Goal: Information Seeking & Learning: Learn about a topic

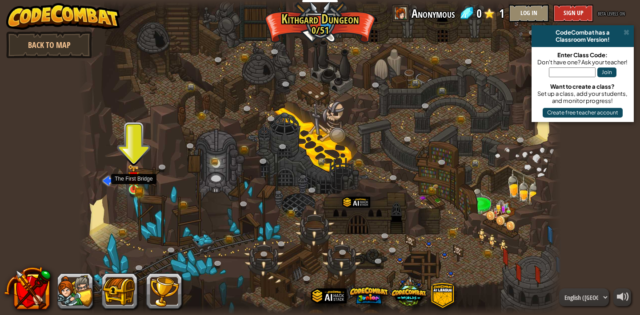
click at [131, 187] on img at bounding box center [133, 177] width 12 height 26
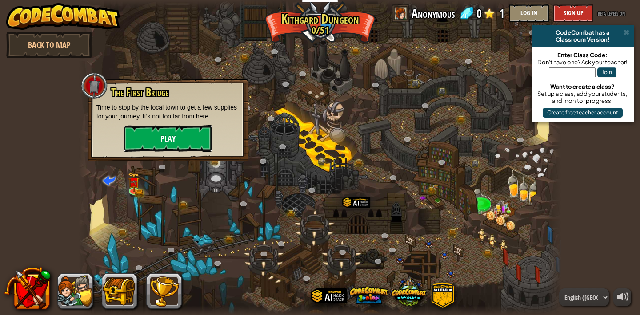
click at [169, 146] on button "Play" at bounding box center [167, 138] width 89 height 27
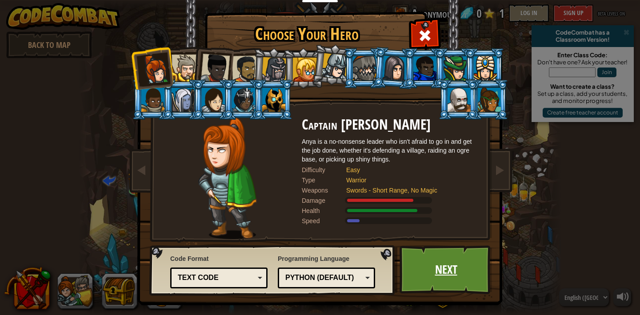
click at [440, 275] on link "Next" at bounding box center [445, 270] width 93 height 49
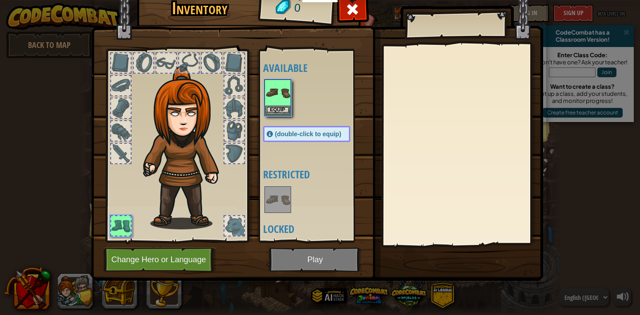
click at [439, 267] on div "Inventory 0 Available Equip (double-click to equip) Restricted Locked Equip Une…" at bounding box center [320, 159] width 452 height 293
click at [292, 105] on div at bounding box center [315, 97] width 105 height 39
click at [352, 15] on span at bounding box center [352, 9] width 14 height 14
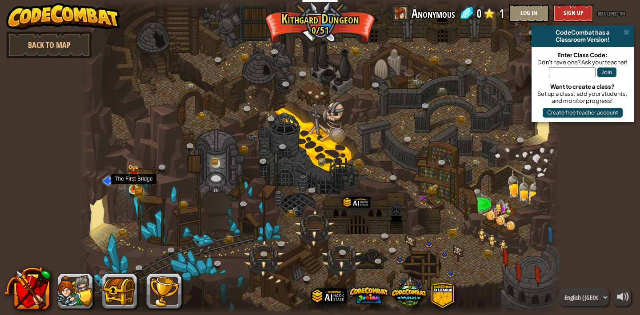
click at [135, 188] on img at bounding box center [133, 177] width 12 height 26
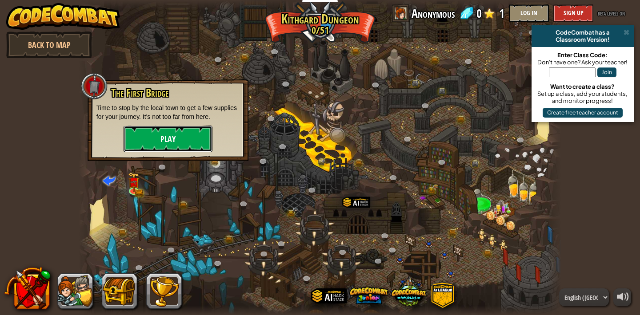
click at [176, 141] on button "Play" at bounding box center [167, 139] width 89 height 27
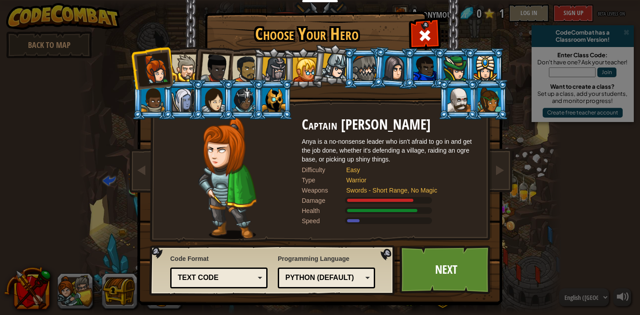
click at [303, 58] on div at bounding box center [305, 70] width 24 height 24
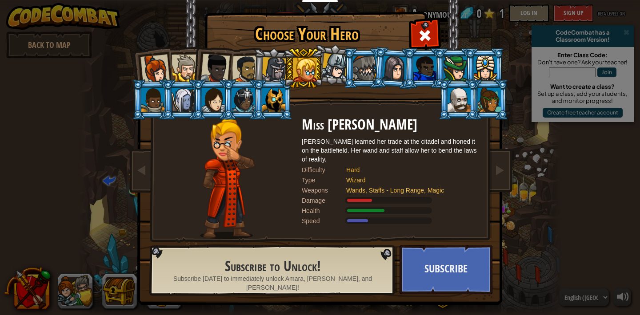
click at [191, 54] on li at bounding box center [182, 67] width 40 height 40
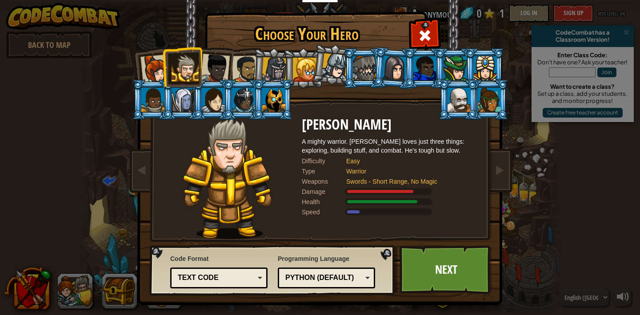
click at [211, 60] on div at bounding box center [214, 68] width 29 height 29
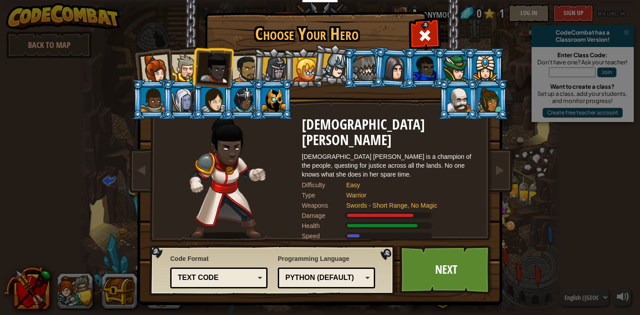
click at [239, 70] on div at bounding box center [246, 70] width 28 height 28
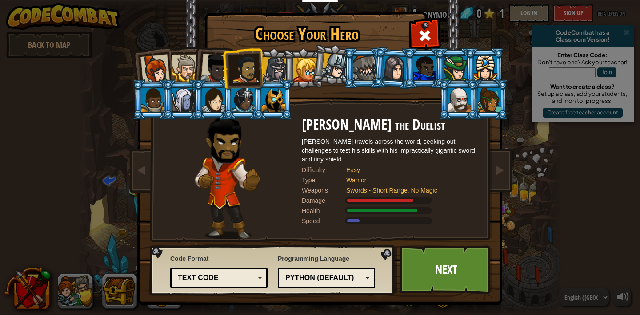
click at [149, 88] on div at bounding box center [152, 100] width 23 height 24
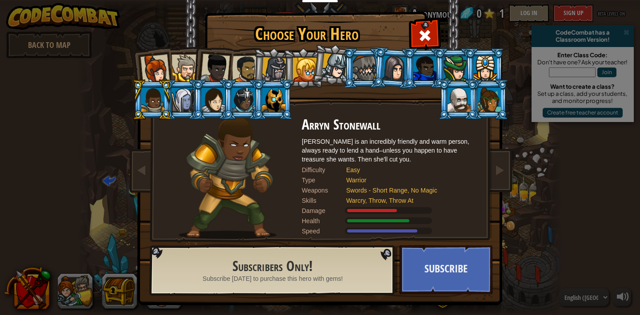
click at [173, 95] on div at bounding box center [182, 100] width 23 height 24
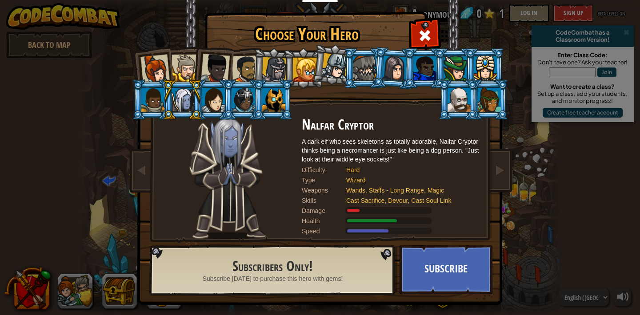
click at [314, 72] on li at bounding box center [333, 65] width 44 height 44
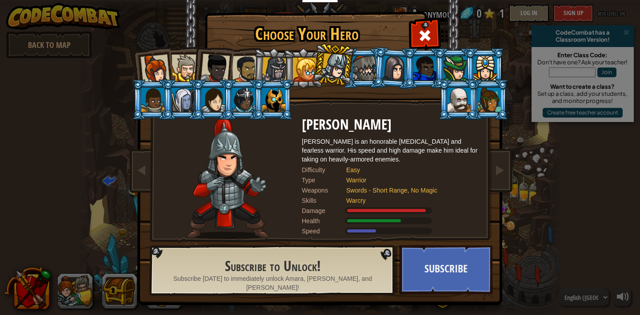
click at [296, 72] on div at bounding box center [305, 70] width 24 height 24
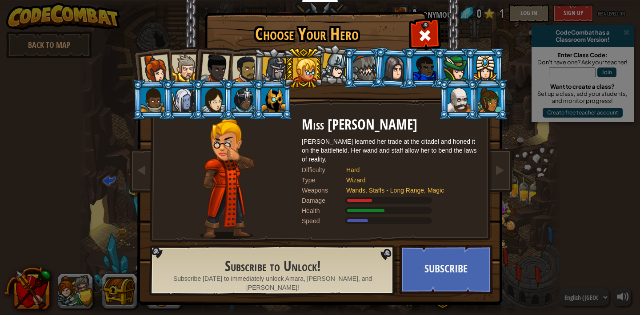
click at [153, 71] on div at bounding box center [154, 69] width 29 height 29
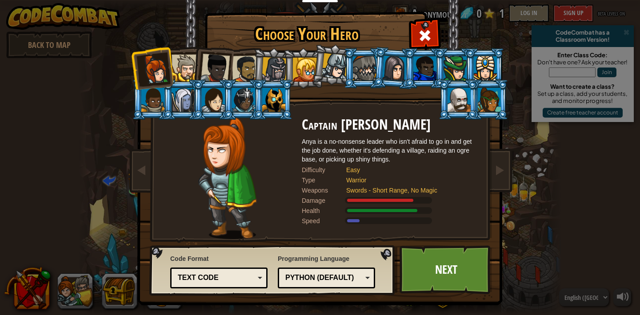
click at [189, 75] on div at bounding box center [184, 68] width 27 height 27
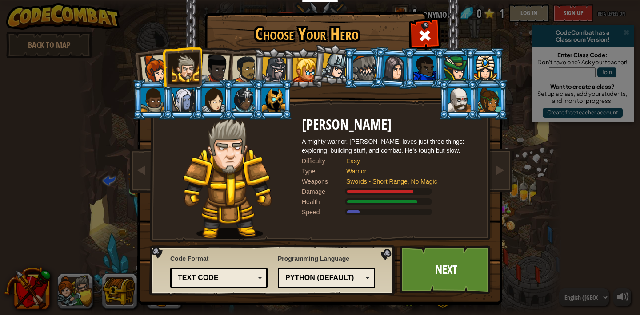
click at [226, 75] on div at bounding box center [214, 68] width 29 height 29
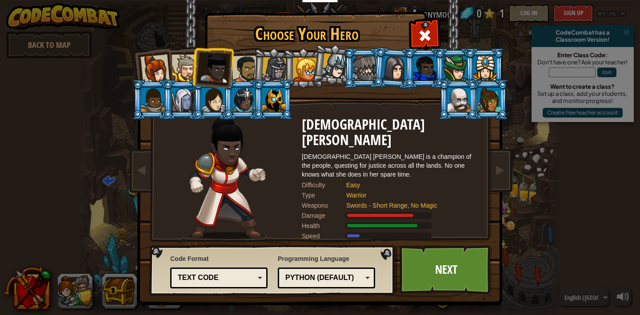
click at [288, 67] on li at bounding box center [303, 68] width 40 height 40
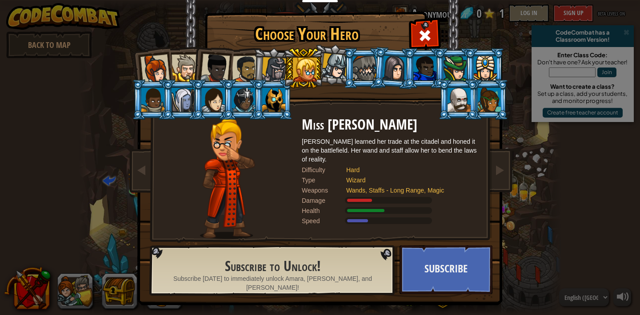
click at [326, 67] on div at bounding box center [335, 66] width 26 height 26
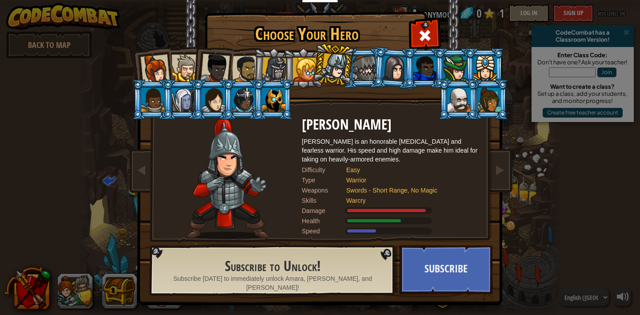
click at [153, 71] on div at bounding box center [154, 69] width 29 height 29
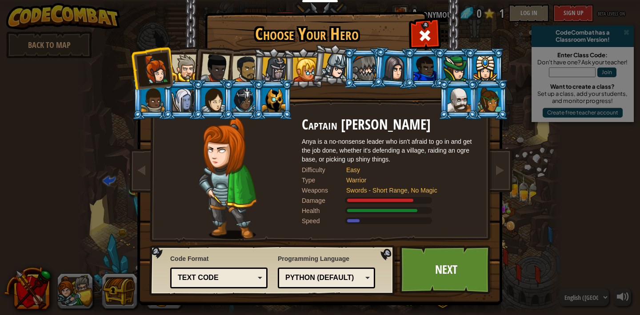
click at [188, 65] on div at bounding box center [184, 68] width 27 height 27
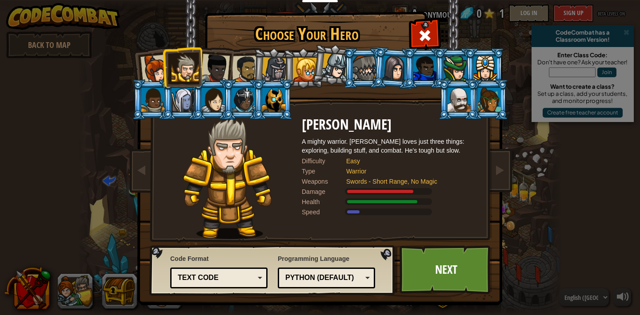
click at [151, 63] on div at bounding box center [154, 69] width 29 height 29
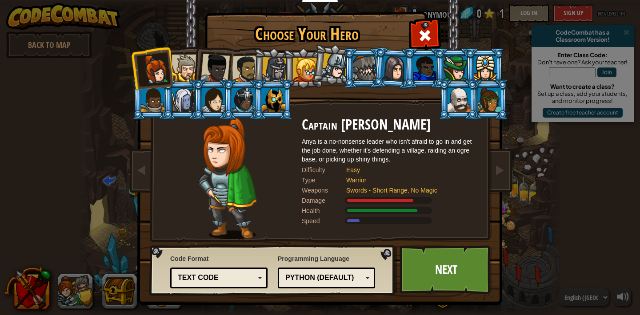
click at [211, 67] on div at bounding box center [214, 68] width 29 height 29
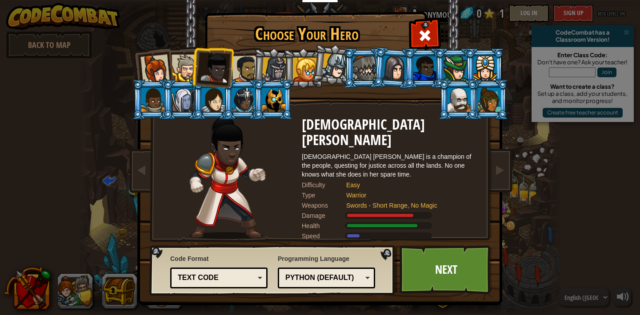
drag, startPoint x: 259, startPoint y: 65, endPoint x: 251, endPoint y: 65, distance: 8.4
click at [259, 65] on li at bounding box center [273, 68] width 42 height 43
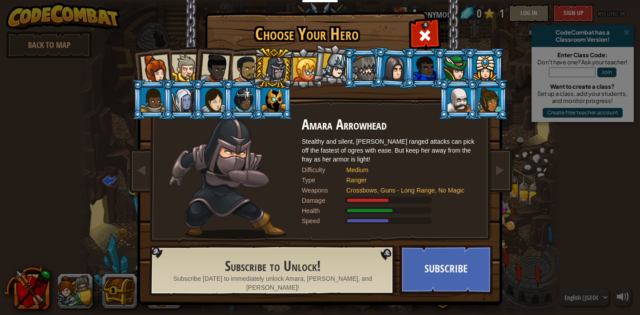
click at [250, 65] on div at bounding box center [246, 70] width 28 height 28
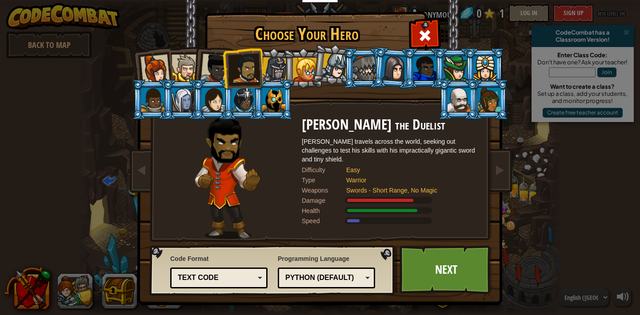
click at [250, 64] on div at bounding box center [246, 70] width 28 height 28
click at [158, 63] on div at bounding box center [154, 69] width 29 height 29
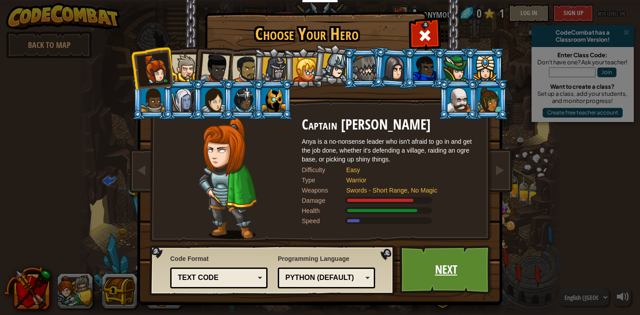
click at [455, 274] on link "Next" at bounding box center [445, 270] width 93 height 49
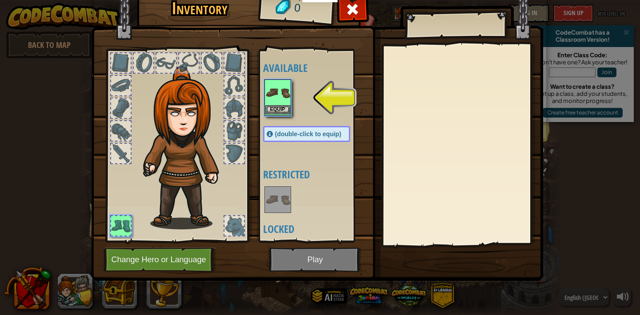
click at [279, 98] on img at bounding box center [277, 92] width 25 height 25
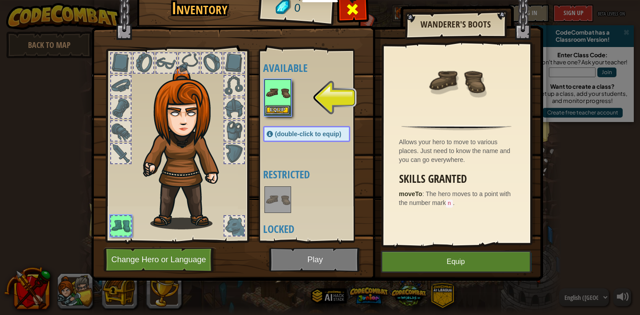
click at [354, 7] on span at bounding box center [352, 9] width 14 height 14
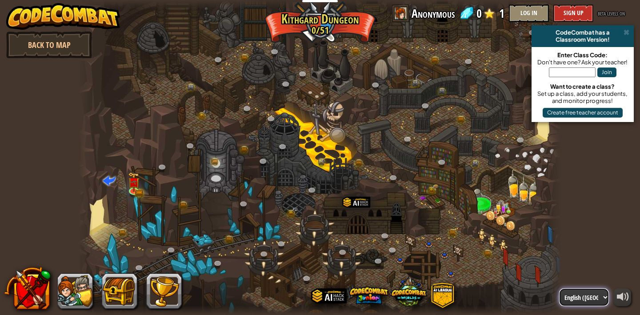
click at [584, 301] on select "English ([GEOGRAPHIC_DATA]) English ([GEOGRAPHIC_DATA]) 简体中文 繁體中文 русский españ…" at bounding box center [584, 298] width 50 height 18
select select "zh-HANS"
click at [559, 289] on select "English ([GEOGRAPHIC_DATA]) English ([GEOGRAPHIC_DATA]) 简体中文 繁體中文 русский españ…" at bounding box center [584, 298] width 50 height 18
select select "zh-HANS"
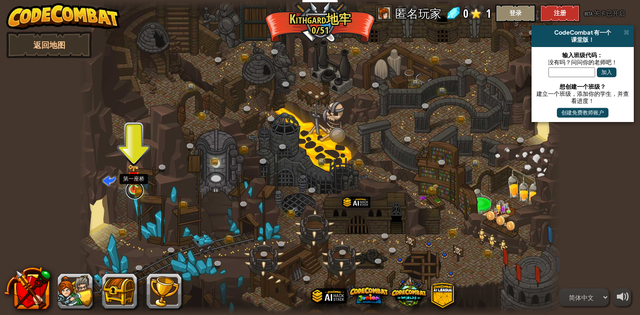
click at [134, 191] on link at bounding box center [135, 191] width 18 height 18
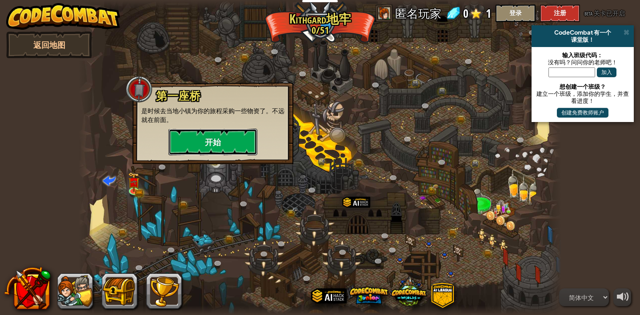
click at [234, 129] on button "开始" at bounding box center [212, 142] width 89 height 27
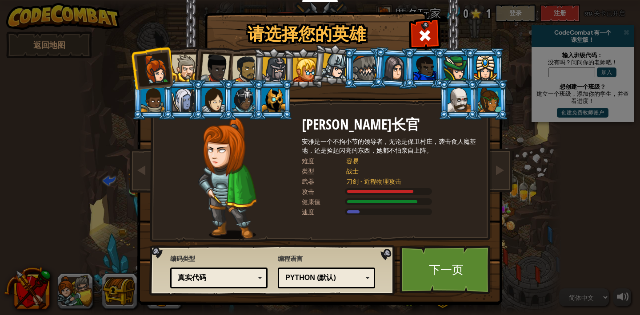
click at [185, 71] on div at bounding box center [184, 68] width 27 height 27
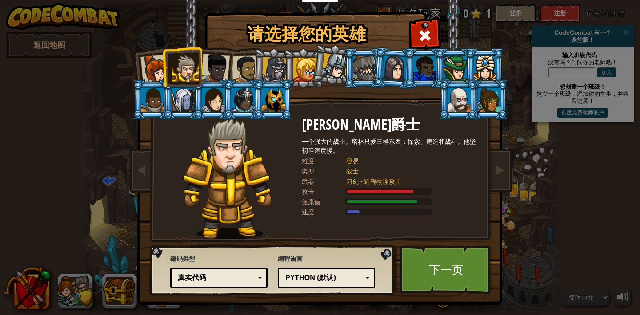
click at [165, 69] on li at bounding box center [182, 67] width 40 height 40
click at [151, 71] on div at bounding box center [154, 69] width 29 height 29
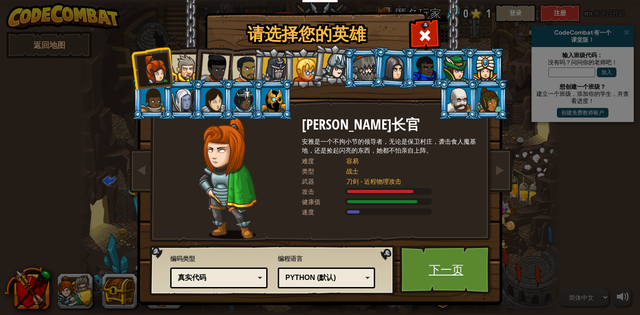
click at [449, 269] on link "下一页" at bounding box center [445, 270] width 93 height 49
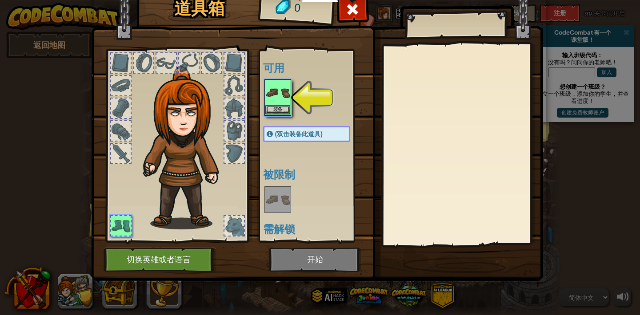
click at [277, 99] on img at bounding box center [277, 92] width 25 height 25
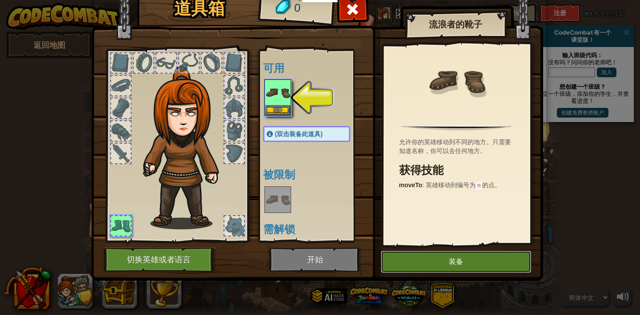
click at [443, 266] on button "装备" at bounding box center [456, 262] width 150 height 22
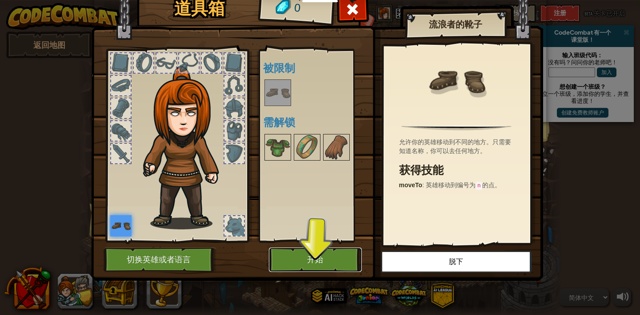
click at [311, 262] on button "开始" at bounding box center [315, 260] width 93 height 24
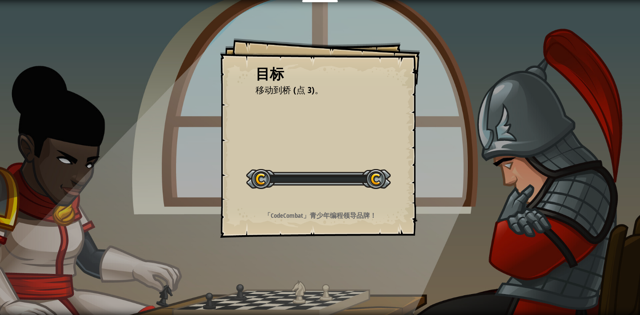
click at [310, 262] on div "目标 移动到桥 (点 3)。 开始 载入失败 订阅后才可开始本关 订阅 你将需要加入一个课程来玩这个关卡 回到我的课程 请询问老师分配后续课程，或者联系客服购…" at bounding box center [320, 157] width 640 height 315
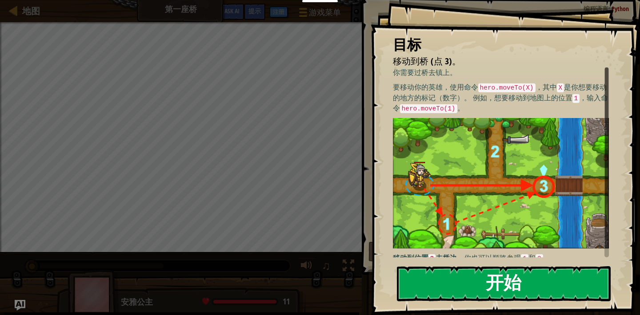
click at [465, 267] on button "开始" at bounding box center [504, 283] width 214 height 35
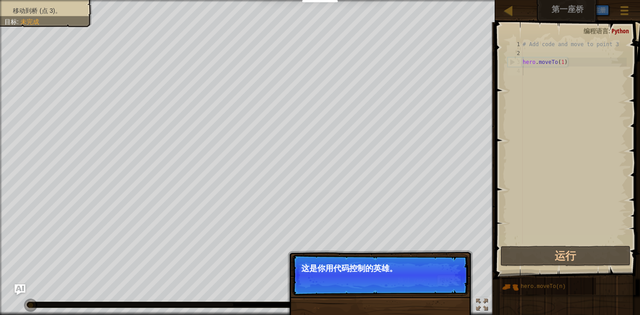
click at [407, 263] on p "跳过（esc） 继续 这是你用代码控制的英雄。" at bounding box center [380, 275] width 176 height 41
click at [449, 282] on button "继续" at bounding box center [449, 281] width 24 height 12
click at [451, 284] on button "继续" at bounding box center [449, 282] width 24 height 12
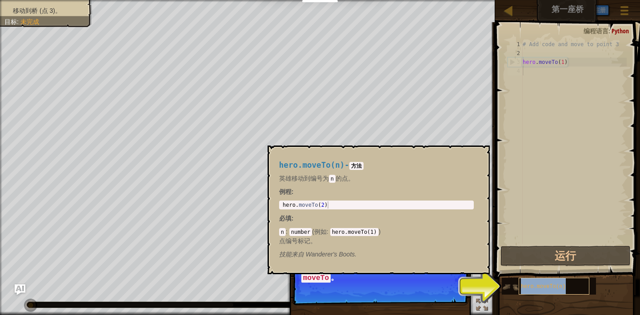
click at [523, 289] on span "hero.moveTo(n)" at bounding box center [543, 287] width 45 height 6
click at [456, 289] on div at bounding box center [456, 291] width 4 height 4
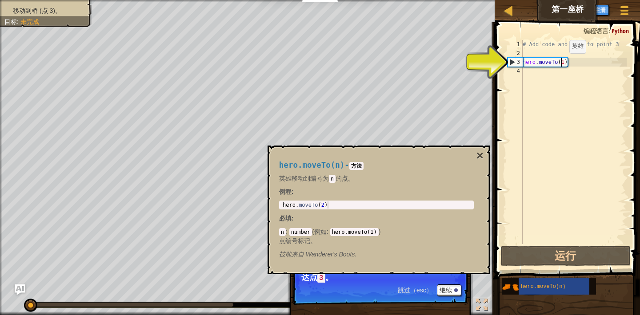
click at [561, 62] on div "# Add code and move to point 3 hero . moveTo ( 1 )" at bounding box center [574, 151] width 106 height 222
click at [563, 63] on div "# Add code and move to point 3 hero . moveTo ( 1 )" at bounding box center [574, 151] width 106 height 222
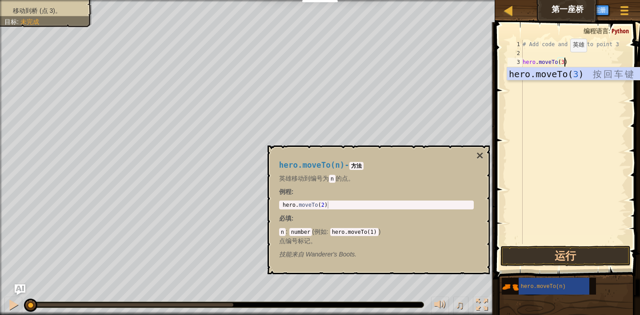
scroll to position [4, 3]
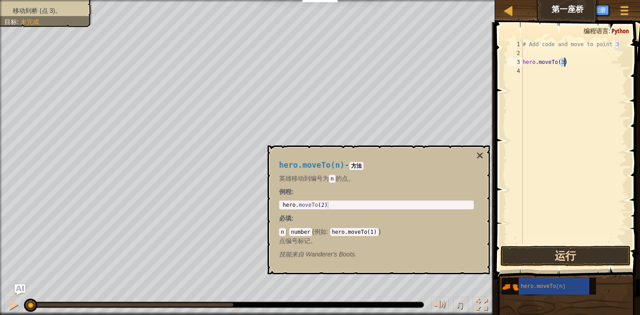
type textarea "hero.moveTo(3)"
click at [544, 253] on button "运行" at bounding box center [565, 256] width 130 height 20
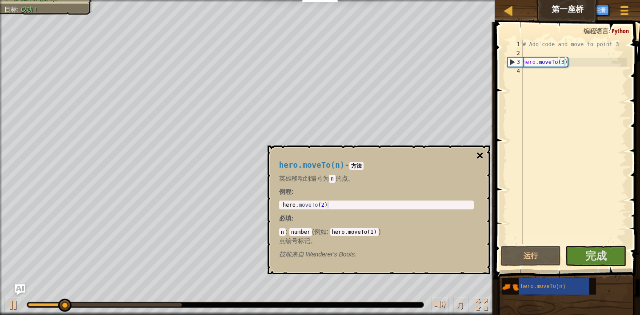
click at [479, 157] on button "×" at bounding box center [479, 156] width 7 height 12
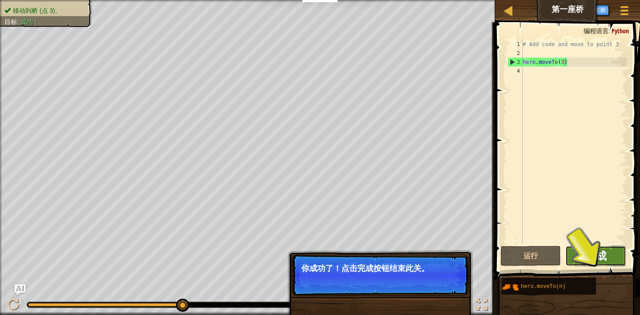
click at [591, 250] on span "完成" at bounding box center [595, 256] width 21 height 14
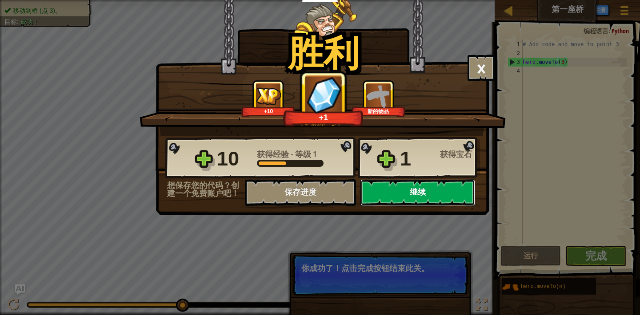
click at [392, 195] on button "继续" at bounding box center [417, 192] width 115 height 27
select select "zh-HANS"
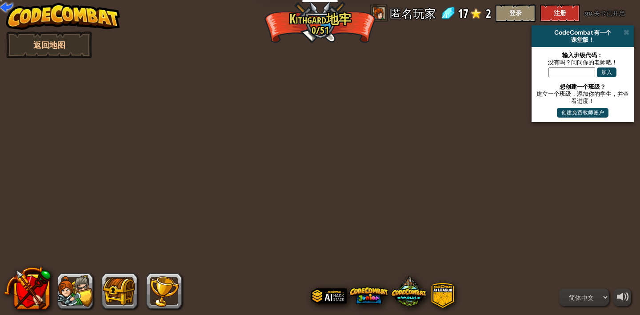
select select "zh-HANS"
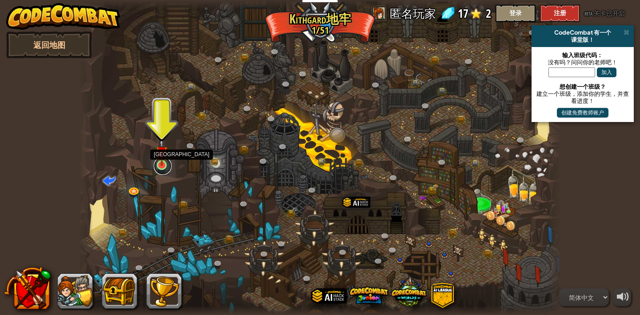
click at [163, 168] on link at bounding box center [163, 166] width 18 height 18
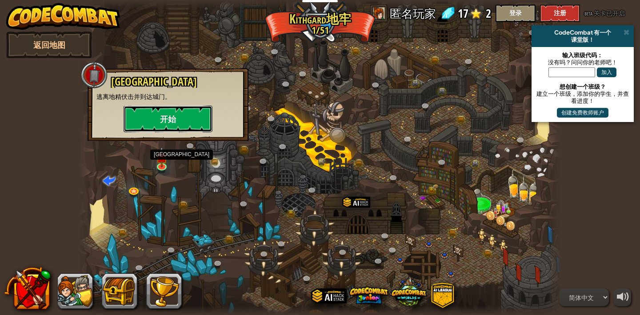
click at [178, 124] on button "开始" at bounding box center [167, 119] width 89 height 27
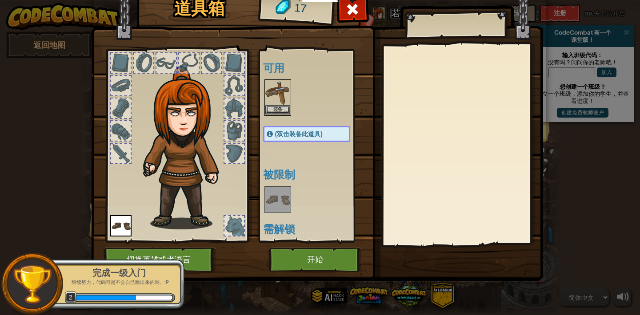
click at [275, 95] on img at bounding box center [277, 92] width 25 height 25
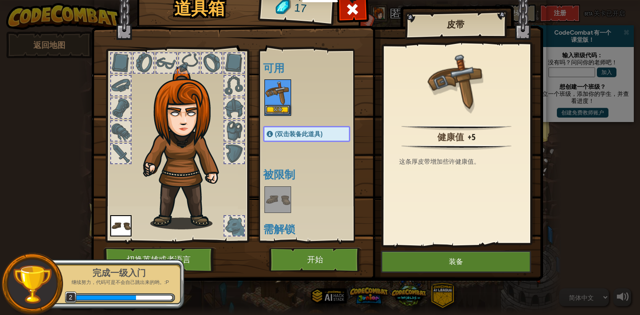
click at [275, 95] on img at bounding box center [277, 92] width 25 height 25
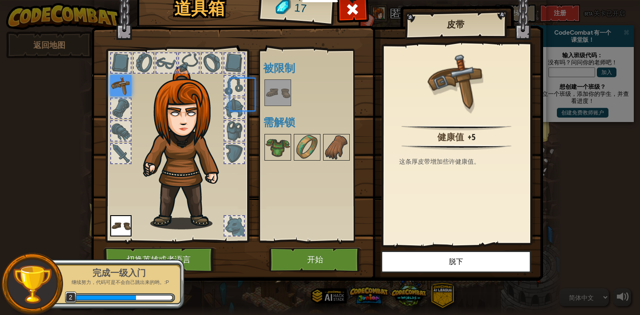
click at [275, 95] on img at bounding box center [277, 92] width 25 height 25
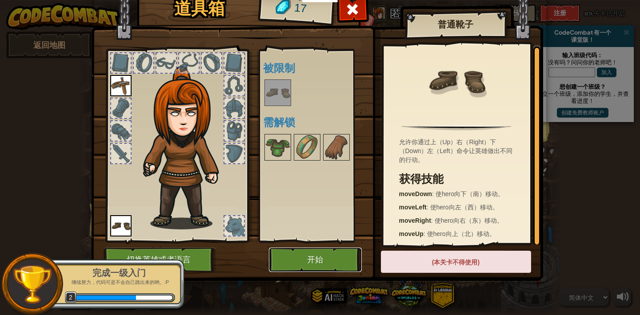
click at [326, 260] on button "开始" at bounding box center [315, 260] width 93 height 24
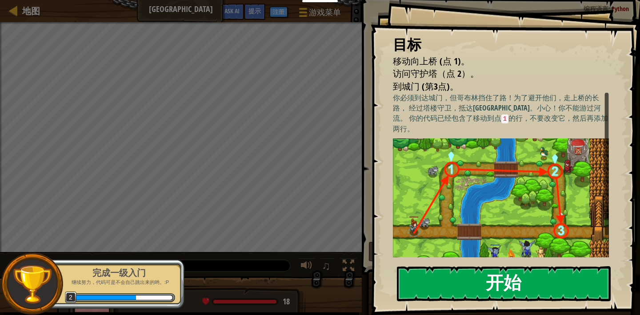
click at [444, 278] on button "开始" at bounding box center [504, 283] width 214 height 35
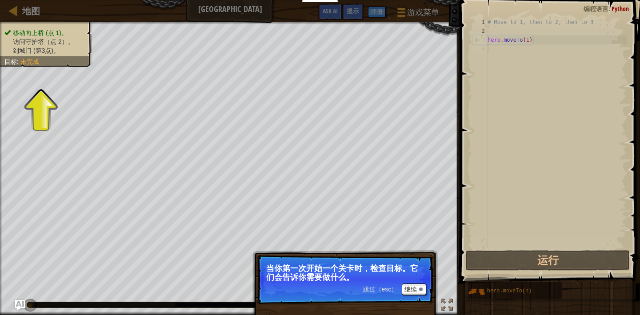
click at [411, 264] on p "当你第一次开始一个关卡时，检查目标。它们会告诉你需要做什么。" at bounding box center [345, 273] width 158 height 18
click at [389, 293] on span "跳过（esc）" at bounding box center [380, 289] width 35 height 7
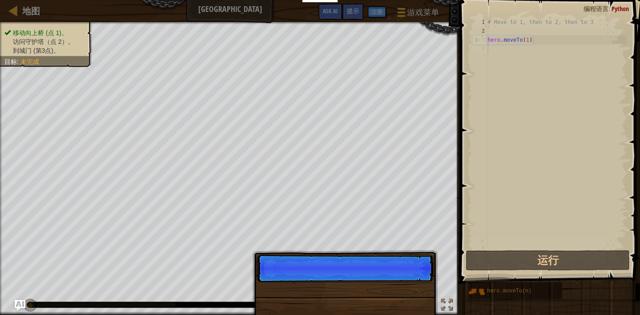
scroll to position [4, 0]
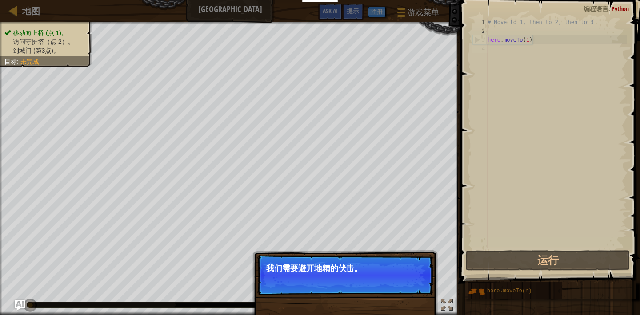
click at [401, 292] on p "跳过（esc） 继续 我们需要避开地精的伏击。" at bounding box center [345, 275] width 176 height 41
click at [412, 280] on button "继续" at bounding box center [413, 281] width 24 height 12
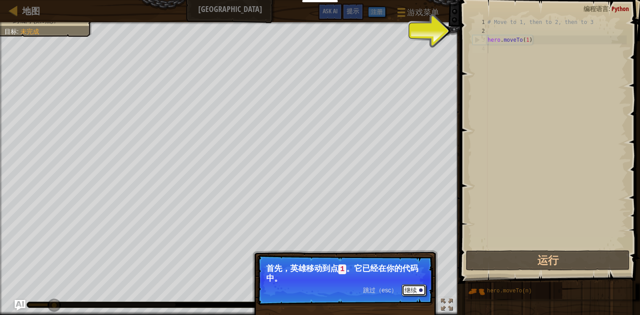
click at [417, 287] on button "继续" at bounding box center [413, 291] width 24 height 12
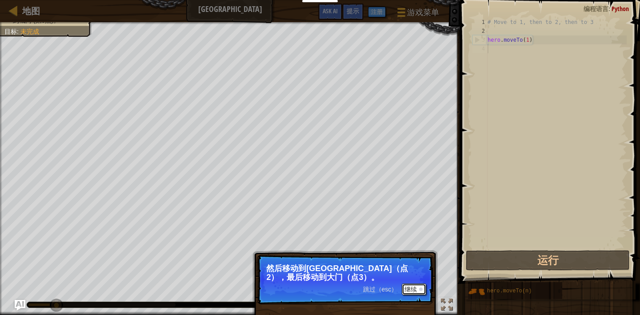
click at [417, 289] on button "继续" at bounding box center [413, 290] width 24 height 12
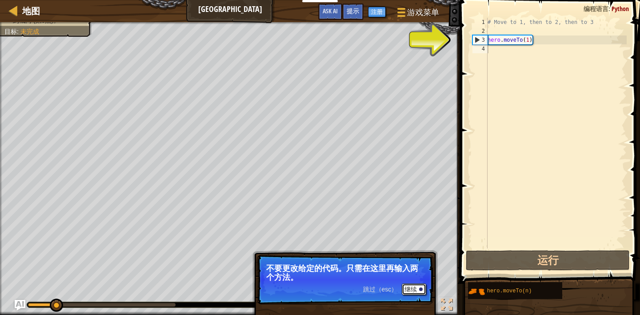
click at [419, 290] on button "继续" at bounding box center [413, 290] width 24 height 12
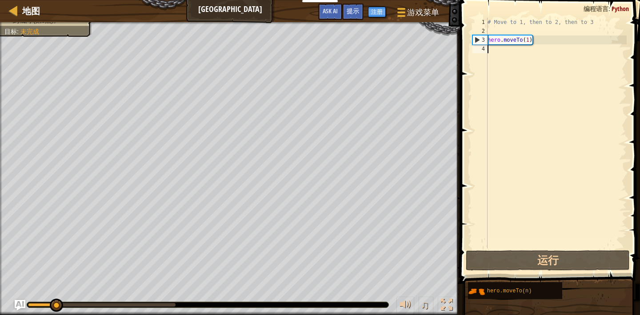
click at [491, 50] on div "# Move to 1, then to 2, then to 3 hero . moveTo ( 1 )" at bounding box center [555, 142] width 141 height 249
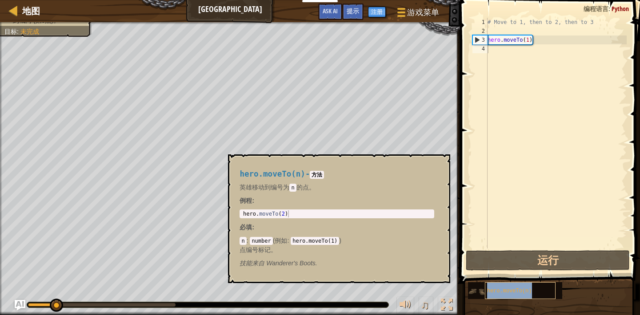
click at [491, 295] on div "hero.moveTo(n)" at bounding box center [520, 290] width 71 height 17
click at [518, 296] on div "hero.moveTo(n)" at bounding box center [520, 290] width 71 height 17
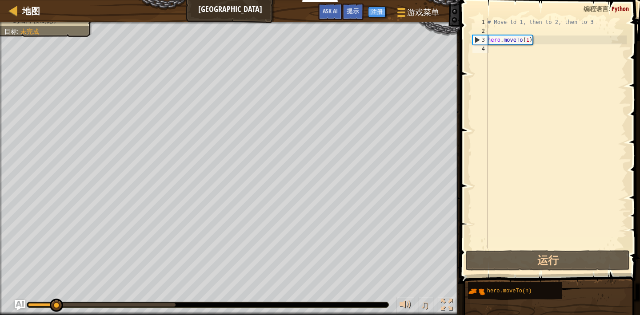
drag, startPoint x: 493, startPoint y: 292, endPoint x: 493, endPoint y: 200, distance: 91.9
click at [493, 188] on div "提示 1 2 3 4 # Move to 1, then to 2, then to 3 hero . moveTo ( 1 ) הההההההההההההה…" at bounding box center [548, 155] width 183 height 311
drag, startPoint x: 505, startPoint y: 290, endPoint x: 504, endPoint y: 190, distance: 99.5
click at [504, 190] on div "提示 1 2 3 4 # Move to 1, then to 2, then to 3 hero . moveTo ( 1 ) הההההההההההההה…" at bounding box center [548, 155] width 183 height 311
click at [507, 52] on div "# Move to 1, then to 2, then to 3 hero . moveTo ( 1 )" at bounding box center [555, 142] width 141 height 249
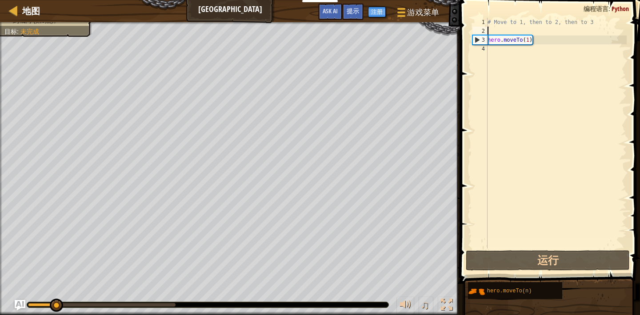
click at [505, 32] on div "# Move to 1, then to 2, then to 3 hero . moveTo ( 1 )" at bounding box center [555, 142] width 141 height 249
click at [502, 49] on div "# Move to 1, then to 2, then to 3 hero . moveTo ( 1 )" at bounding box center [555, 142] width 141 height 249
click at [505, 32] on div "# Move to 1, then to 2, then to 3 hero . moveTo ( 1 )" at bounding box center [555, 142] width 141 height 249
click at [528, 42] on div "# Move to 1, then to 2, then to 3 hero . moveTo ( 1 )" at bounding box center [555, 142] width 141 height 249
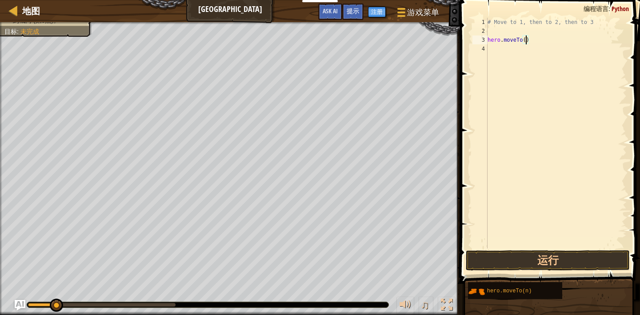
type textarea "hero.moveTo(2)"
click at [501, 36] on div "# Move to 1, then to 2, then to 3 hero . moveTo ( 2 )" at bounding box center [555, 142] width 141 height 249
click at [495, 32] on div "# Move to 1, then to 2, then to 3 hero . moveTo ( 2 )" at bounding box center [555, 142] width 141 height 249
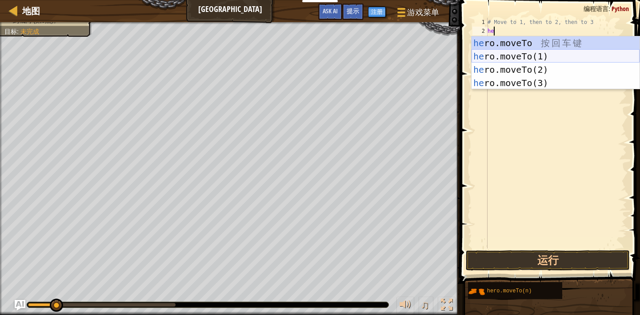
click at [558, 56] on div "he ro.moveTo 按 回 车 键 he ro.moveTo(1) 按 回 车 键 he ro.moveTo(2) 按 回 车 键 he ro.move…" at bounding box center [555, 76] width 168 height 80
type textarea "hero.moveTo(1)"
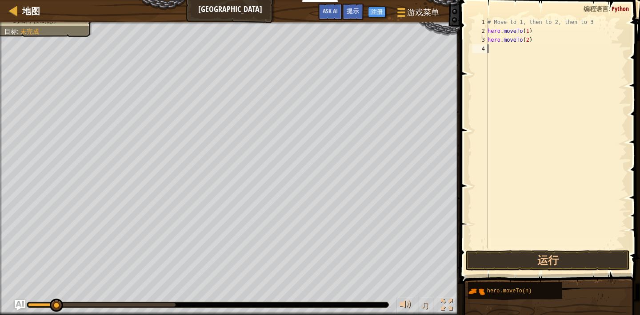
click at [516, 54] on div "# Move to 1, then to 2, then to 3 hero . moveTo ( 1 ) hero . moveTo ( 2 )" at bounding box center [555, 142] width 141 height 249
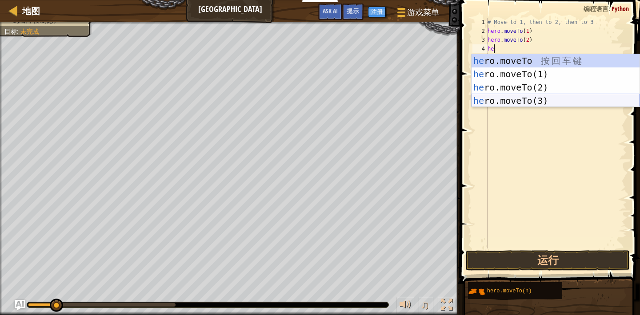
click at [505, 103] on div "he ro.moveTo 按 回 车 键 he ro.moveTo(1) 按 回 车 键 he ro.moveTo(2) 按 回 车 键 he ro.move…" at bounding box center [555, 94] width 168 height 80
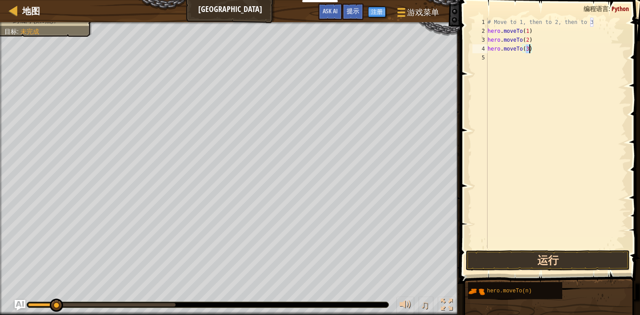
type textarea "hero.moveTo(3)"
click at [525, 265] on button "运行" at bounding box center [547, 260] width 164 height 20
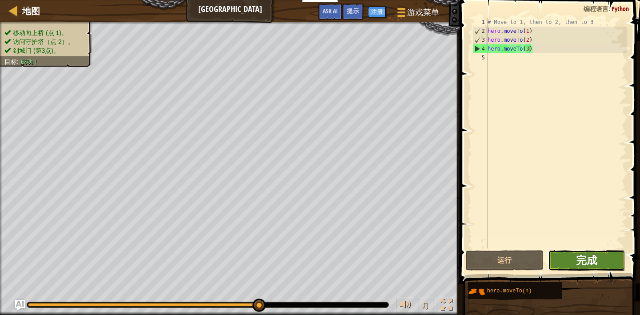
click at [587, 253] on span "完成" at bounding box center [586, 260] width 21 height 14
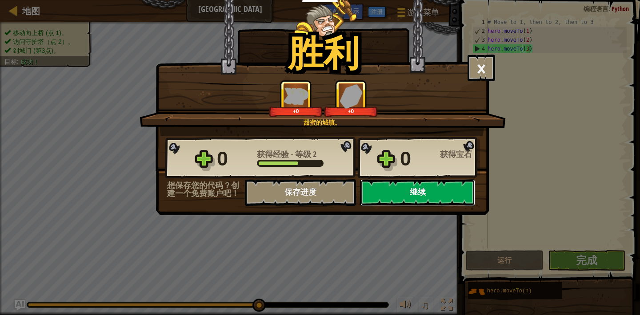
click at [421, 189] on button "继续" at bounding box center [417, 192] width 115 height 27
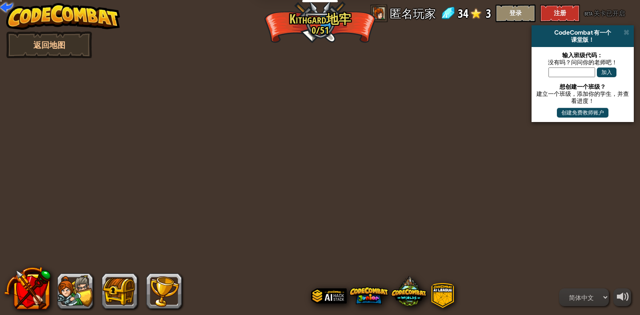
select select "zh-HANS"
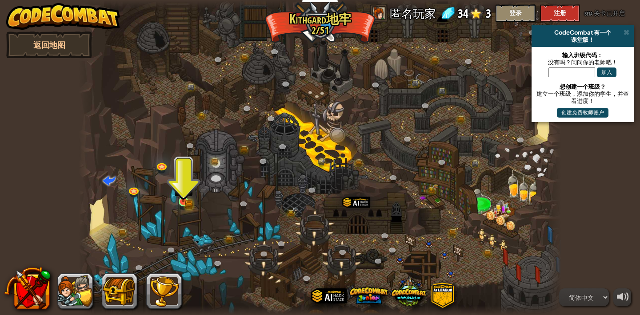
click at [183, 201] on img at bounding box center [183, 190] width 12 height 26
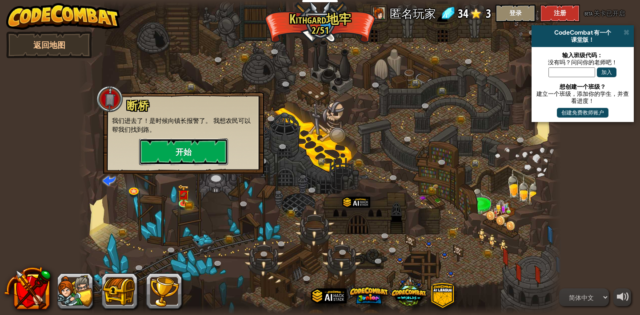
click at [179, 147] on button "开始" at bounding box center [183, 152] width 89 height 27
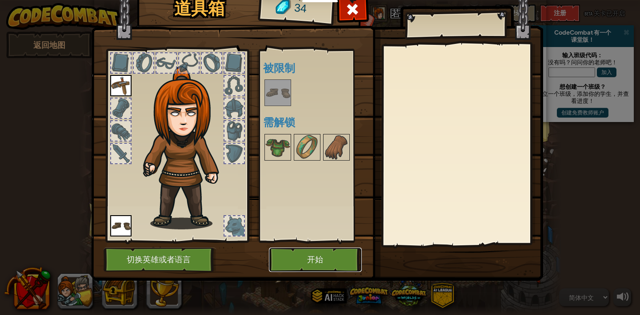
click at [299, 256] on button "开始" at bounding box center [315, 260] width 93 height 24
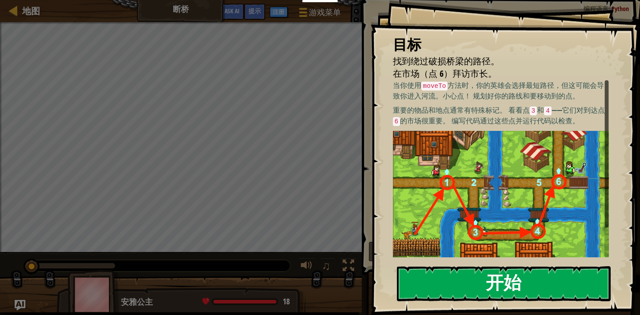
click at [456, 273] on button "开始" at bounding box center [504, 283] width 214 height 35
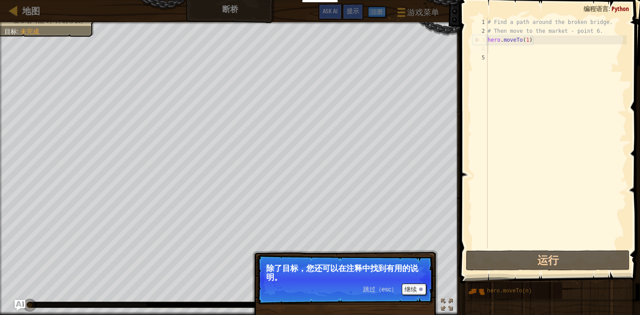
click at [503, 51] on div "# Find a path around the broken bridge. # Then move to the market - point 6. he…" at bounding box center [555, 142] width 141 height 249
click at [500, 50] on div "# Find a path around the broken bridge. # Then move to the market - point 6. he…" at bounding box center [555, 142] width 141 height 249
click at [536, 42] on div "# Find a path around the broken bridge. # Then move to the market - point 6. he…" at bounding box center [555, 142] width 141 height 249
type textarea "hero.moveTo(1)"
click at [508, 53] on div "# Find a path around the broken bridge. # Then move to the market - point 6. he…" at bounding box center [555, 142] width 141 height 249
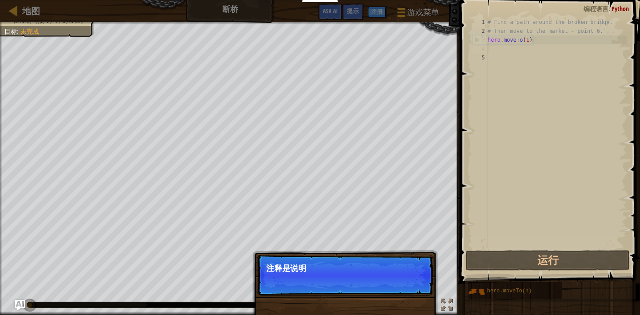
click at [497, 51] on div "# Find a path around the broken bridge. # Then move to the market - point 6. he…" at bounding box center [555, 142] width 141 height 249
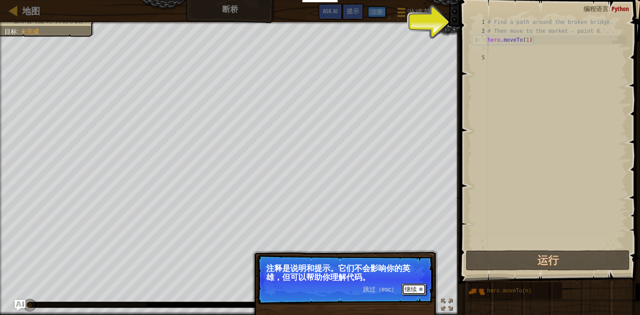
click at [408, 286] on button "继续" at bounding box center [413, 290] width 24 height 12
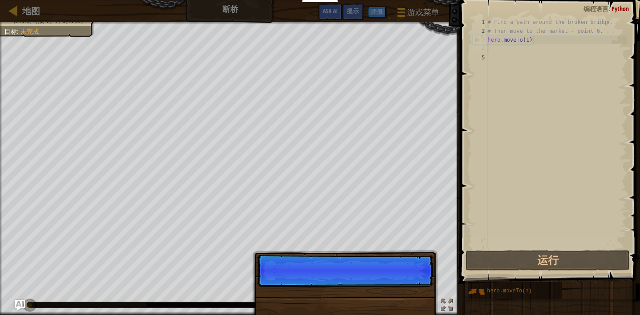
scroll to position [4, 0]
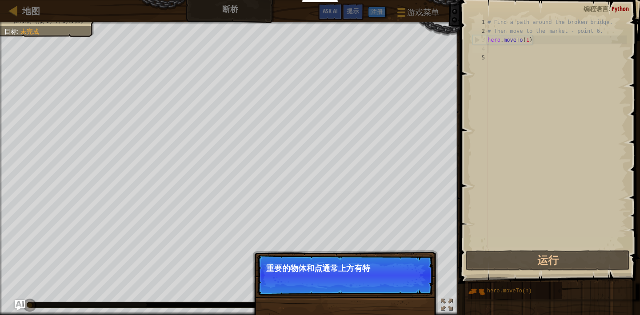
click at [407, 288] on p "跳过（esc） 继续 重要的物体和点通常上方有特" at bounding box center [345, 275] width 176 height 41
click at [409, 294] on p "跳过（esc） 继续 重要的物体和点通常上方有特殊的标记。" at bounding box center [345, 275] width 176 height 41
click at [415, 281] on button "继续" at bounding box center [413, 281] width 24 height 12
click at [415, 281] on p "跳过（esc） 继续 欲了解更多信息，请阅读" at bounding box center [345, 275] width 176 height 41
click at [415, 281] on button "继续" at bounding box center [413, 281] width 24 height 12
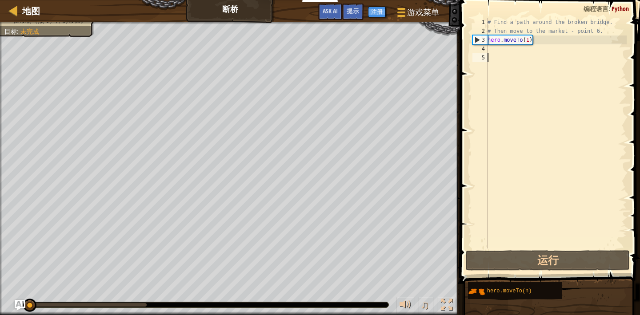
click at [511, 53] on div "# Find a path around the broken bridge. # Then move to the market - point 6. he…" at bounding box center [555, 142] width 141 height 249
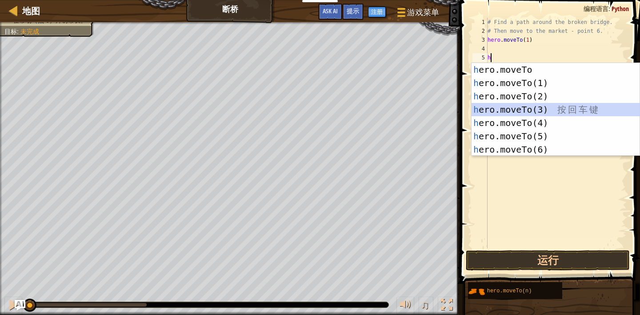
click at [519, 107] on div "h ero.moveTo 按 回 车 键 h ero.moveTo(1) 按 回 车 键 h ero.moveTo(2) 按 回 车 键 h ero.move…" at bounding box center [555, 123] width 168 height 120
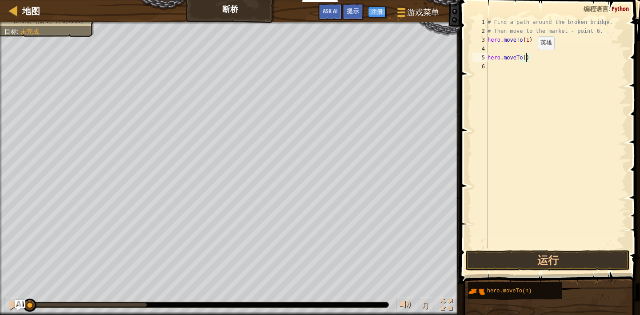
type textarea "hero.moveTo(4)"
click at [517, 49] on div "# Find a path around the broken bridge. # Then move to the market - point 6. he…" at bounding box center [555, 142] width 141 height 249
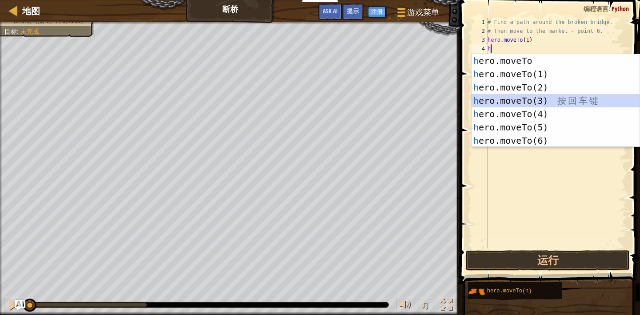
click at [524, 103] on div "h ero.moveTo 按 回 车 键 h ero.moveTo(1) 按 回 车 键 h ero.moveTo(2) 按 回 车 键 h ero.move…" at bounding box center [555, 114] width 168 height 120
type textarea "hero.moveTo(3)"
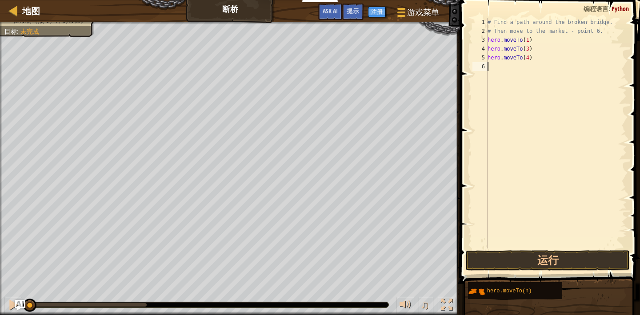
click at [517, 71] on div "# Find a path around the broken bridge. # Then move to the market - point 6. he…" at bounding box center [555, 142] width 141 height 249
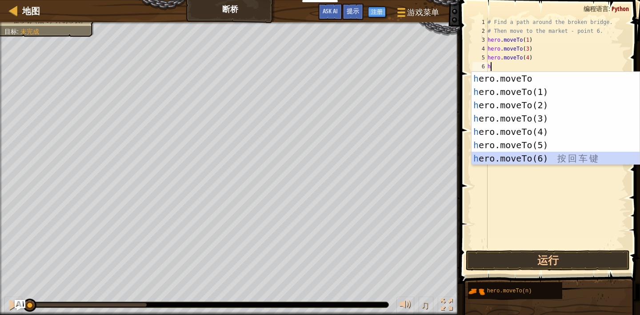
click at [541, 155] on div "h ero.moveTo 按 回 车 键 h ero.moveTo(1) 按 回 车 键 h ero.moveTo(2) 按 回 车 键 h ero.move…" at bounding box center [555, 132] width 168 height 120
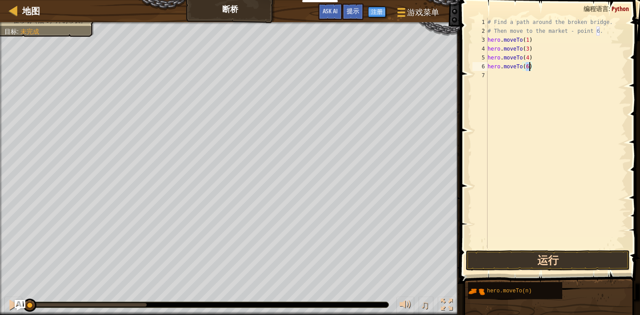
type textarea "hero.moveTo(6)"
click at [528, 256] on button "运行" at bounding box center [547, 260] width 164 height 20
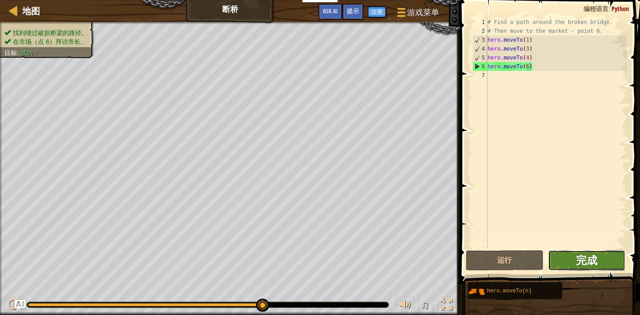
click at [590, 263] on span "完成" at bounding box center [586, 260] width 21 height 14
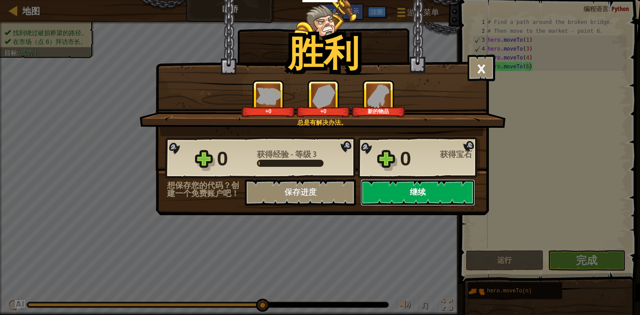
click at [424, 199] on button "继续" at bounding box center [417, 192] width 115 height 27
select select "zh-HANS"
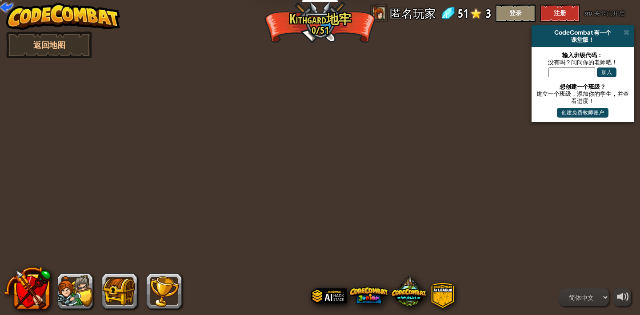
select select "zh-HANS"
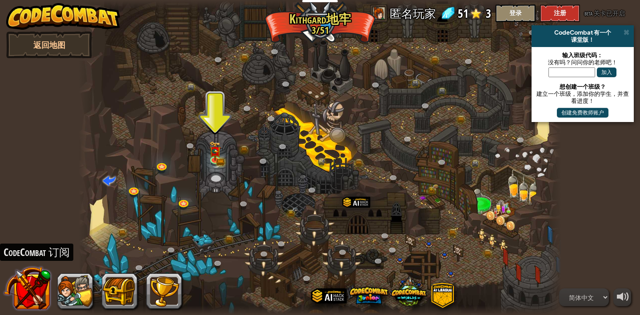
click at [29, 294] on button at bounding box center [27, 288] width 47 height 47
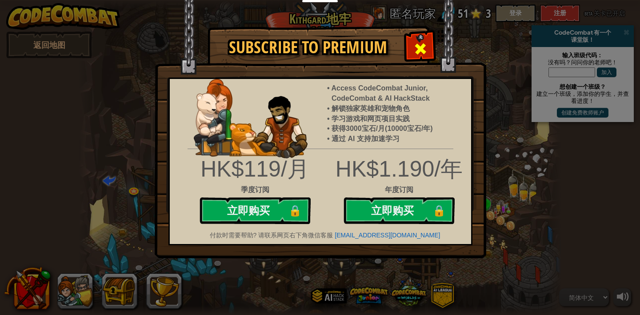
click at [409, 43] on div at bounding box center [420, 48] width 28 height 28
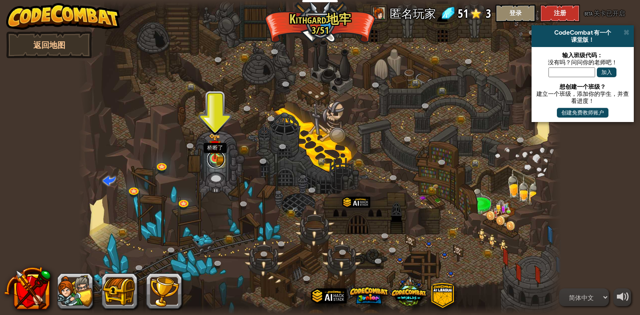
click at [214, 163] on link at bounding box center [216, 160] width 18 height 18
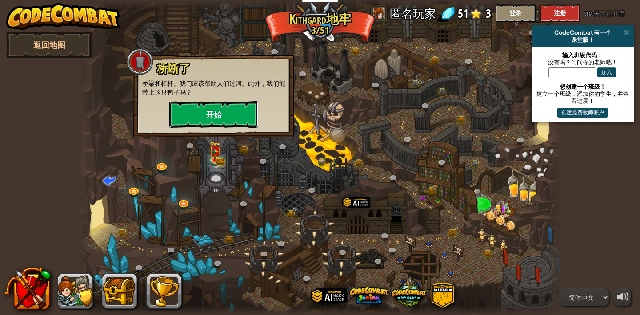
click at [200, 116] on button "开始" at bounding box center [213, 114] width 89 height 27
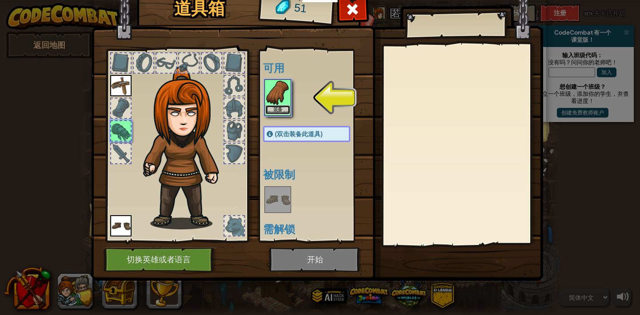
click at [281, 106] on button "装备" at bounding box center [277, 109] width 25 height 9
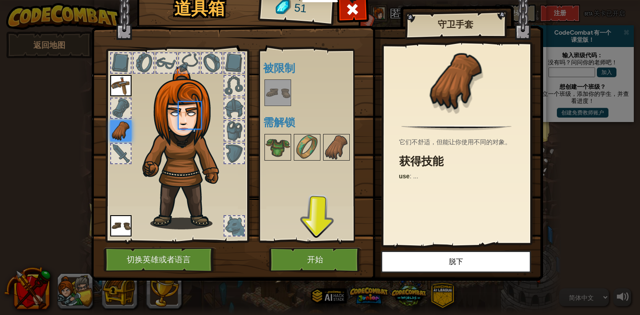
click at [281, 106] on div at bounding box center [277, 92] width 27 height 27
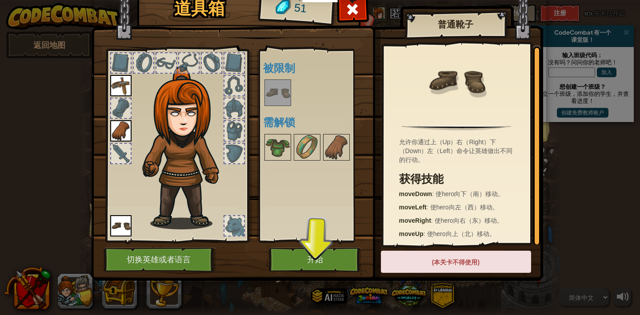
click at [417, 268] on div "(本关卡不得使用)" at bounding box center [456, 262] width 150 height 22
click at [300, 264] on button "开始" at bounding box center [315, 260] width 93 height 24
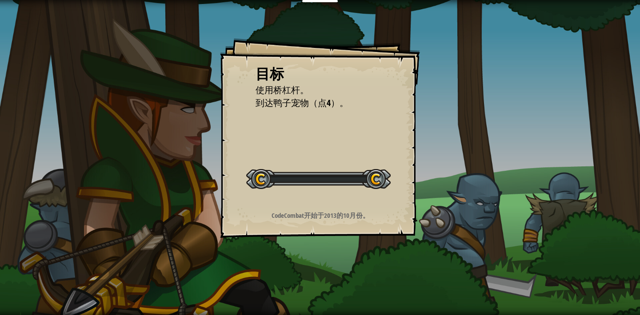
click at [303, 261] on div "目标 使用桥杠杆。 到达鸭子宠物（点4）。 开始 载入失败 订阅后才可开始本关 订阅 你将需要加入一个课程来玩这个关卡 回到我的课程 请询问老师分配后续课程，…" at bounding box center [320, 157] width 640 height 315
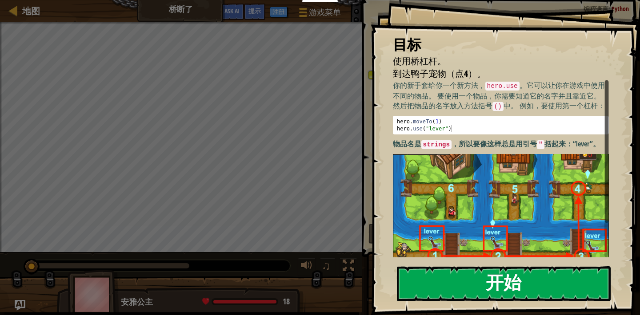
click at [442, 272] on button "开始" at bounding box center [504, 283] width 214 height 35
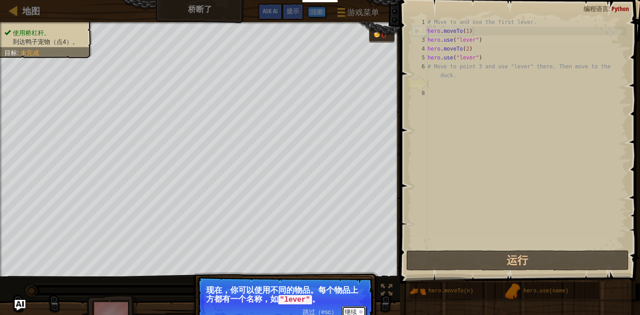
click at [349, 311] on button "继续" at bounding box center [354, 312] width 24 height 12
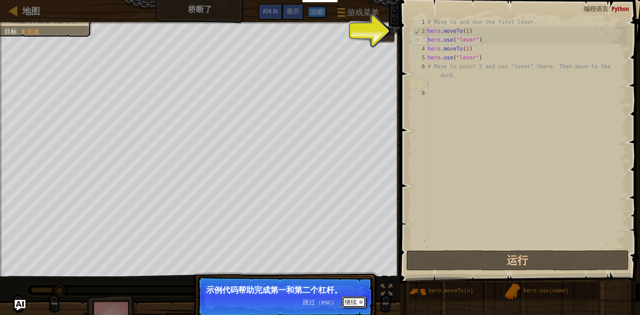
click at [359, 300] on button "继续" at bounding box center [354, 303] width 24 height 12
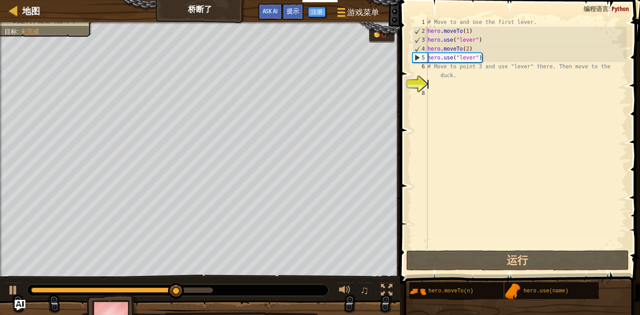
click at [435, 87] on div "# Move to and use the first lever. hero . moveTo ( 1 ) hero . use ( "lever" ) h…" at bounding box center [525, 142] width 201 height 249
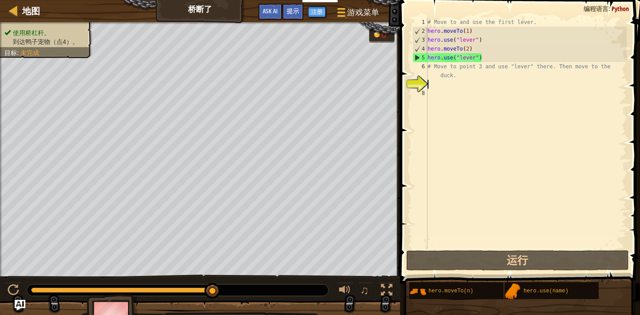
click at [438, 87] on div "# Move to and use the first lever. hero . moveTo ( 1 ) hero . use ( "lever" ) h…" at bounding box center [525, 142] width 201 height 249
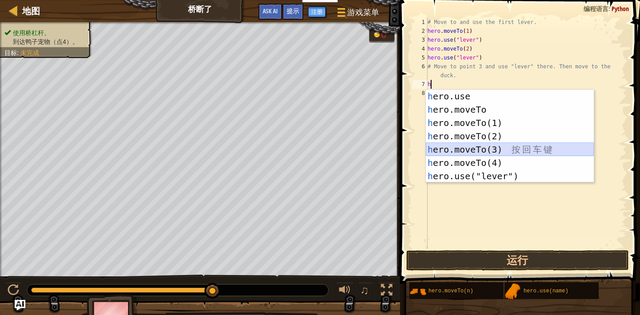
click at [490, 151] on div "h ero.use 按 回 车 键 h ero.moveTo 按 回 车 键 h ero.moveTo(1) 按 回 车 键 h ero.moveTo(2) …" at bounding box center [509, 150] width 168 height 120
type textarea "hero.moveTo(3)"
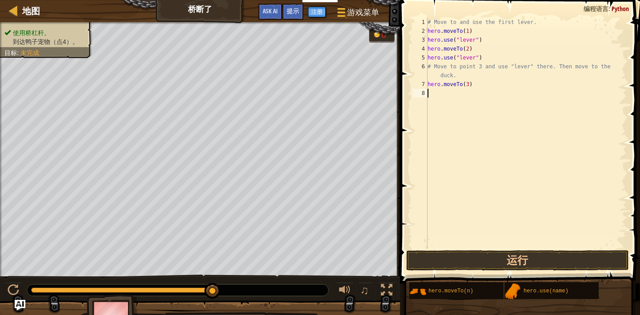
click at [441, 95] on div "# Move to and use the first lever. hero . moveTo ( 1 ) hero . use ( "lever" ) h…" at bounding box center [525, 142] width 201 height 249
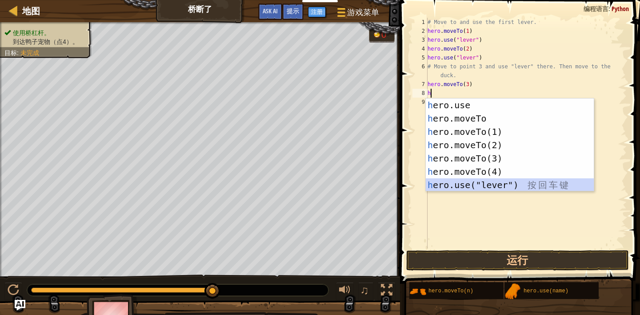
click at [490, 184] on div "h ero.use 按 回 车 键 h ero.moveTo 按 回 车 键 h ero.moveTo(1) 按 回 车 键 h ero.moveTo(2) …" at bounding box center [509, 159] width 168 height 120
type textarea "hero.use("lever")"
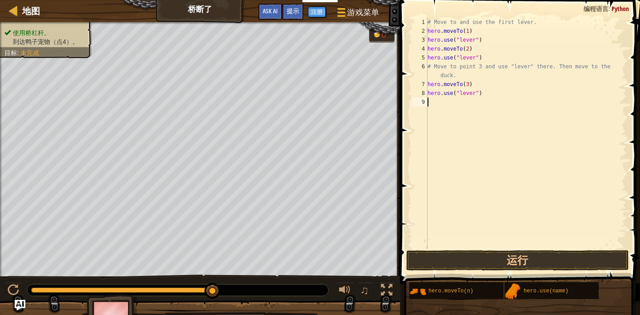
click at [440, 103] on div "# Move to and use the first lever. hero . moveTo ( 1 ) hero . use ( "lever" ) h…" at bounding box center [525, 142] width 201 height 249
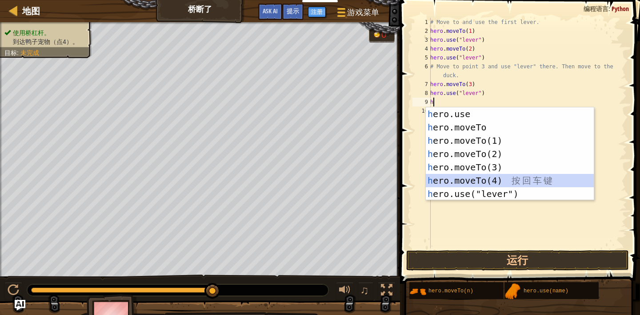
click at [490, 178] on div "h ero.use 按 回 车 键 h ero.moveTo 按 回 车 键 h ero.moveTo(1) 按 回 车 键 h ero.moveTo(2) …" at bounding box center [509, 167] width 168 height 120
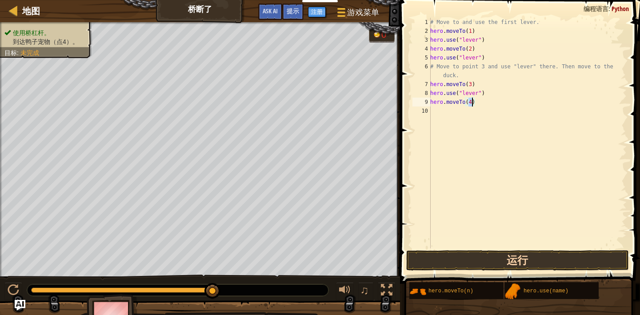
type textarea "hero.moveTo(4)"
click at [491, 254] on button "运行" at bounding box center [517, 260] width 223 height 20
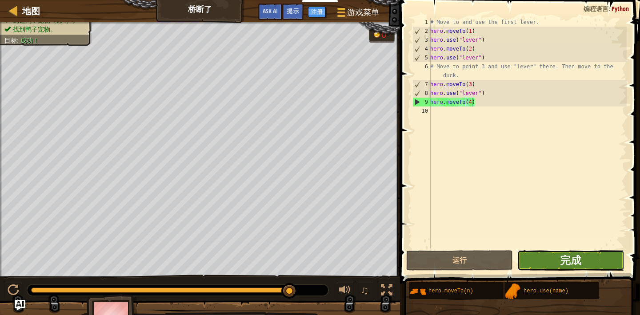
click at [582, 256] on button "完成" at bounding box center [570, 260] width 107 height 20
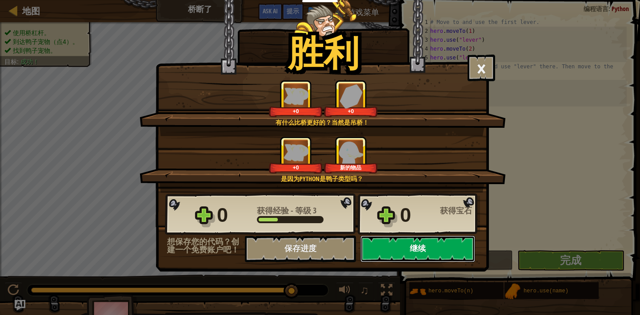
click at [424, 247] on button "继续" at bounding box center [417, 249] width 115 height 27
select select "zh-HANS"
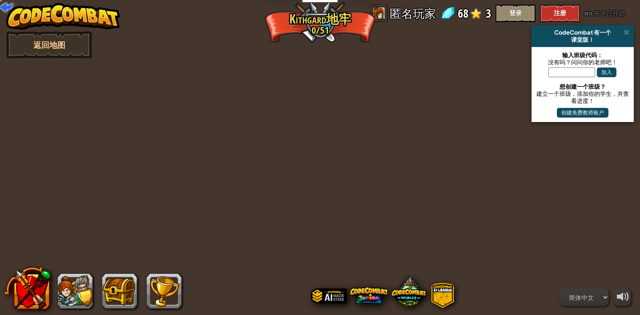
select select "zh-HANS"
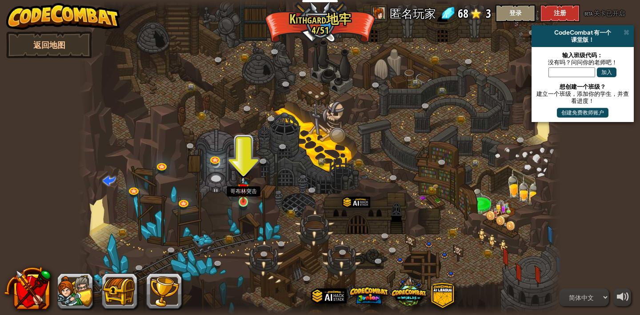
click at [242, 198] on img at bounding box center [243, 189] width 12 height 27
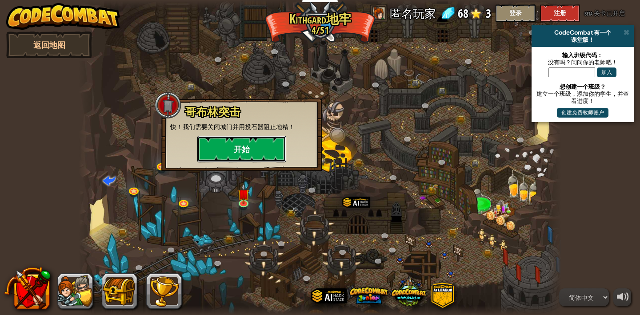
click at [267, 145] on button "开始" at bounding box center [241, 149] width 89 height 27
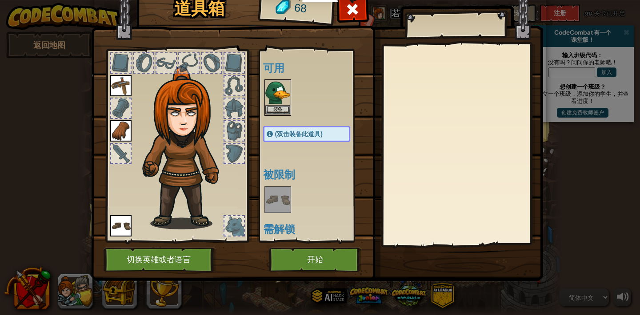
click at [270, 97] on img at bounding box center [277, 92] width 25 height 25
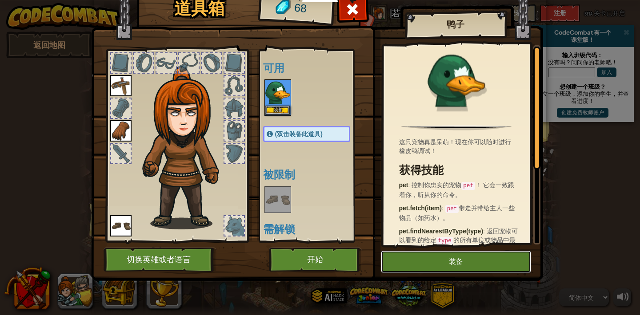
click at [402, 258] on button "装备" at bounding box center [456, 262] width 150 height 22
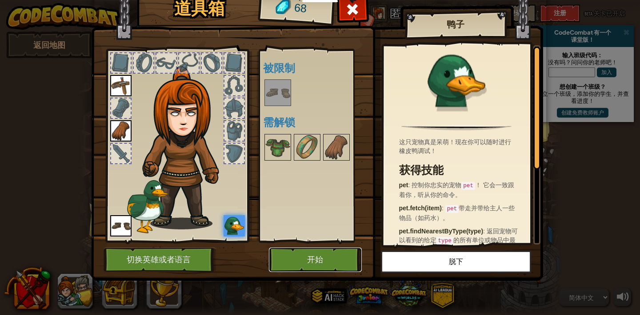
click at [342, 258] on button "开始" at bounding box center [315, 260] width 93 height 24
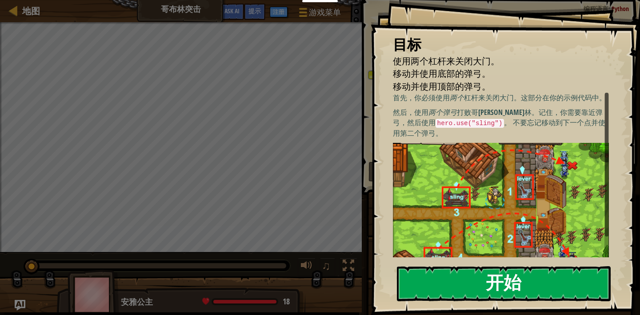
click at [447, 279] on button "开始" at bounding box center [504, 283] width 214 height 35
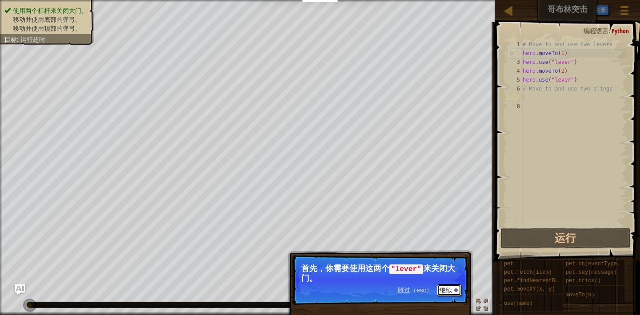
click at [442, 291] on button "继续" at bounding box center [449, 291] width 24 height 12
click at [444, 287] on button "继续" at bounding box center [449, 291] width 24 height 12
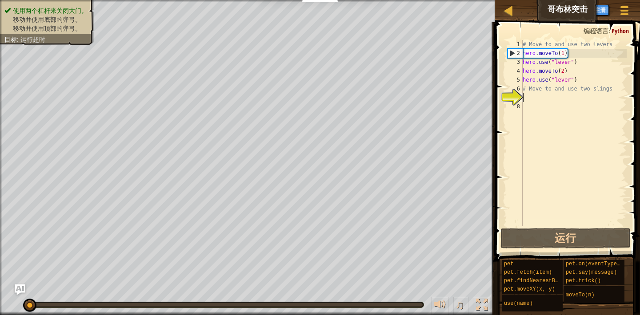
click at [527, 98] on div "# Move to and use two levers hero . moveTo ( 1 ) hero . use ( "lever" ) hero . …" at bounding box center [574, 142] width 106 height 204
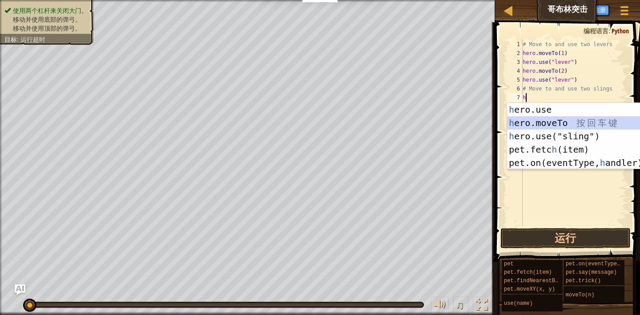
click at [566, 121] on div "h ero.use 按 回 车 键 h ero.moveTo 按 回 车 键 h ero.use("sling") 按 回 车 键 pet.fetc h (i…" at bounding box center [591, 149] width 168 height 93
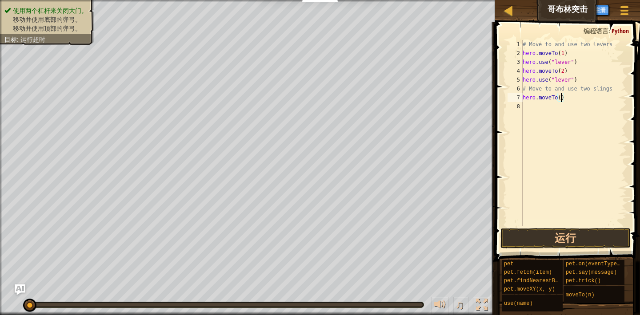
type textarea "hero.moveTo(4)"
click at [536, 110] on div "# Move to and use two levers hero . moveTo ( 1 ) hero . use ( "lever" ) hero . …" at bounding box center [574, 142] width 106 height 204
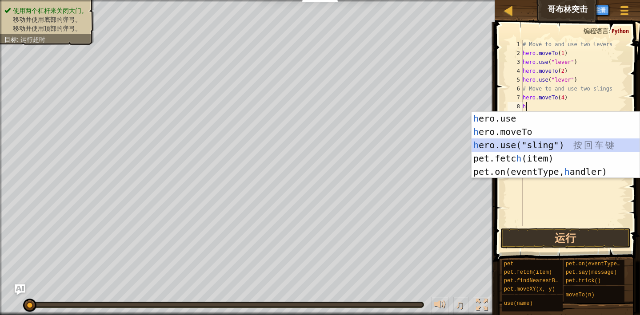
click at [568, 145] on div "h ero.use 按 回 车 键 h ero.moveTo 按 回 车 键 h ero.use("sling") 按 回 车 键 pet.fetc h (i…" at bounding box center [555, 158] width 168 height 93
type textarea "hero.use("sling")"
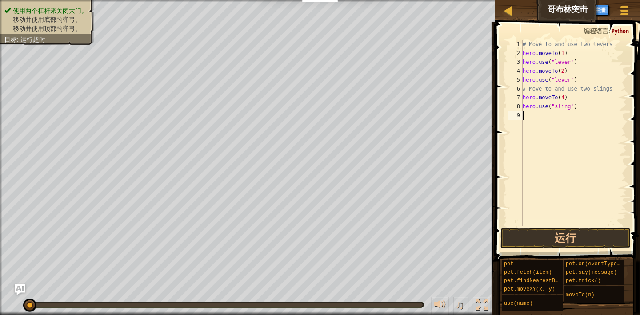
click at [562, 123] on div "# Move to and use two levers hero . moveTo ( 1 ) hero . use ( "lever" ) hero . …" at bounding box center [574, 142] width 106 height 204
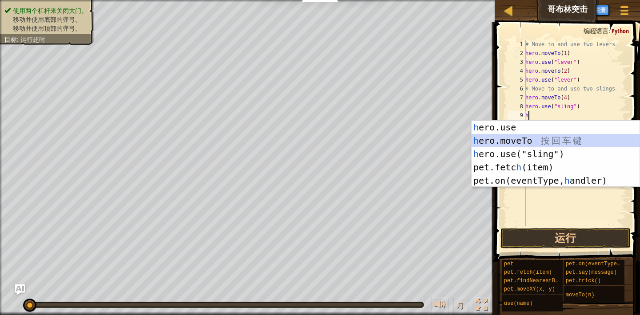
click at [541, 141] on div "h ero.use 按 回 车 键 h ero.moveTo 按 回 车 键 h ero.use("sling") 按 回 车 键 pet.fetc h (i…" at bounding box center [555, 167] width 168 height 93
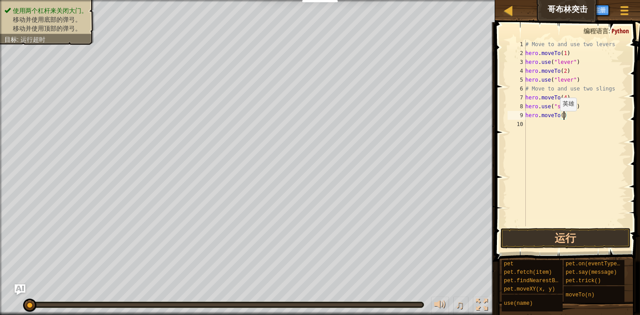
type textarea "hero.moveTo(3)"
click at [545, 128] on div "# Move to and use two levers hero . moveTo ( 1 ) hero . use ( "lever" ) hero . …" at bounding box center [574, 142] width 103 height 204
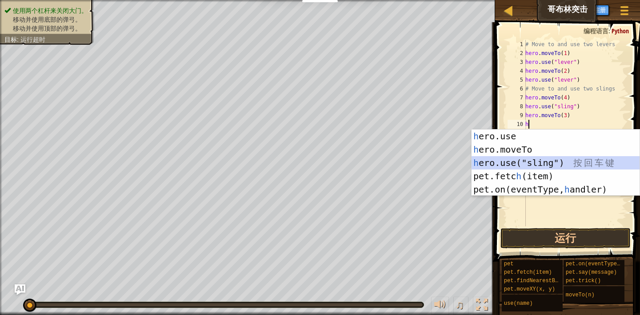
click at [552, 160] on div "h ero.use 按 回 车 键 h ero.moveTo 按 回 车 键 h ero.use("sling") 按 回 车 键 pet.fetc h (i…" at bounding box center [555, 176] width 168 height 93
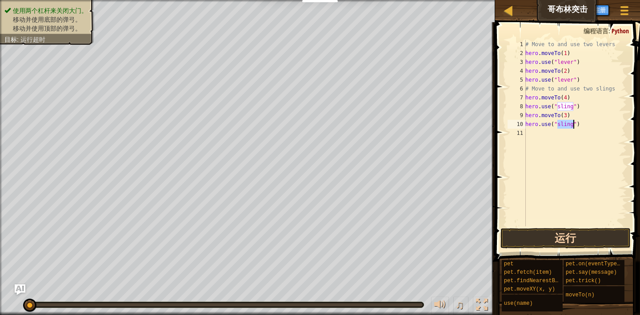
type textarea "hero.use("sling")"
click at [540, 238] on button "运行" at bounding box center [565, 238] width 130 height 20
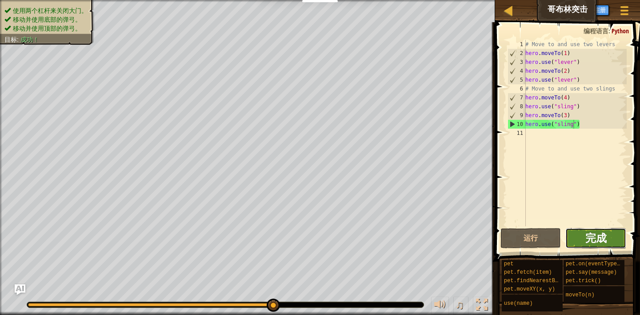
click at [587, 238] on span "完成" at bounding box center [595, 238] width 21 height 14
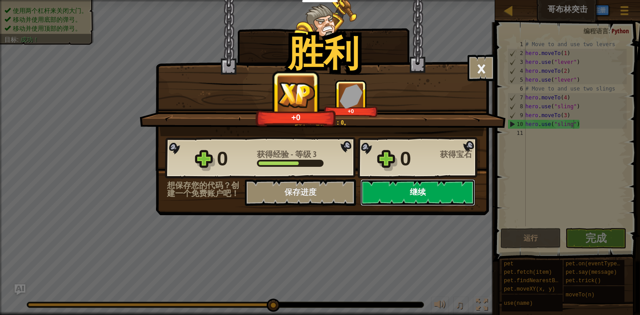
click at [418, 197] on button "继续" at bounding box center [417, 192] width 115 height 27
select select "zh-HANS"
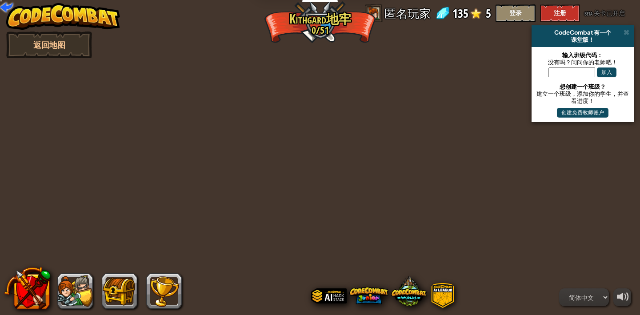
select select "zh-HANS"
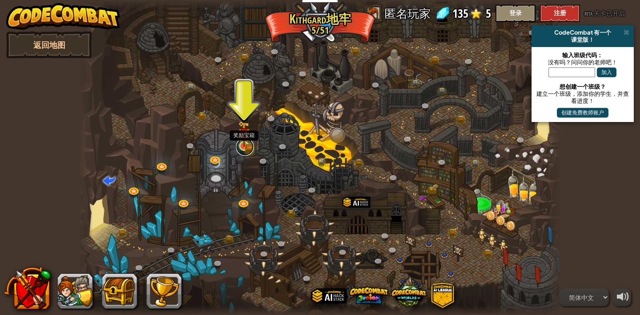
click at [240, 151] on link at bounding box center [245, 147] width 18 height 18
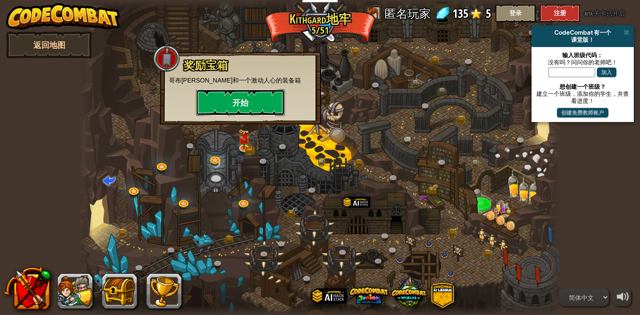
click at [258, 104] on button "开始" at bounding box center [240, 102] width 89 height 27
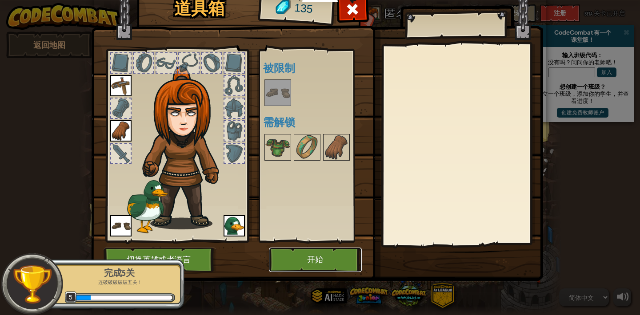
click at [316, 258] on button "开始" at bounding box center [315, 260] width 93 height 24
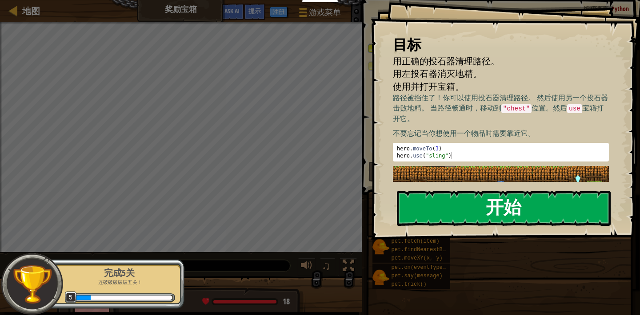
click at [430, 201] on button "开始" at bounding box center [504, 208] width 214 height 35
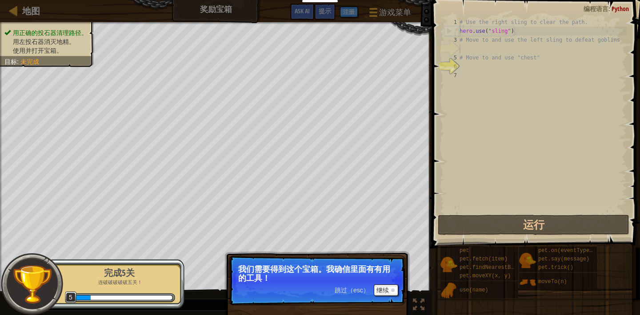
click at [381, 278] on p "我们需要得到这个宝箱。我确信里面有有用的工具！" at bounding box center [317, 274] width 158 height 18
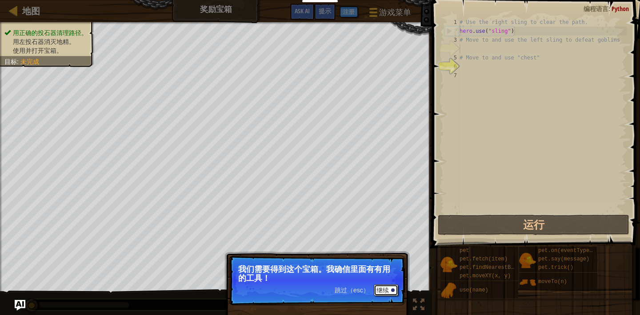
click at [380, 293] on button "继续" at bounding box center [386, 291] width 24 height 12
click at [381, 294] on button "继续" at bounding box center [386, 291] width 24 height 12
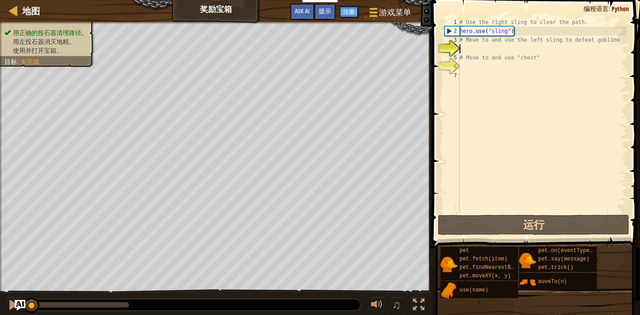
click at [466, 49] on div "# Use the right sling to clear the path. hero . use ( "sling" ) # Move to and u…" at bounding box center [541, 124] width 169 height 213
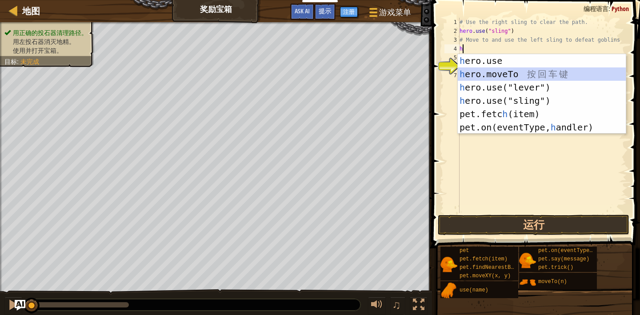
click at [509, 72] on div "h ero.use 按 回 车 键 h ero.moveTo 按 回 车 键 h ero.use("lever") 按 回 车 键 h ero.use("sl…" at bounding box center [541, 107] width 168 height 107
type textarea "hero.moveTo(2)"
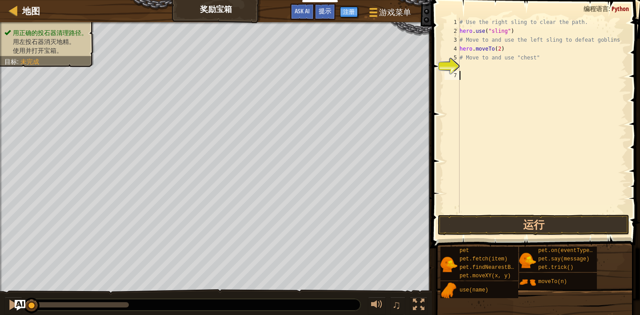
click at [495, 75] on div "# Use the right sling to clear the path. hero . use ( "sling" ) # Move to and u…" at bounding box center [541, 124] width 169 height 213
click at [501, 50] on div "# Use the right sling to clear the path. hero . use ( "sling" ) # Move to and u…" at bounding box center [541, 124] width 169 height 213
type textarea "hero.moveTo(3)"
click at [481, 74] on div "# Use the right sling to clear the path. hero . use ( "sling" ) # Move to and u…" at bounding box center [541, 124] width 169 height 213
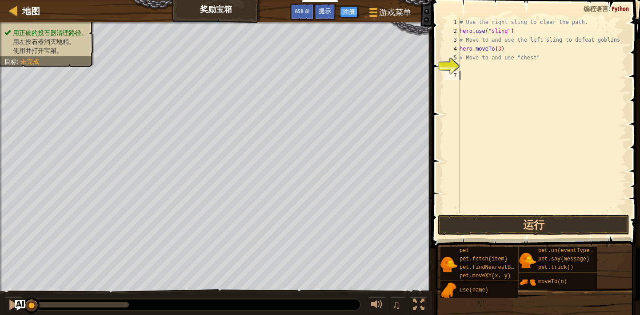
scroll to position [4, 0]
click at [471, 68] on div "# Use the right sling to clear the path. hero . use ( "sling" ) # Move to and u…" at bounding box center [541, 124] width 169 height 213
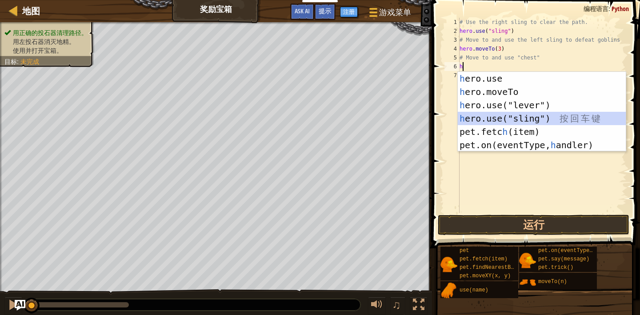
click at [485, 115] on div "h ero.use 按 回 车 键 h ero.moveTo 按 回 车 键 h ero.use("lever") 按 回 车 键 h ero.use("sl…" at bounding box center [541, 125] width 168 height 107
type textarea "hero.use("sling")"
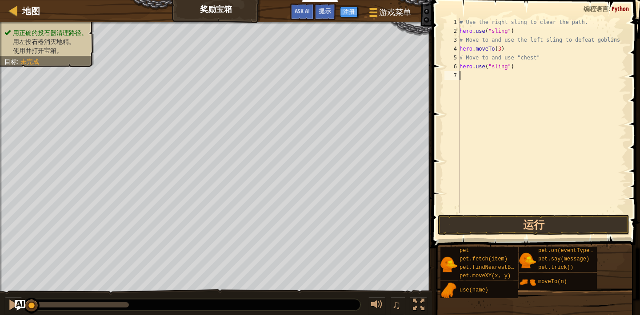
click at [479, 78] on div "# Use the right sling to clear the path. hero . use ( "sling" ) # Move to and u…" at bounding box center [541, 124] width 169 height 213
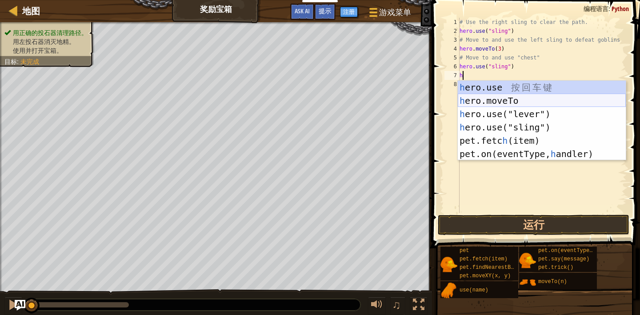
click at [524, 103] on div "h ero.use 按 回 车 键 h ero.moveTo 按 回 车 键 h ero.use("lever") 按 回 车 键 h ero.use("sl…" at bounding box center [541, 134] width 168 height 107
type textarea "hero.moveTo(2)"
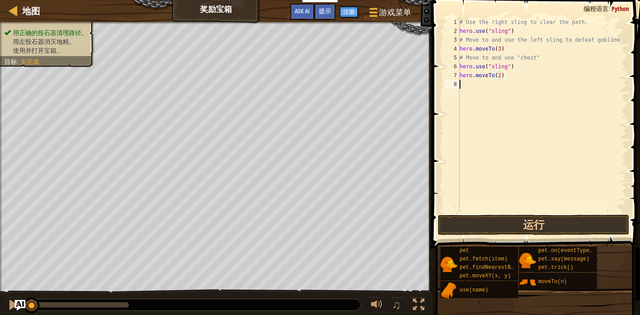
click at [505, 92] on div "# Use the right sling to clear the path. hero . use ( "sling" ) # Move to and u…" at bounding box center [541, 124] width 169 height 213
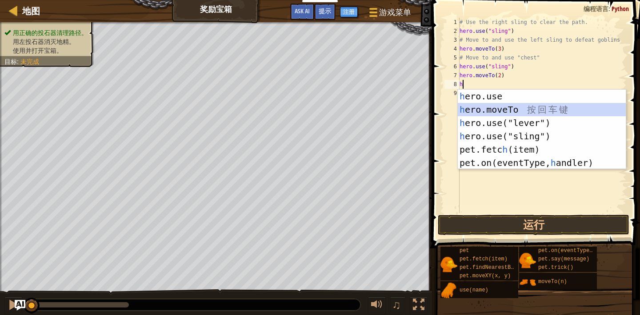
click at [498, 107] on div "h ero.use 按 回 车 键 h ero.moveTo 按 回 车 键 h ero.use("lever") 按 回 车 键 h ero.use("sl…" at bounding box center [541, 143] width 168 height 107
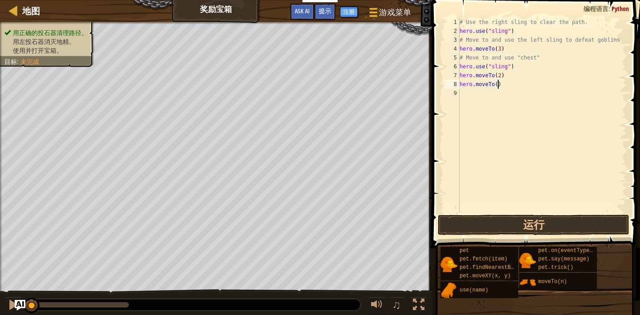
type textarea "hero.moveTo(4)"
click at [474, 95] on div "# Use the right sling to clear the path. hero . use ( "sling" ) # Move to and u…" at bounding box center [541, 124] width 169 height 213
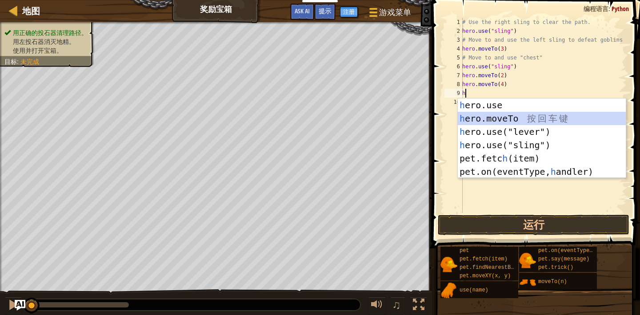
click at [524, 119] on div "h ero.use 按 回 车 键 h ero.moveTo 按 回 车 键 h ero.use("lever") 按 回 车 键 h ero.use("sl…" at bounding box center [541, 152] width 168 height 107
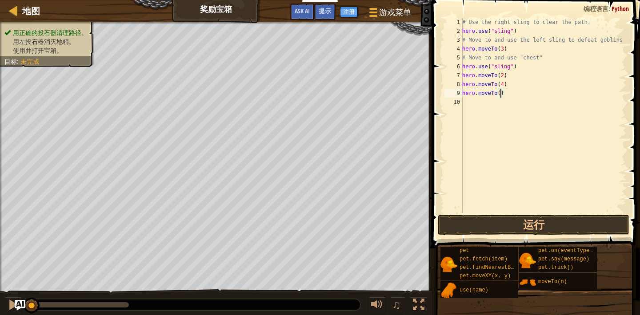
scroll to position [4, 3]
type textarea "hero.moveTo(6)"
click at [539, 222] on button "运行" at bounding box center [532, 225] width 191 height 20
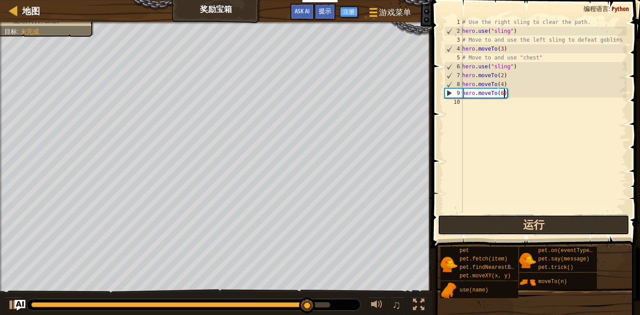
click at [508, 226] on button "运行" at bounding box center [532, 225] width 191 height 20
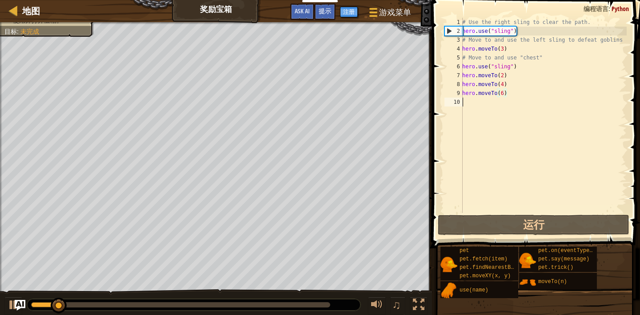
click at [476, 105] on div "# Use the right sling to clear the path. hero . use ( "sling" ) # Move to and u…" at bounding box center [543, 124] width 166 height 213
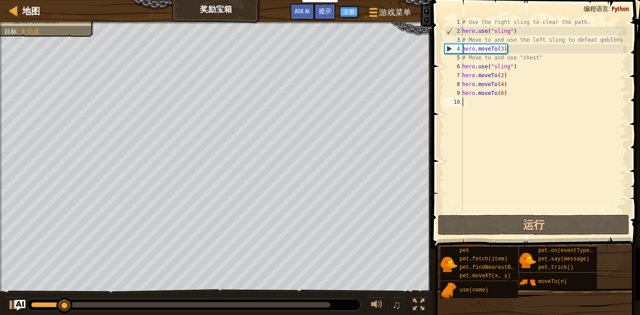
scroll to position [4, 0]
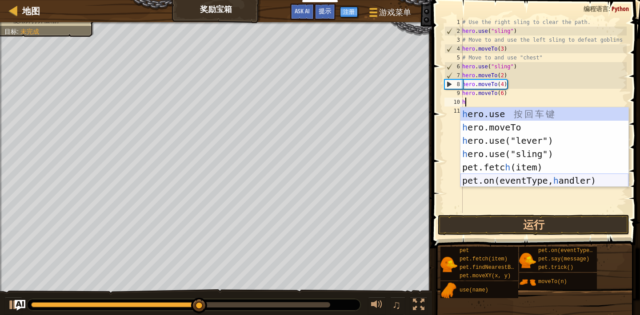
click at [524, 180] on div "h ero.use 按 回 车 键 h ero.moveTo 按 回 车 键 h ero.use("lever") 按 回 车 键 h ero.use("sl…" at bounding box center [544, 160] width 168 height 107
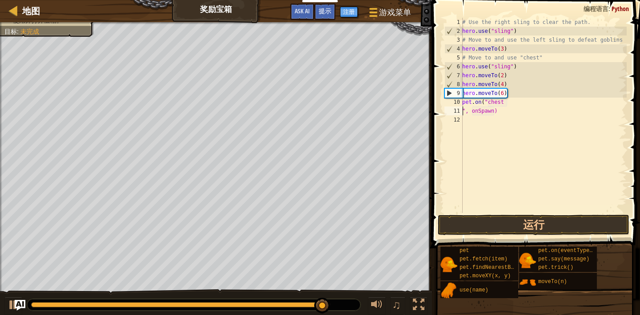
scroll to position [4, 2]
type textarea "pet.on("chest", onSpawn)"
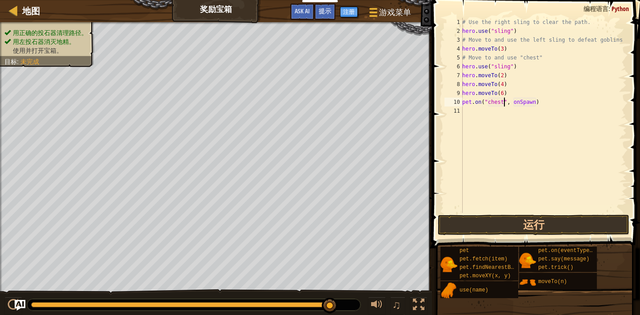
click at [496, 182] on div "# Use the right sling to clear the path. hero . use ( "sling" ) # Move to and u…" at bounding box center [543, 124] width 166 height 213
click at [490, 222] on button "运行" at bounding box center [532, 225] width 191 height 20
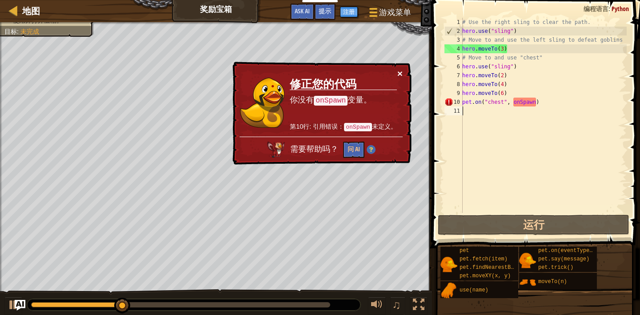
click at [401, 76] on button "×" at bounding box center [399, 73] width 5 height 9
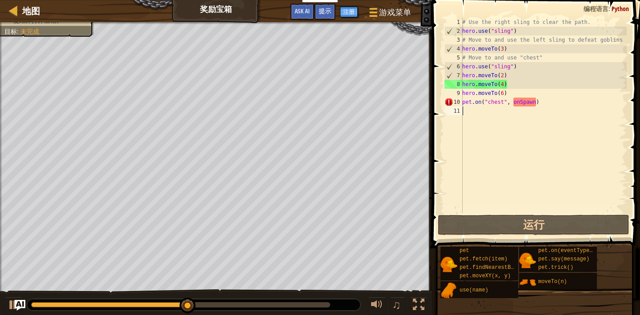
click at [543, 105] on div "# Use the right sling to clear the path. hero . use ( "sling" ) # Move to and u…" at bounding box center [543, 124] width 166 height 213
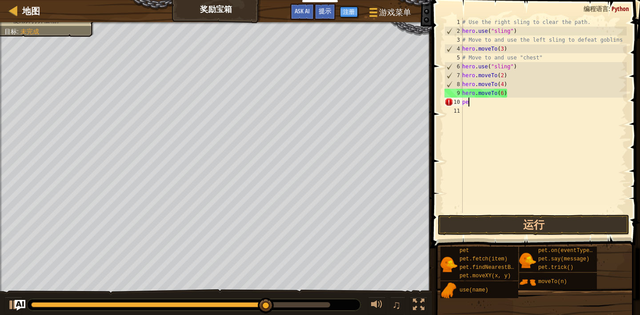
type textarea "p"
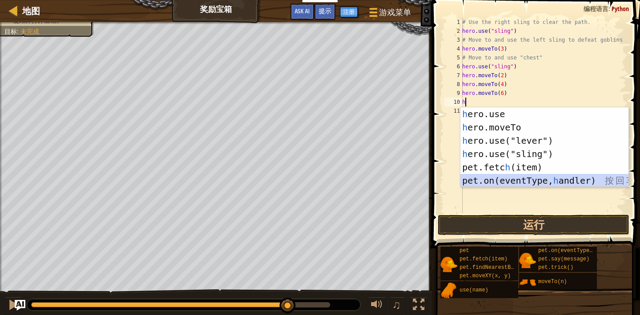
click at [556, 182] on div "h ero.use 按 回 车 键 h ero.moveTo 按 回 车 键 h ero.use("lever") 按 回 车 键 h ero.use("sl…" at bounding box center [544, 160] width 168 height 107
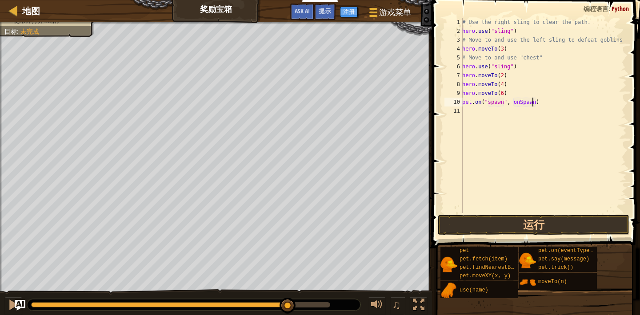
click at [533, 102] on div "# Use the right sling to clear the path. hero . use ( "sling" ) # Move to and u…" at bounding box center [543, 124] width 166 height 213
drag, startPoint x: 533, startPoint y: 102, endPoint x: 544, endPoint y: 102, distance: 10.7
click at [536, 102] on div "# Use the right sling to clear the path. hero . use ( "sling" ) # Move to and u…" at bounding box center [543, 124] width 166 height 213
type textarea "p"
type textarea "hero.moveTo(6)"
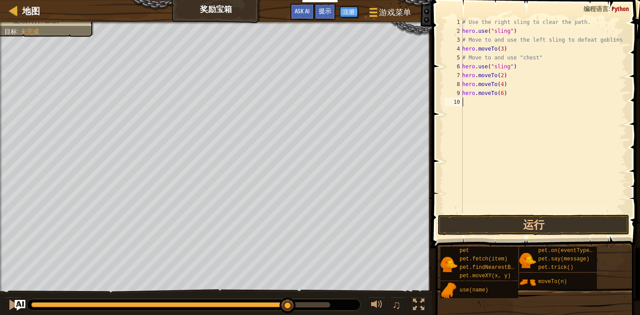
click at [480, 107] on div "# Use the right sling to clear the path. hero . use ( "sling" ) # Move to and u…" at bounding box center [543, 124] width 166 height 213
type textarea "chest"
click at [504, 225] on button "运行" at bounding box center [532, 225] width 191 height 20
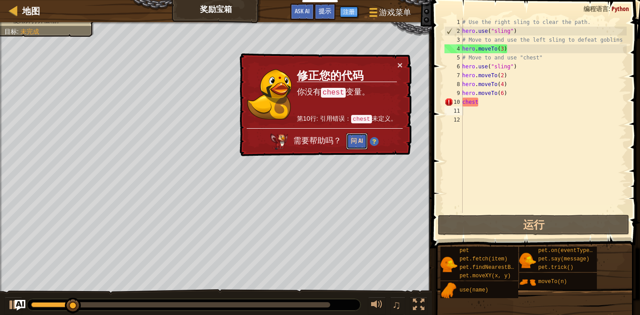
click at [357, 138] on button "问 AI" at bounding box center [356, 141] width 21 height 16
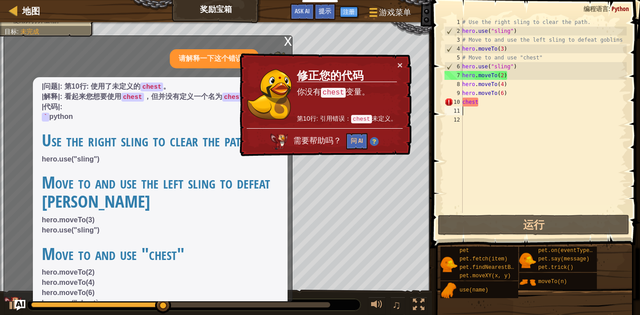
scroll to position [0, 0]
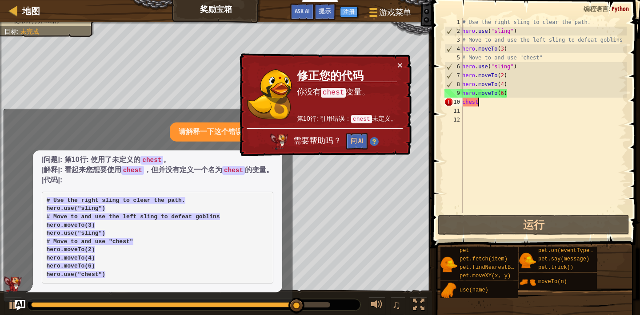
click at [482, 105] on div "# Use the right sling to clear the path. hero . use ( "sling" ) # Move to and u…" at bounding box center [543, 124] width 166 height 213
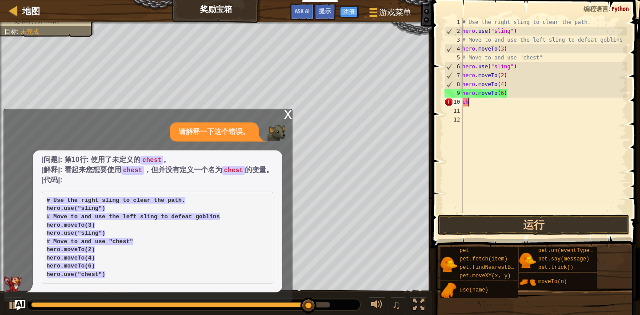
scroll to position [4, 0]
type textarea "c"
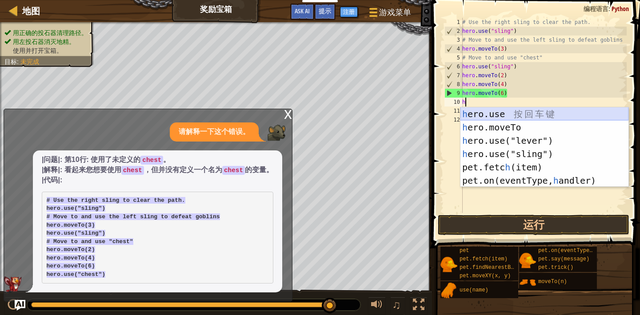
click at [516, 112] on div "h ero.use 按 回 车 键 h ero.moveTo 按 回 车 键 h ero.use("lever") 按 回 车 键 h ero.use("sl…" at bounding box center [544, 160] width 168 height 107
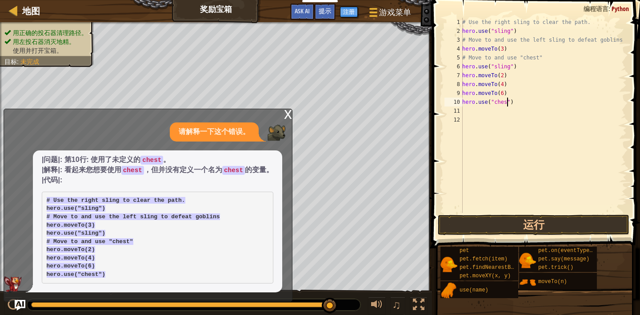
scroll to position [4, 4]
type textarea "hero.use("chest")"
click at [542, 221] on button "运行" at bounding box center [532, 225] width 191 height 20
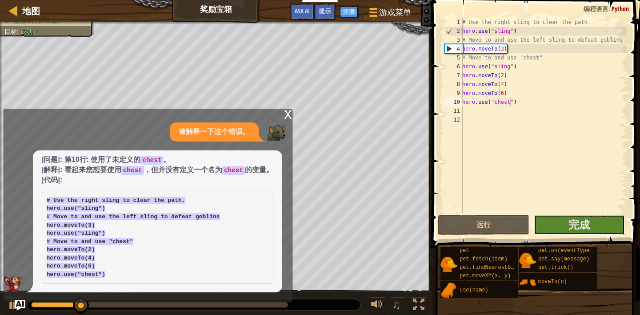
click at [546, 228] on button "完成" at bounding box center [578, 225] width 91 height 20
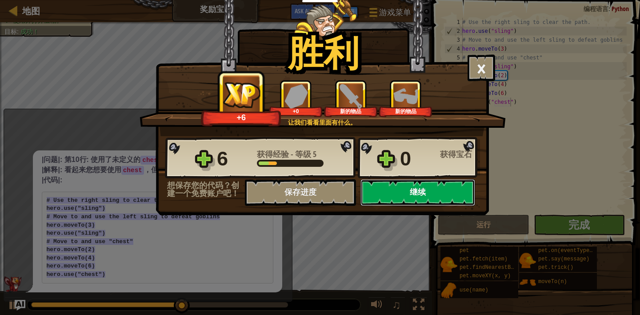
click at [413, 194] on button "继续" at bounding box center [417, 192] width 115 height 27
select select "zh-HANS"
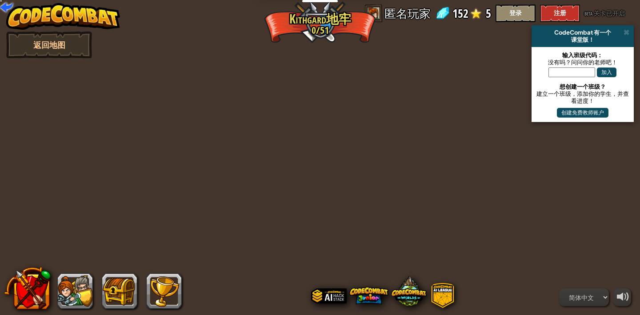
select select "zh-HANS"
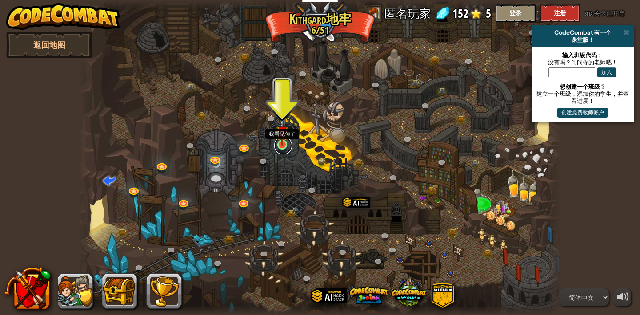
click at [282, 146] on link at bounding box center [283, 146] width 18 height 18
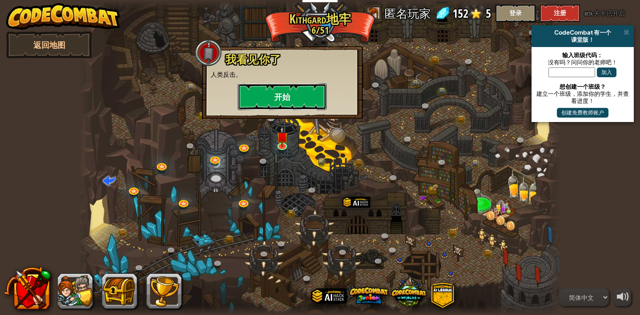
click at [292, 93] on button "开始" at bounding box center [282, 96] width 89 height 27
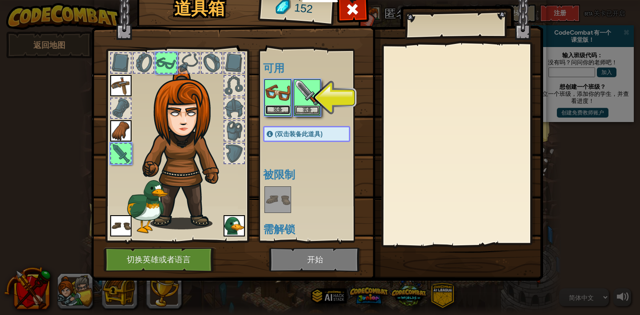
click at [274, 109] on button "装备" at bounding box center [277, 109] width 25 height 9
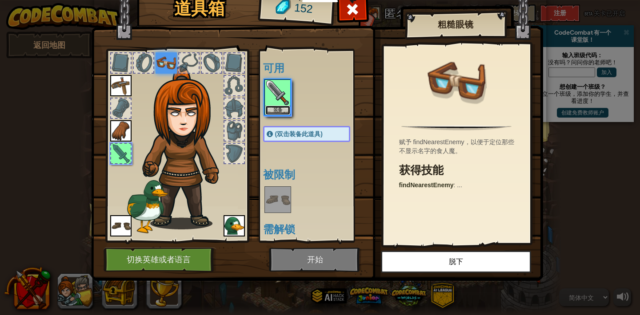
click at [274, 109] on button "装备" at bounding box center [277, 110] width 25 height 9
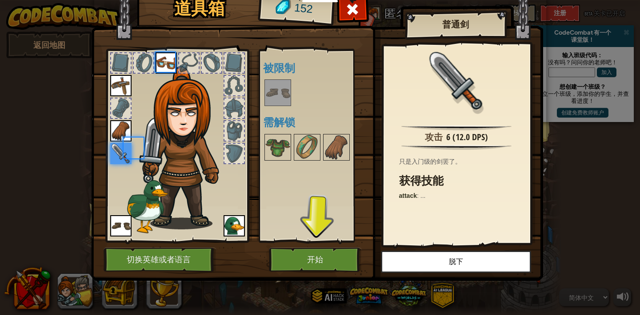
click at [275, 109] on div "可用 装备 装备 装备 装备 装备 (双击装备此道具) 被限制 需解锁" at bounding box center [315, 145] width 105 height 185
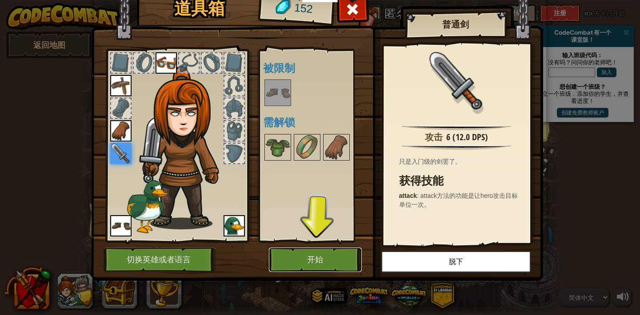
click at [309, 255] on button "开始" at bounding box center [315, 260] width 93 height 24
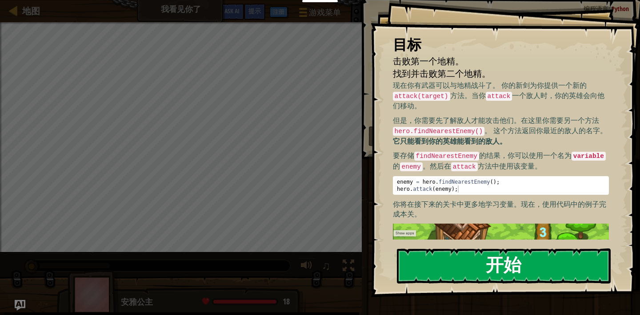
click at [441, 258] on button "开始" at bounding box center [504, 266] width 214 height 35
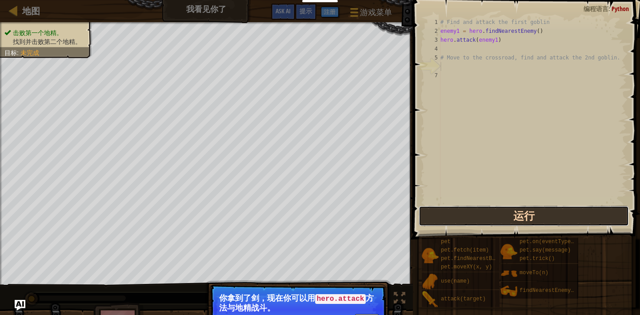
click at [493, 214] on button "运行" at bounding box center [523, 216] width 210 height 20
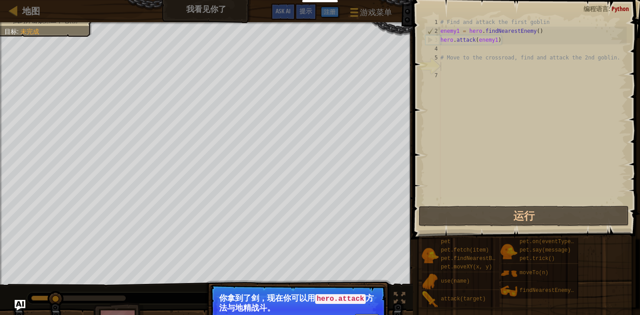
scroll to position [4, 0]
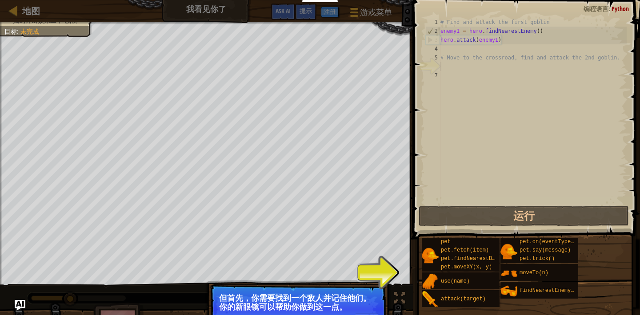
click at [453, 272] on div "pet pet.fetch(item) pet.findNearestByType(type) pet.moveXY(x, y) use(name) atta…" at bounding box center [527, 273] width 212 height 70
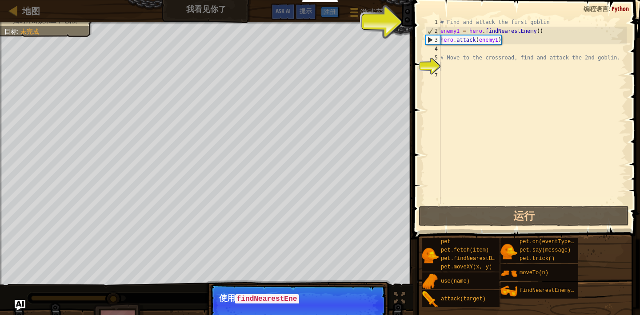
click at [359, 289] on p "跳过（esc） 继续 使用 findNearestEne" at bounding box center [298, 306] width 176 height 42
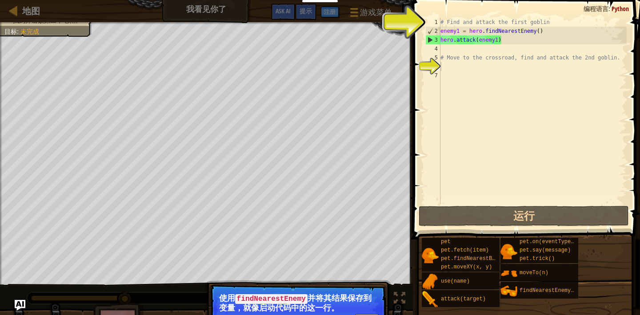
click at [367, 312] on p "跳过（esc） 继续 使用 findNearestEnemy 并将其结果保存到变量，就像启动代码中的这一行。" at bounding box center [298, 310] width 176 height 51
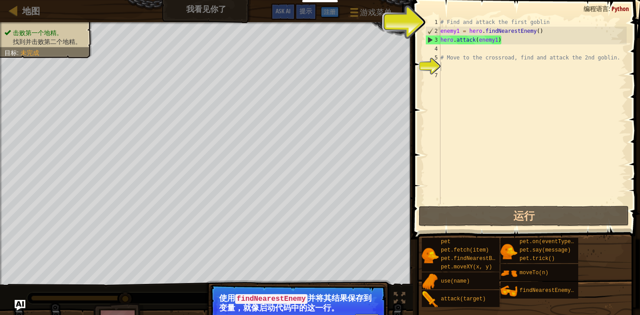
click at [368, 314] on button "继续" at bounding box center [366, 320] width 24 height 12
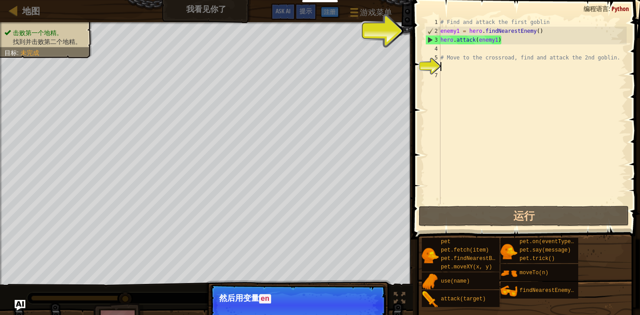
click at [368, 314] on p "跳过（esc） 继续 然后用变量 en" at bounding box center [298, 306] width 176 height 42
click at [368, 309] on button "继续" at bounding box center [366, 312] width 24 height 12
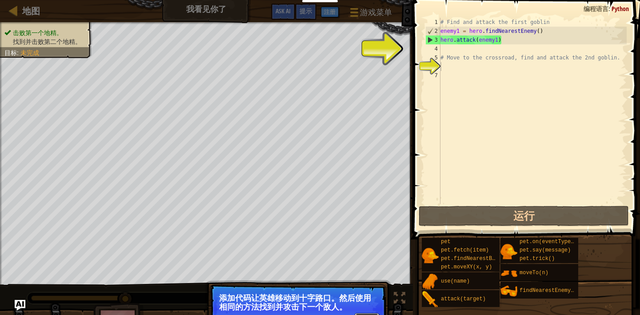
click at [371, 314] on button "继续" at bounding box center [366, 320] width 24 height 12
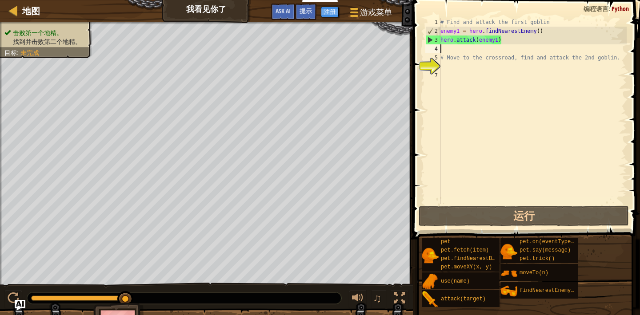
click at [471, 52] on div "# Find and attack the first goblin enemy1 = hero . findNearestEnemy ( ) hero . …" at bounding box center [532, 120] width 188 height 204
click at [454, 68] on div "# Find and attack the first goblin enemy1 = hero . findNearestEnemy ( ) hero . …" at bounding box center [532, 120] width 188 height 204
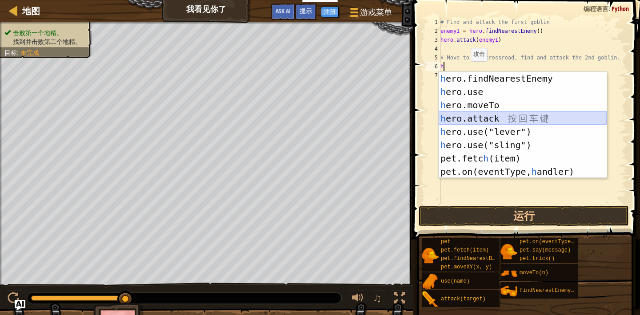
click at [497, 117] on div "h ero.findNearestEnemy 按 回 车 键 h ero.use 按 回 车 键 h ero.moveTo 按 回 车 键 h ero.att…" at bounding box center [522, 138] width 168 height 133
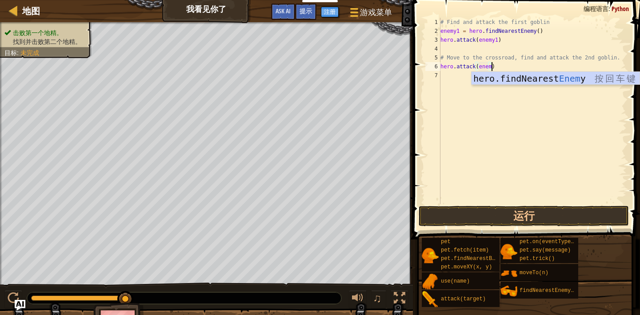
scroll to position [4, 4]
type textarea "hero.attack(enemy1)"
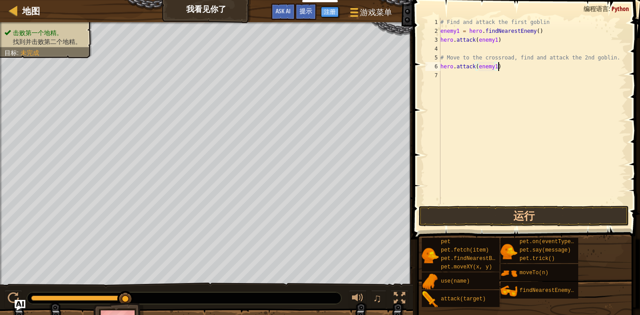
scroll to position [4, 4]
click at [474, 75] on div "# Find and attack the first goblin enemy1 = hero . findNearestEnemy ( ) hero . …" at bounding box center [532, 120] width 188 height 204
click at [465, 211] on button "运行" at bounding box center [523, 216] width 210 height 20
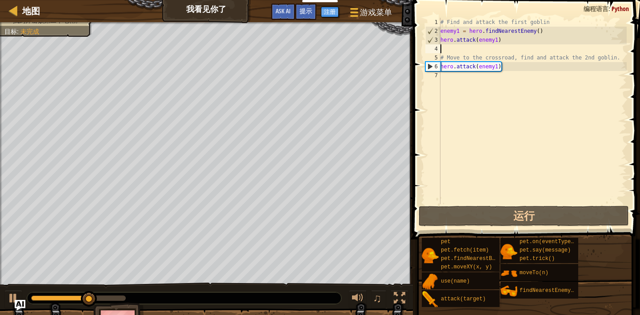
click at [473, 51] on div "# Find and attack the first goblin enemy1 = hero . findNearestEnemy ( ) hero . …" at bounding box center [532, 120] width 188 height 204
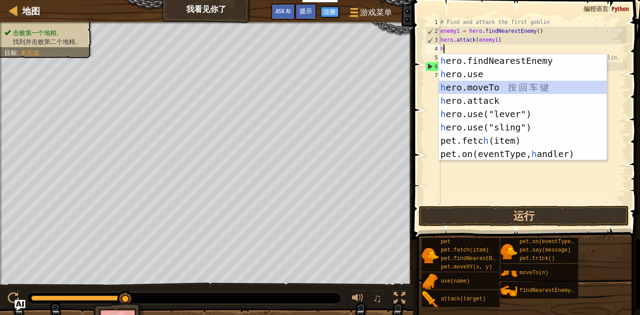
click at [500, 85] on div "h ero.findNearestEnemy 按 回 车 键 h ero.use 按 回 车 键 h ero.moveTo 按 回 车 键 h ero.att…" at bounding box center [522, 120] width 168 height 133
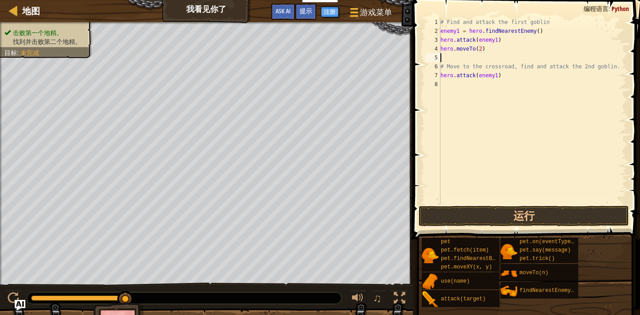
type textarea "hero.moveTo(2)\"
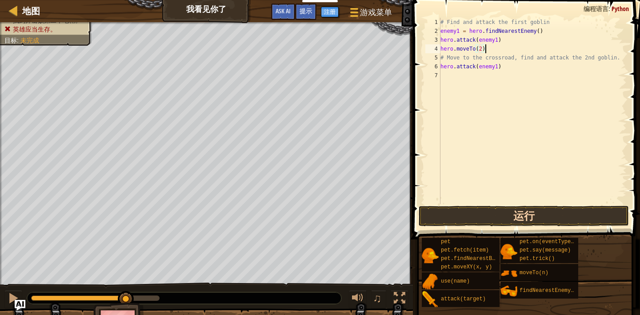
type textarea "hero.moveTo(2)"
click at [482, 221] on button "运行" at bounding box center [523, 216] width 210 height 20
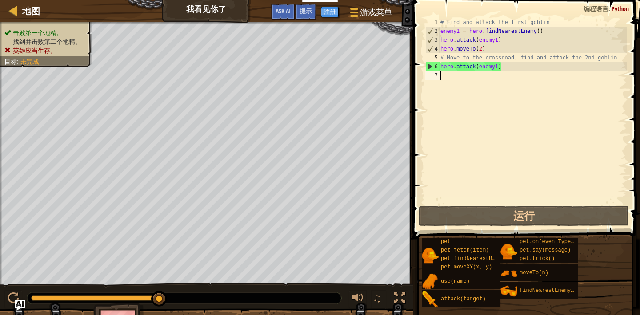
click at [483, 77] on div "# Find and attack the first goblin enemy1 = hero . findNearestEnemy ( ) hero . …" at bounding box center [532, 120] width 188 height 204
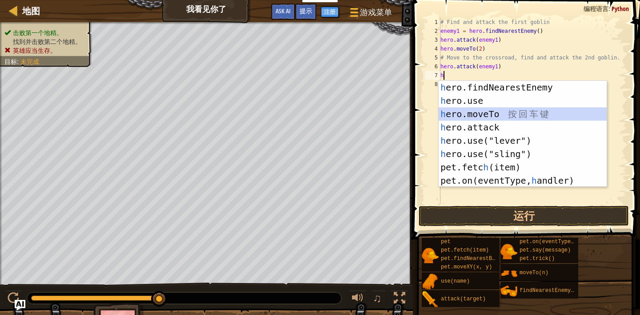
click at [501, 113] on div "h ero.findNearestEnemy 按 回 车 键 h ero.use 按 回 车 键 h ero.moveTo 按 回 车 键 h ero.att…" at bounding box center [522, 147] width 168 height 133
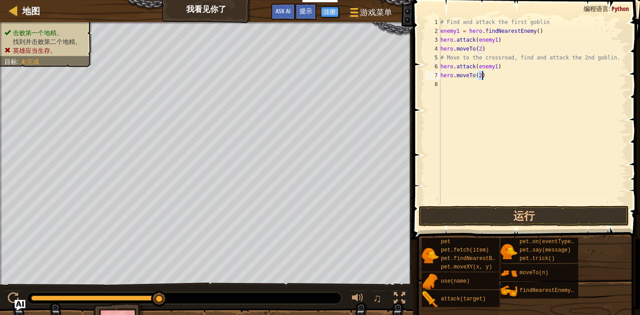
scroll to position [4, 3]
type textarea "hero.moveTo(3)"
click at [507, 215] on button "运行" at bounding box center [523, 216] width 210 height 20
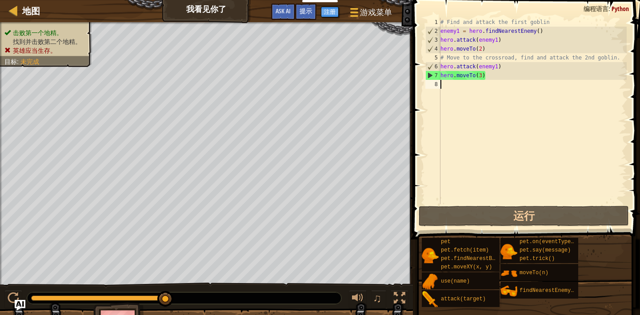
click at [463, 90] on div "# Find and attack the first goblin enemy1 = hero . findNearestEnemy ( ) hero . …" at bounding box center [532, 120] width 188 height 204
click at [498, 68] on div "# Find and attack the first goblin enemy1 = hero . findNearestEnemy ( ) hero . …" at bounding box center [532, 120] width 188 height 204
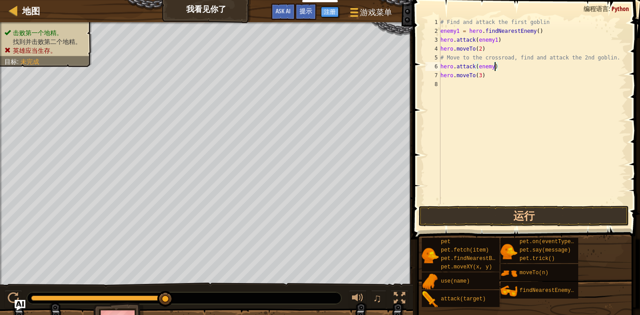
scroll to position [4, 4]
type textarea "hero.attack(enemy2)"
click at [505, 215] on button "运行" at bounding box center [523, 216] width 210 height 20
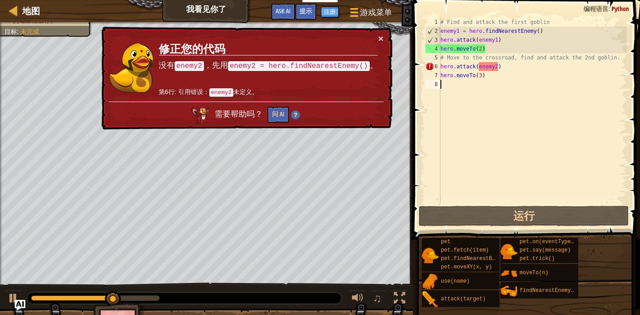
click at [495, 158] on div "# Find and attack the first goblin enemy1 = hero . findNearestEnemy ( ) hero . …" at bounding box center [532, 120] width 188 height 204
click at [486, 75] on div "# Find and attack the first goblin enemy1 = hero . findNearestEnemy ( ) hero . …" at bounding box center [532, 120] width 188 height 204
click at [439, 68] on div "6" at bounding box center [432, 66] width 15 height 9
type textarea "hero.attack(enemy2)"
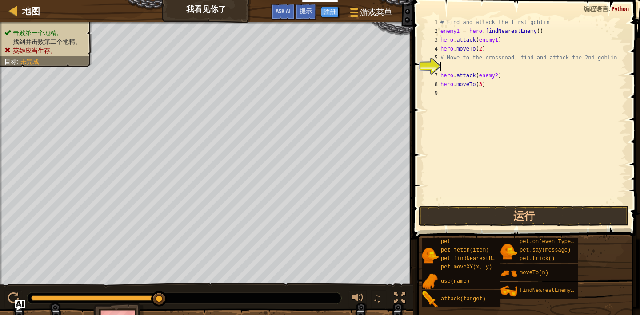
click at [441, 63] on div "# Find and attack the first goblin enemy1 = hero . findNearestEnemy ( ) hero . …" at bounding box center [532, 120] width 188 height 204
type textarea "enemy2=hero.findNearestEnemy()"
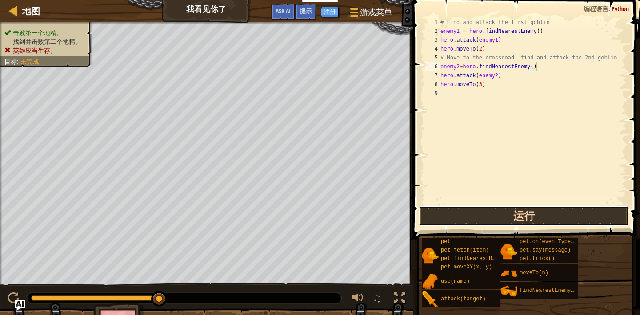
click at [510, 217] on button "运行" at bounding box center [523, 216] width 210 height 20
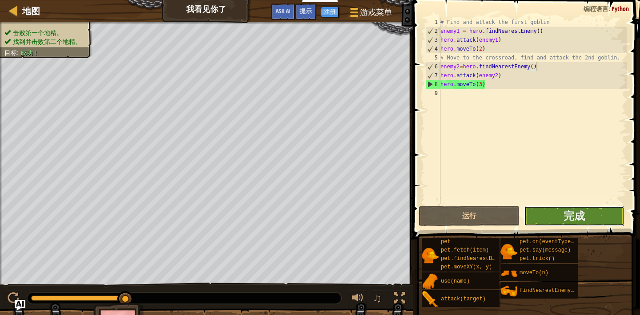
click at [585, 219] on button "完成" at bounding box center [574, 216] width 100 height 20
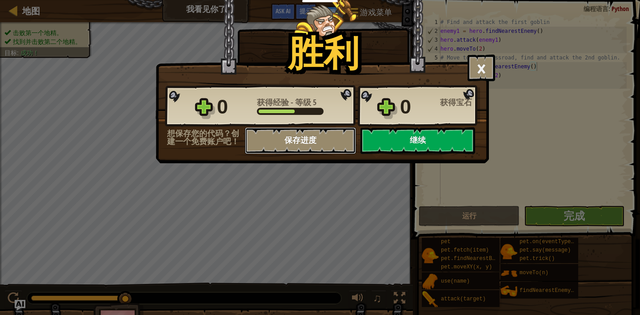
click at [305, 133] on button "保存进度" at bounding box center [300, 140] width 111 height 27
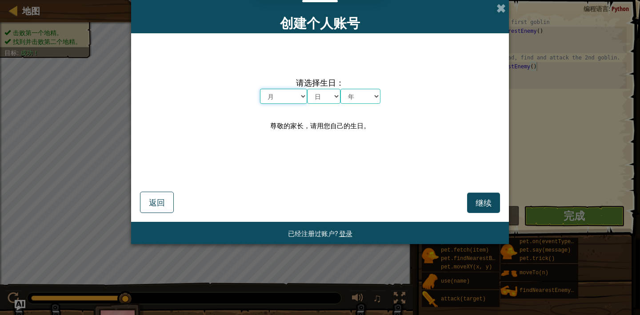
click at [284, 92] on select "月 一月 二月 三月 四月 五月 六月 七月 八月 九月 十月 十一月 十二月" at bounding box center [283, 96] width 47 height 15
select select "2"
click at [260, 89] on select "月 一月 二月 三月 四月 五月 六月 七月 八月 九月 十月 十一月 十二月" at bounding box center [283, 96] width 47 height 15
click at [317, 95] on select "日 1 2 3 4 5 6 7 8 9 10 11 12 13 14 15 16 17 18 19 20 21 22 23 24 25 26 27 28 29…" at bounding box center [323, 96] width 33 height 15
click at [500, 10] on span at bounding box center [500, 8] width 9 height 9
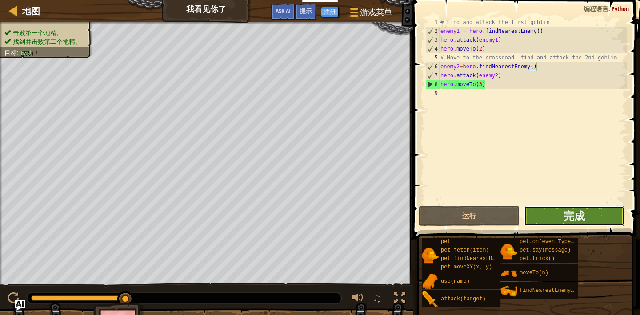
click at [555, 219] on button "完成" at bounding box center [574, 216] width 100 height 20
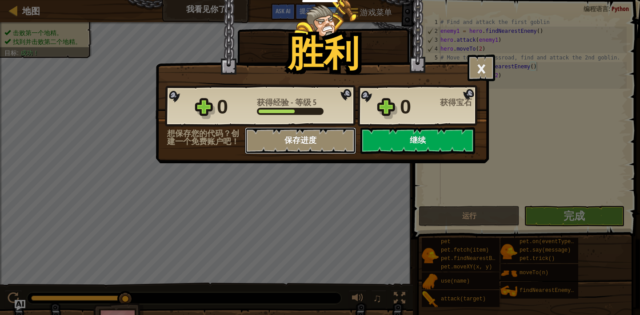
click at [314, 135] on button "保存进度" at bounding box center [300, 140] width 111 height 27
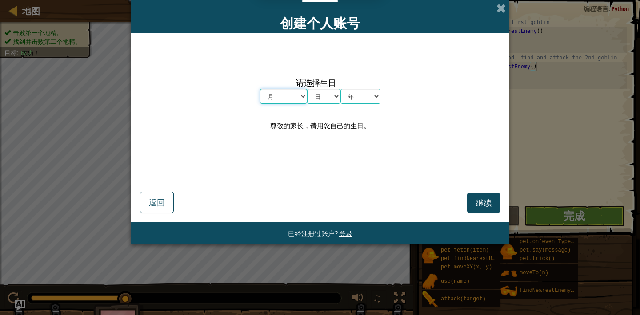
click at [294, 97] on select "月 一月 二月 三月 四月 五月 六月 七月 八月 九月 十月 十一月 十二月" at bounding box center [283, 96] width 47 height 15
click at [295, 95] on select "月 一月 二月 三月 四月 五月 六月 七月 八月 九月 十月 十一月 十二月" at bounding box center [283, 96] width 47 height 15
select select "2"
click at [260, 89] on select "月 一月 二月 三月 四月 五月 六月 七月 八月 九月 十月 十一月 十二月" at bounding box center [283, 96] width 47 height 15
click at [321, 95] on select "日 1 2 3 4 5 6 7 8 9 10 11 12 13 14 15 16 17 18 19 20 21 22 23 24 25 26 27 28 29…" at bounding box center [323, 96] width 33 height 15
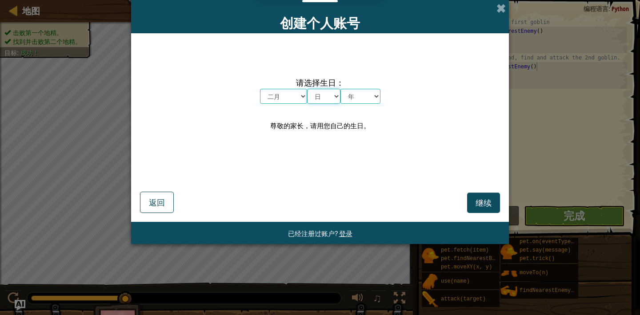
select select "5"
click at [307, 89] on select "日 1 2 3 4 5 6 7 8 9 10 11 12 13 14 15 16 17 18 19 20 21 22 23 24 25 26 27 28 29…" at bounding box center [323, 96] width 33 height 15
click at [363, 96] on select "年 2025 2024 2023 2022 2021 2020 2019 2018 2017 2016 2015 2014 2013 2012 2011 20…" at bounding box center [360, 96] width 40 height 15
select select "2012"
click at [340, 89] on select "年 2025 2024 2023 2022 2021 2020 2019 2018 2017 2016 2015 2014 2013 2012 2011 20…" at bounding box center [360, 96] width 40 height 15
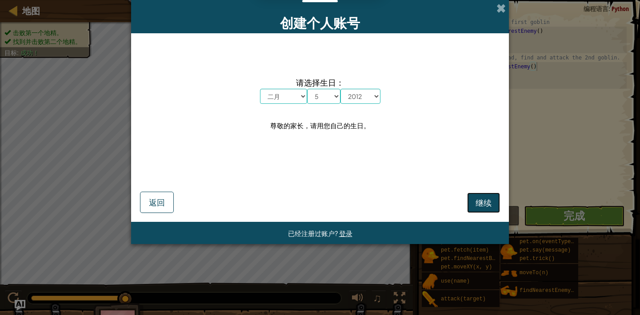
click at [475, 199] on button "继续" at bounding box center [483, 203] width 33 height 20
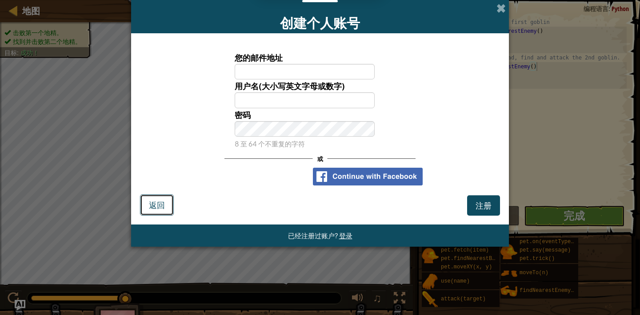
click at [158, 203] on span "返回" at bounding box center [157, 205] width 16 height 10
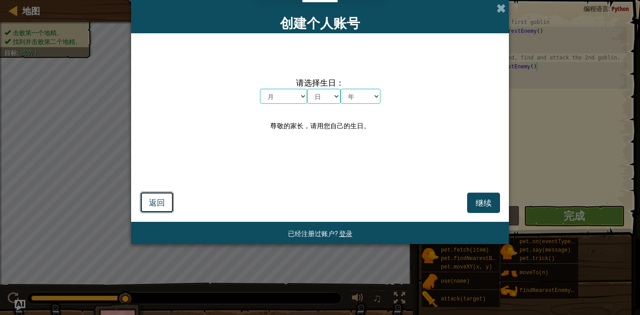
click at [158, 203] on span "返回" at bounding box center [157, 202] width 16 height 10
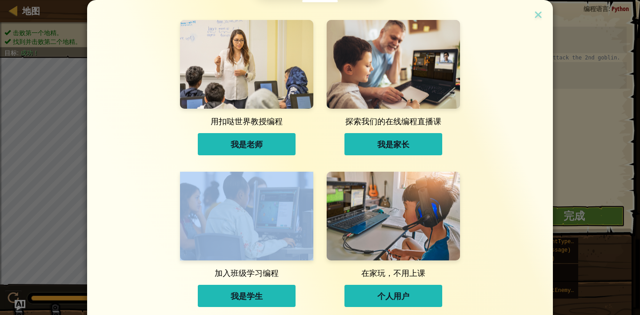
click at [158, 203] on div "用扣哒世界教授编程 我是老师 探索我们的在线编程直播课 我是家长 加入班级学习编程 我是学生 在家玩，不用上课 个人用户" at bounding box center [319, 158] width 421 height 316
click at [539, 11] on img at bounding box center [538, 15] width 12 height 13
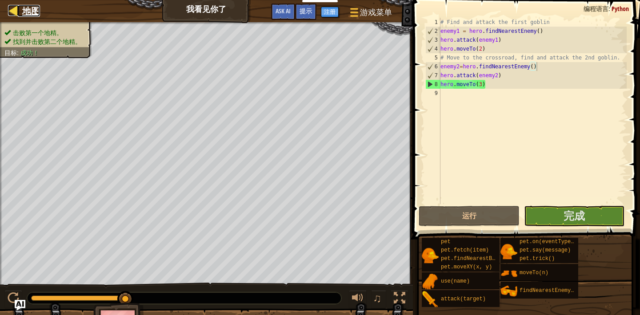
click at [26, 8] on span "地图" at bounding box center [31, 11] width 18 height 12
select select "zh-HANS"
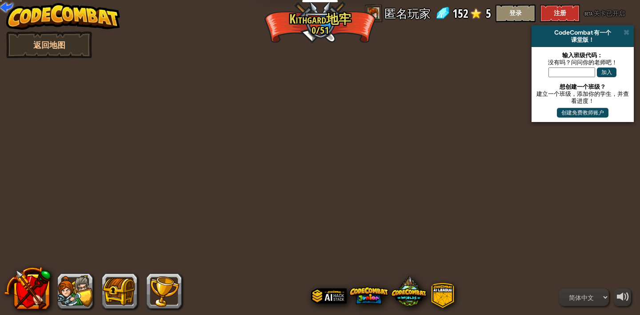
select select "zh-HANS"
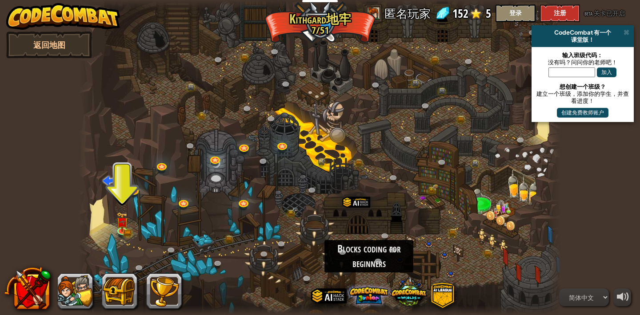
click at [373, 296] on span at bounding box center [368, 295] width 39 height 39
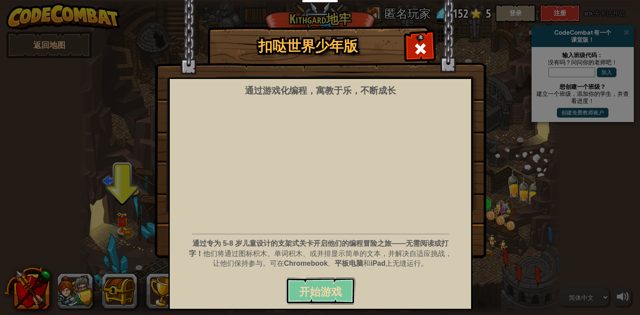
click at [328, 294] on span "开始游戏" at bounding box center [320, 292] width 43 height 14
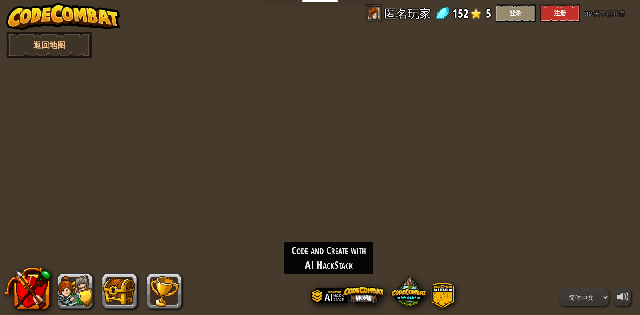
select select "zh-HANS"
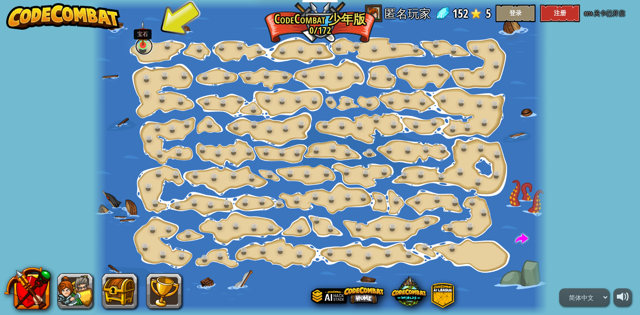
click at [144, 46] on link at bounding box center [144, 46] width 18 height 18
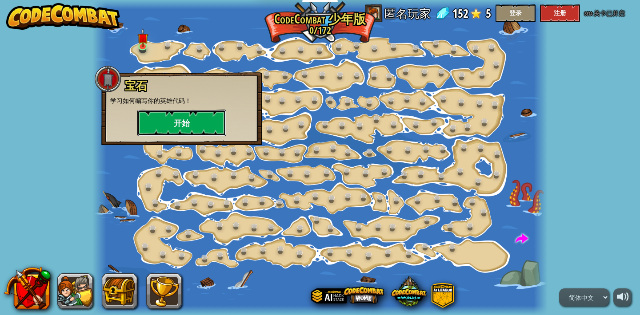
click at [168, 124] on button "开始" at bounding box center [181, 123] width 89 height 27
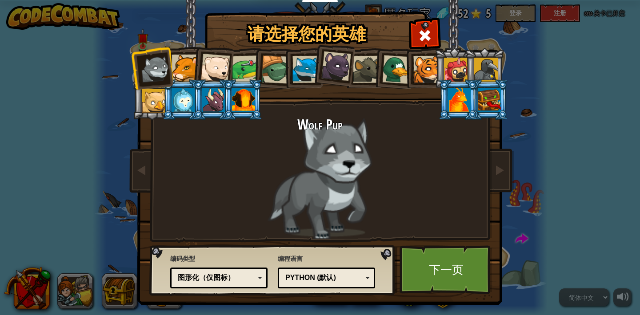
click at [209, 59] on div at bounding box center [214, 68] width 29 height 29
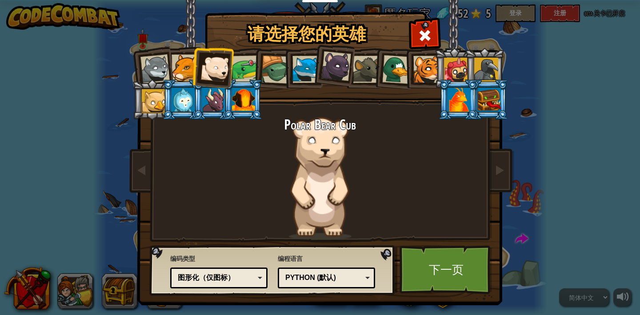
click at [170, 58] on li at bounding box center [152, 68] width 44 height 44
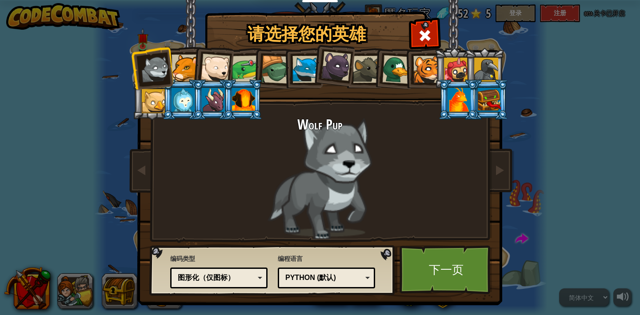
click at [175, 60] on div at bounding box center [184, 68] width 27 height 27
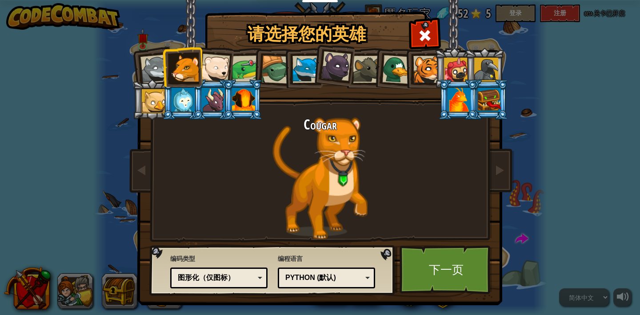
click at [363, 64] on div at bounding box center [366, 69] width 27 height 27
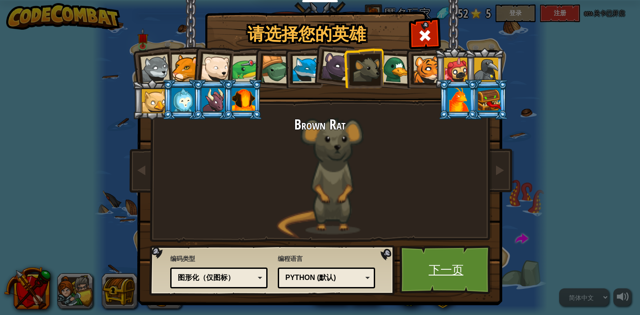
click at [429, 248] on link "下一页" at bounding box center [445, 270] width 93 height 49
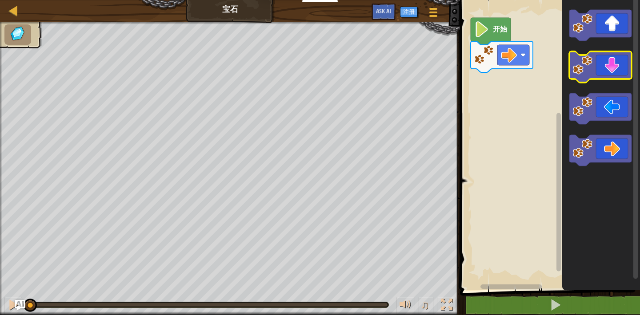
click at [602, 69] on icon "Blockly工作区" at bounding box center [600, 67] width 62 height 31
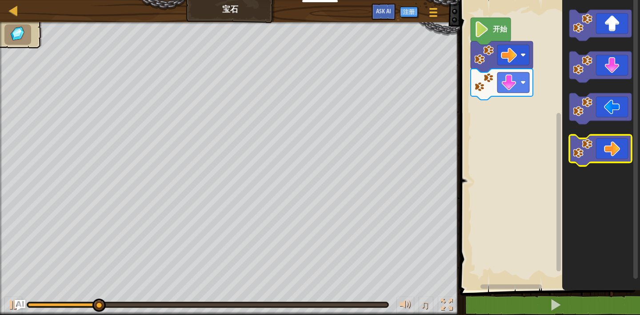
click at [608, 144] on icon "Blockly工作区" at bounding box center [600, 150] width 62 height 31
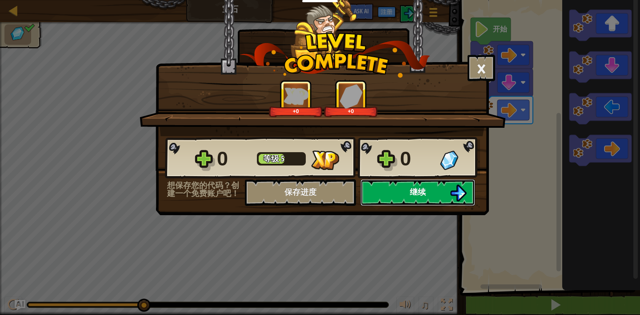
click at [389, 186] on button "继续" at bounding box center [417, 192] width 115 height 27
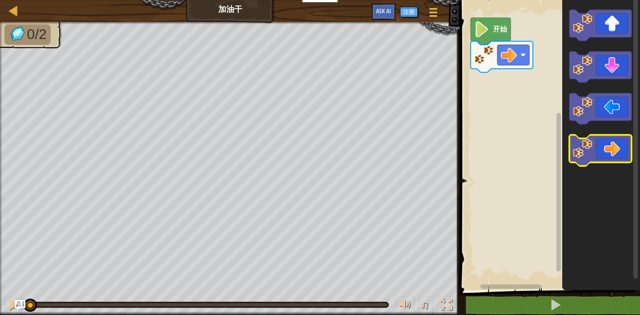
click at [607, 147] on icon "Blockly工作区" at bounding box center [600, 150] width 62 height 31
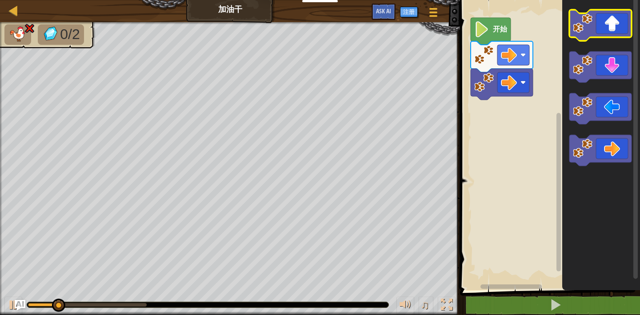
click at [612, 31] on icon "Blockly工作区" at bounding box center [600, 25] width 62 height 31
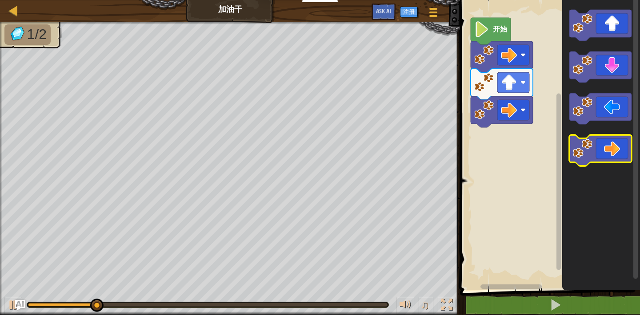
click at [604, 139] on icon "Blockly工作区" at bounding box center [600, 150] width 62 height 31
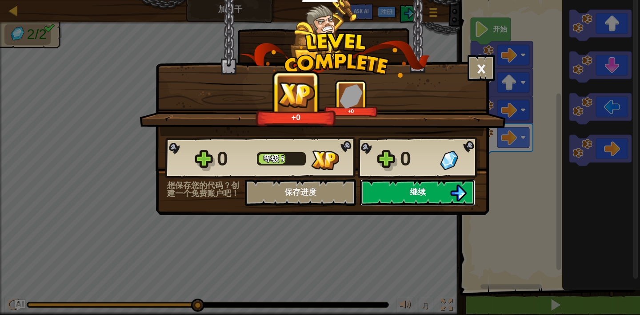
click at [441, 193] on button "继续" at bounding box center [417, 192] width 115 height 27
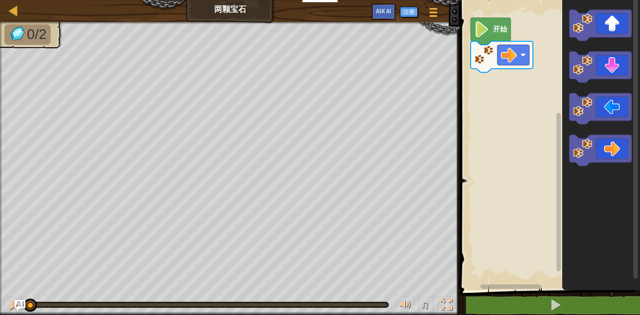
click at [493, 33] on text "开始" at bounding box center [499, 29] width 15 height 8
click at [602, 145] on icon "Blockly工作区" at bounding box center [600, 150] width 62 height 31
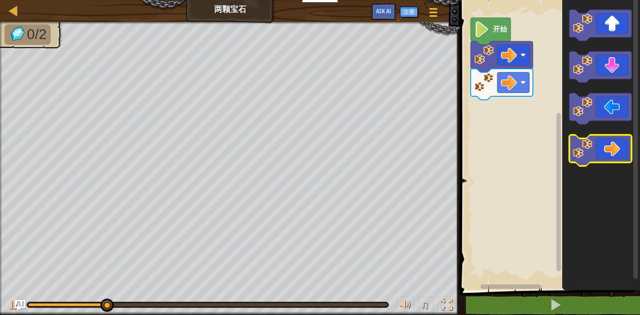
click at [603, 143] on icon "Blockly工作区" at bounding box center [600, 150] width 62 height 31
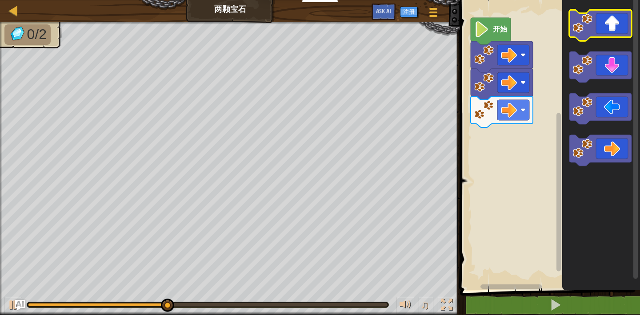
click at [605, 18] on icon "Blockly工作区" at bounding box center [600, 25] width 62 height 31
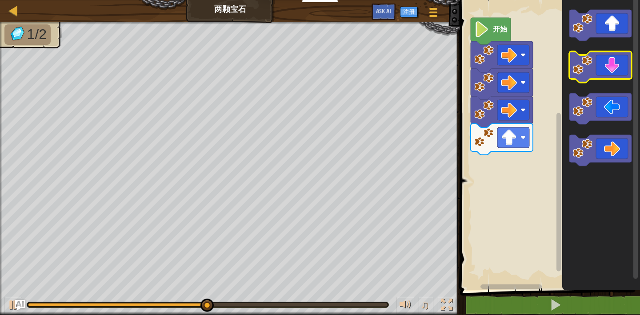
click at [605, 55] on icon "Blockly工作区" at bounding box center [600, 67] width 62 height 31
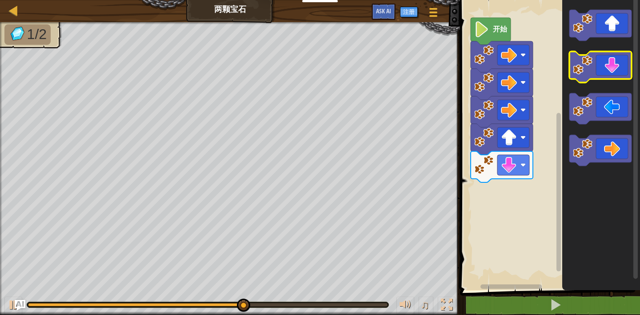
click at [603, 62] on icon "Blockly工作区" at bounding box center [600, 67] width 62 height 31
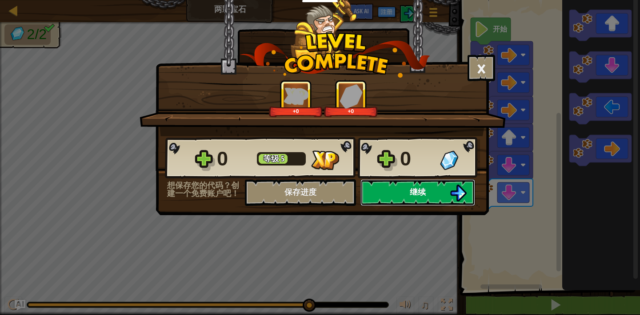
click at [430, 198] on button "继续" at bounding box center [417, 192] width 115 height 27
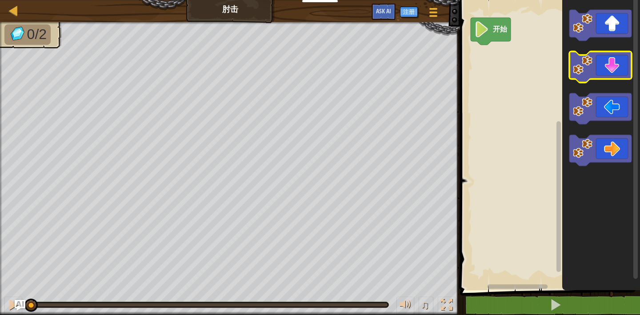
click at [591, 63] on image "Blockly工作区" at bounding box center [582, 66] width 20 height 20
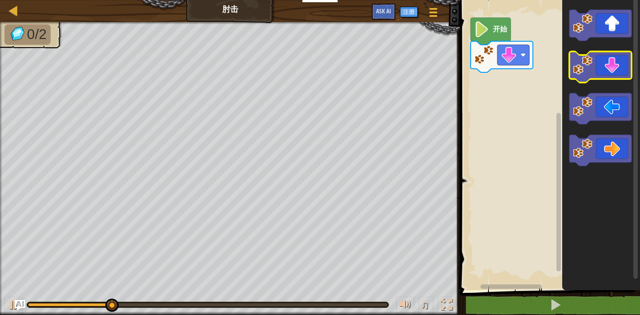
click at [600, 71] on icon "Blockly工作区" at bounding box center [600, 67] width 62 height 31
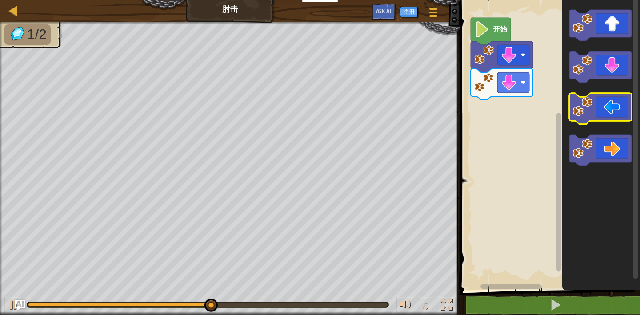
click at [607, 117] on icon "Blockly工作区" at bounding box center [600, 108] width 62 height 31
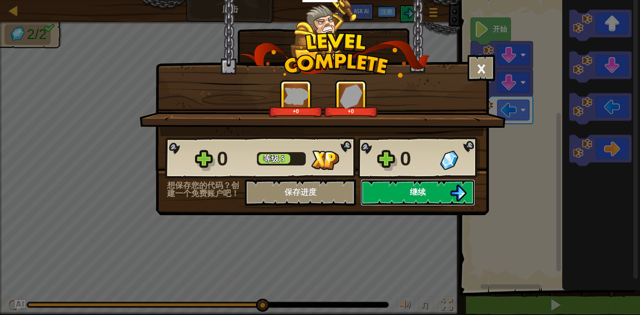
click at [423, 189] on span "继续" at bounding box center [417, 192] width 16 height 11
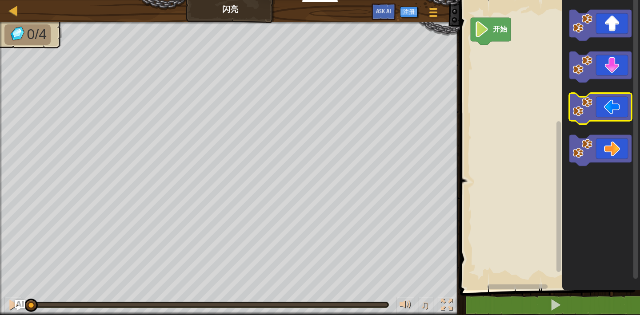
click at [600, 113] on icon "Blockly工作区" at bounding box center [600, 108] width 62 height 31
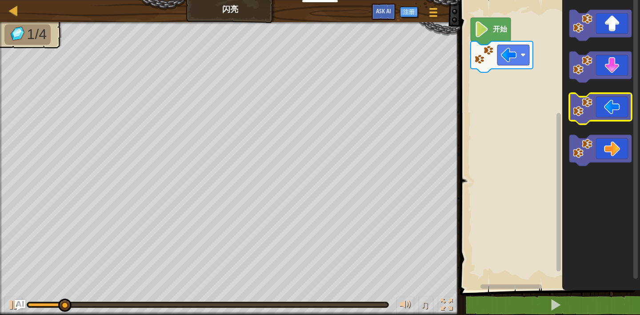
click at [600, 113] on icon "Blockly工作区" at bounding box center [600, 108] width 62 height 31
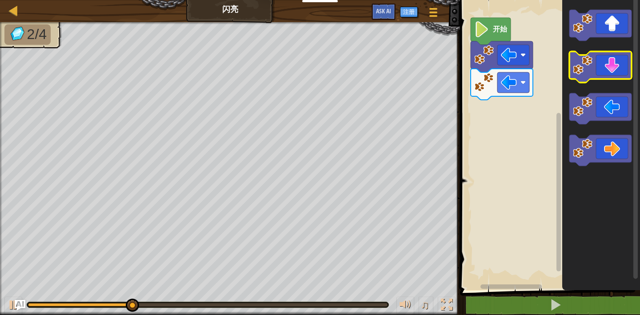
click at [593, 72] on icon "Blockly工作区" at bounding box center [600, 67] width 62 height 31
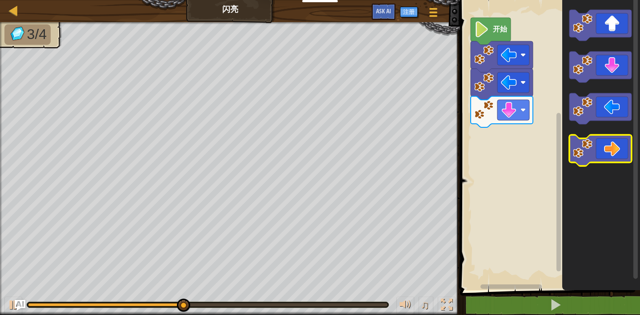
click at [596, 138] on icon "Blockly工作区" at bounding box center [600, 150] width 62 height 31
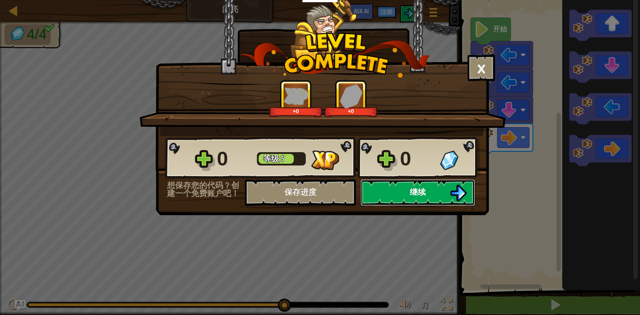
click at [421, 188] on span "继续" at bounding box center [417, 192] width 16 height 11
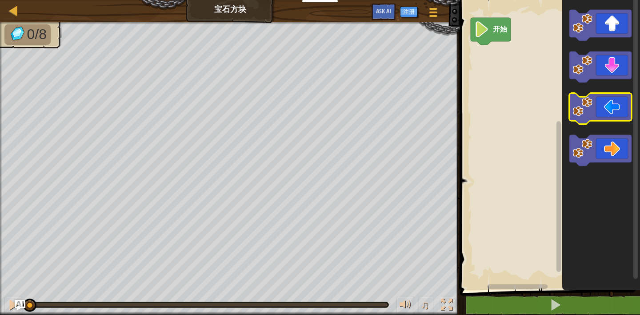
click at [605, 104] on icon "Blockly工作区" at bounding box center [600, 108] width 62 height 31
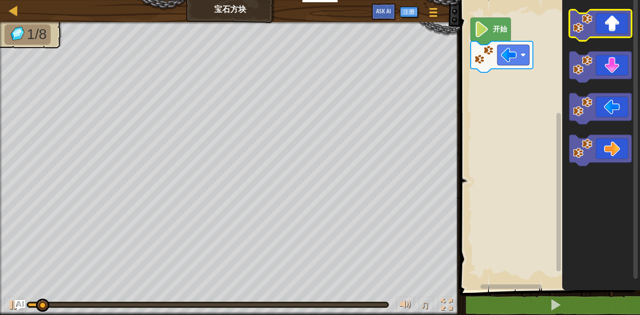
click at [609, 33] on icon "Blockly工作区" at bounding box center [600, 25] width 62 height 31
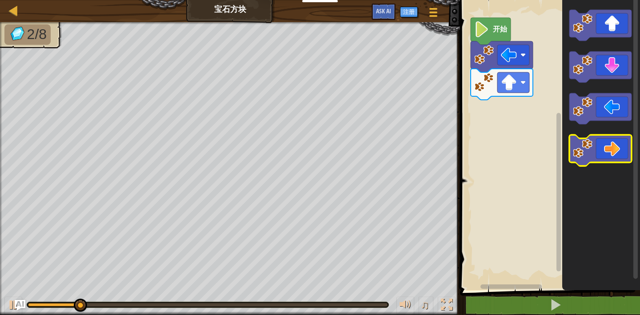
click at [608, 148] on icon "Blockly工作区" at bounding box center [600, 150] width 62 height 31
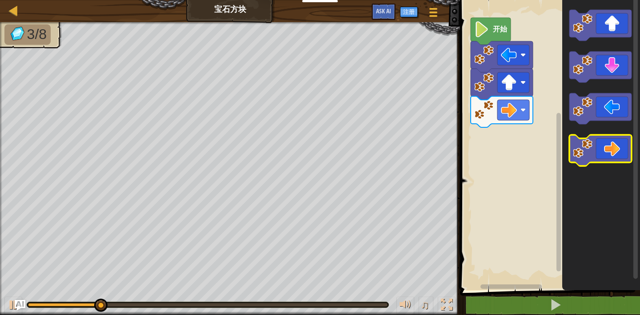
click at [608, 148] on icon "Blockly工作区" at bounding box center [600, 150] width 62 height 31
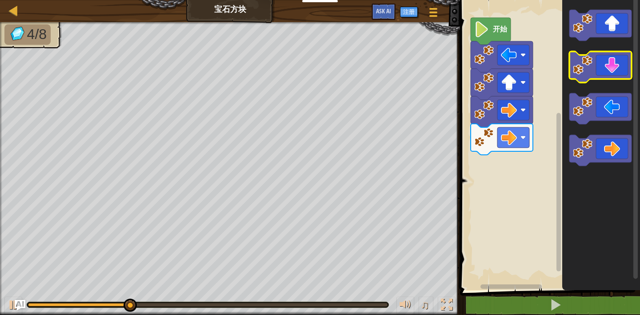
click at [612, 73] on icon "Blockly工作区" at bounding box center [600, 67] width 62 height 31
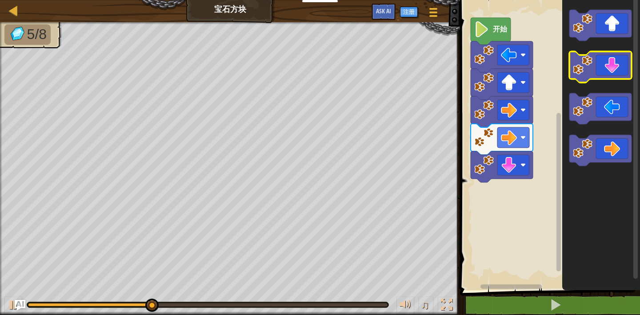
click at [612, 73] on icon "Blockly工作区" at bounding box center [600, 67] width 62 height 31
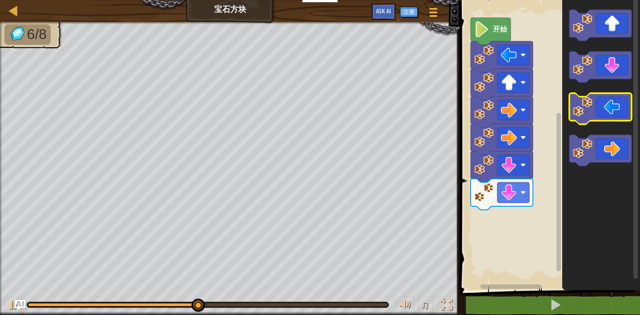
click at [608, 103] on icon "Blockly工作区" at bounding box center [600, 108] width 62 height 31
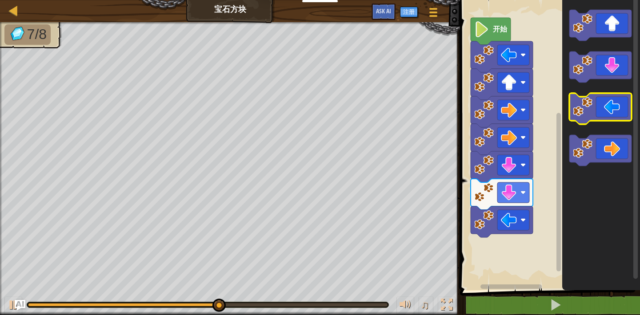
click at [608, 103] on icon "Blockly工作区" at bounding box center [600, 108] width 62 height 31
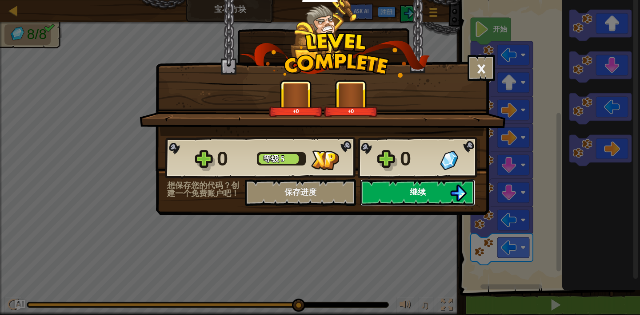
click at [376, 192] on button "继续" at bounding box center [417, 192] width 115 height 27
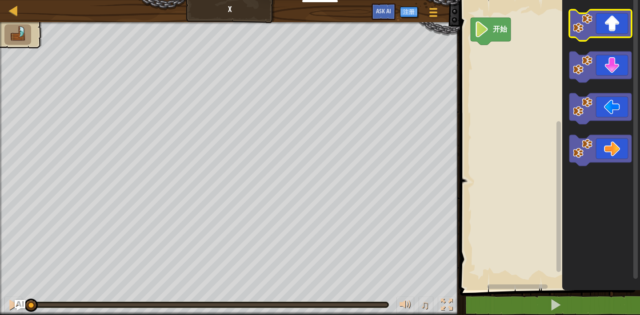
click at [592, 21] on image "Blockly工作区" at bounding box center [582, 24] width 20 height 20
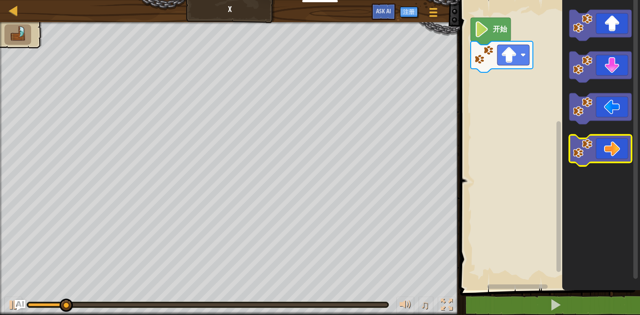
click at [605, 155] on icon "Blockly工作区" at bounding box center [600, 150] width 62 height 31
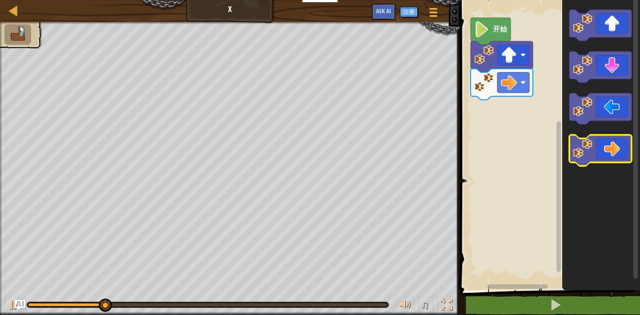
click at [605, 155] on icon "Blockly工作区" at bounding box center [600, 150] width 62 height 31
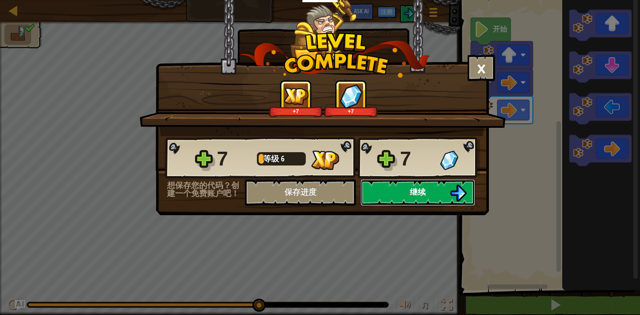
click at [457, 195] on img at bounding box center [457, 193] width 17 height 17
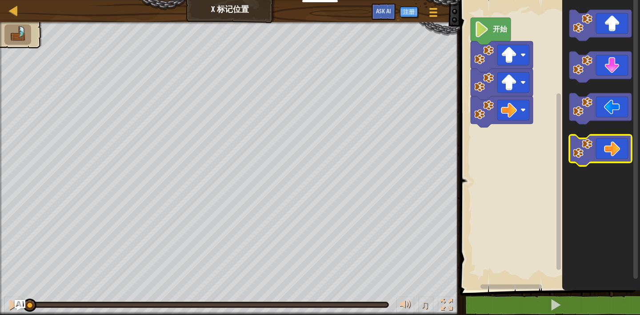
click at [596, 148] on icon "Blockly工作区" at bounding box center [600, 150] width 62 height 31
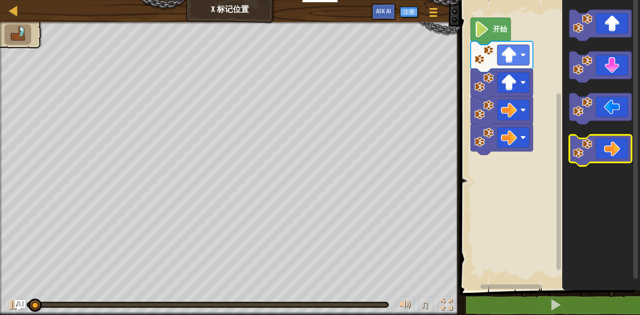
click at [597, 148] on icon "Blockly工作区" at bounding box center [600, 150] width 62 height 31
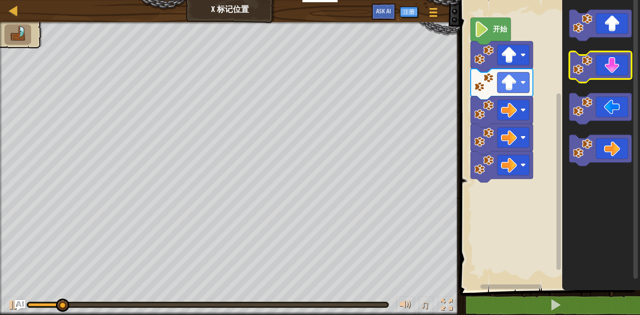
click at [608, 75] on icon "Blockly工作区" at bounding box center [600, 67] width 62 height 31
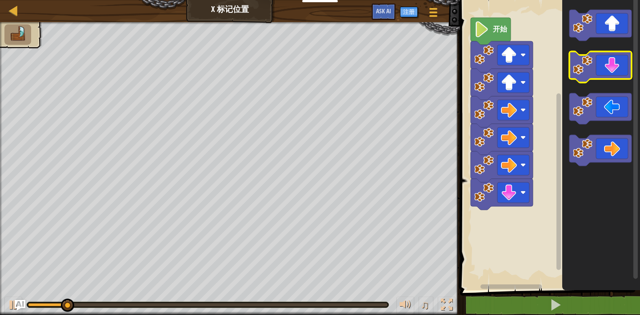
click at [608, 75] on icon "Blockly工作区" at bounding box center [600, 67] width 62 height 31
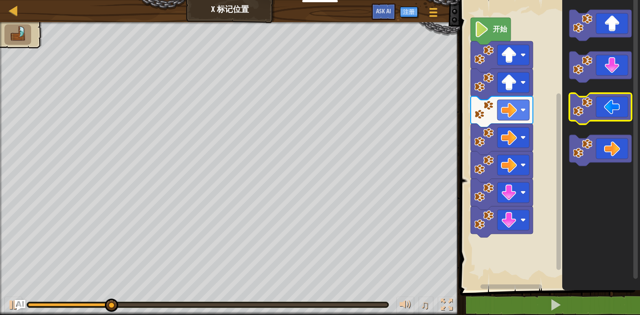
click at [593, 111] on icon "Blockly工作区" at bounding box center [600, 108] width 62 height 31
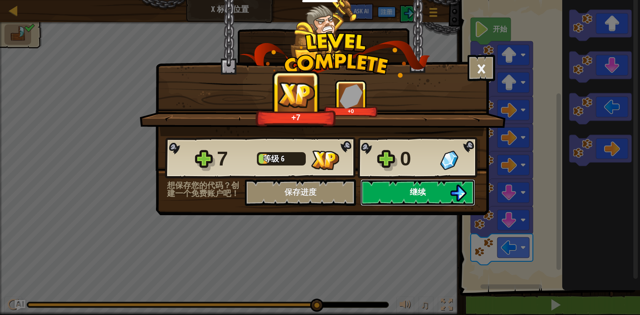
click at [405, 187] on button "继续" at bounding box center [417, 192] width 115 height 27
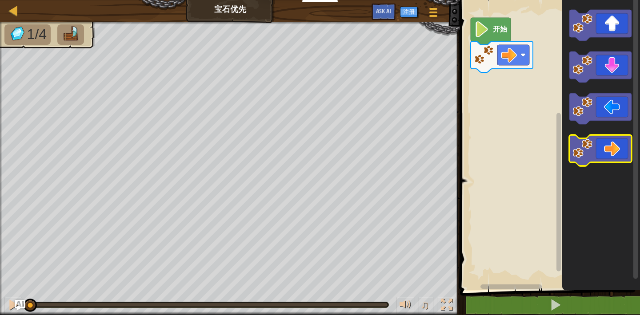
click at [595, 152] on icon "Blockly工作区" at bounding box center [600, 150] width 62 height 31
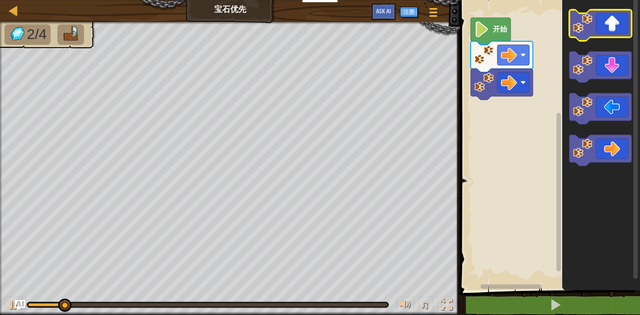
click at [610, 17] on icon "Blockly工作区" at bounding box center [600, 25] width 62 height 31
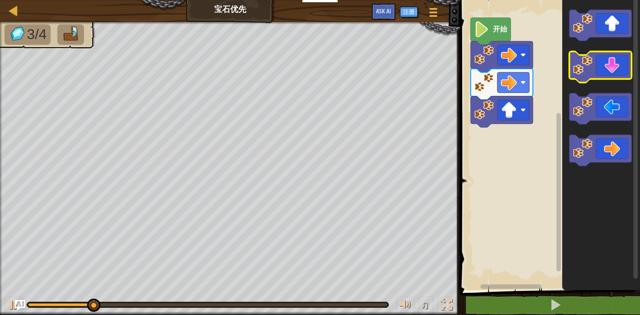
click at [608, 58] on icon "Blockly工作区" at bounding box center [600, 67] width 62 height 31
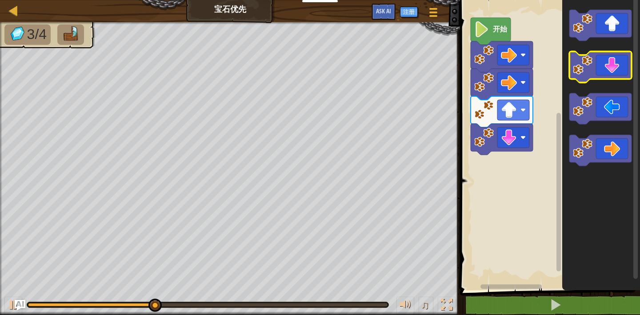
click at [607, 58] on icon "Blockly工作区" at bounding box center [600, 67] width 62 height 31
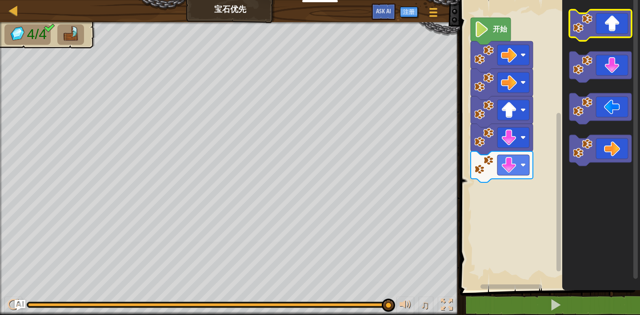
click at [607, 37] on icon "Blockly工作区" at bounding box center [600, 25] width 62 height 31
click at [614, 32] on icon "Blockly工作区" at bounding box center [600, 25] width 62 height 31
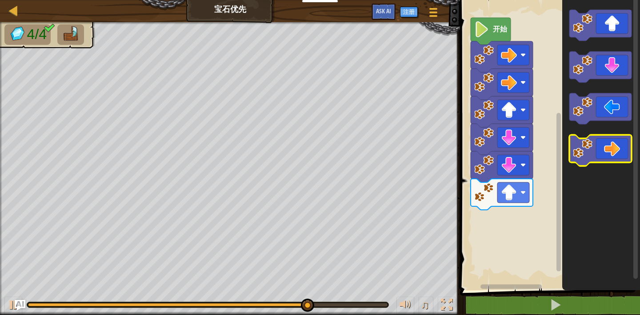
click at [610, 149] on icon "Blockly工作区" at bounding box center [600, 150] width 62 height 31
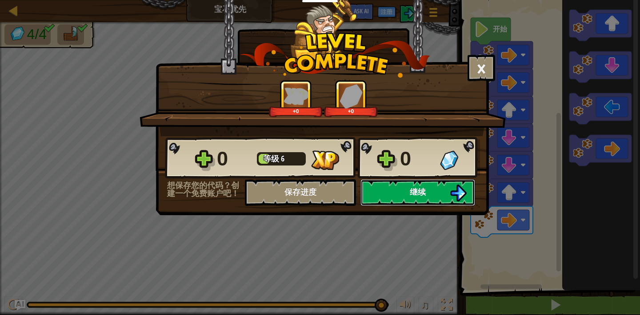
click at [464, 189] on img at bounding box center [457, 193] width 17 height 17
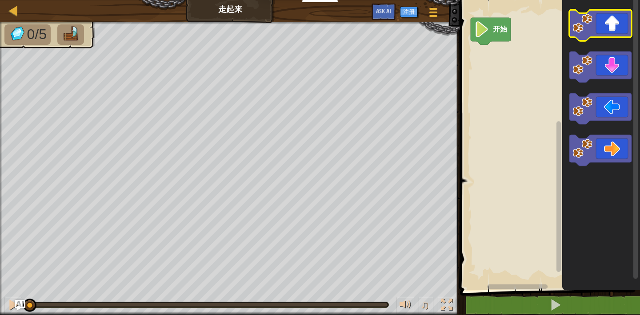
click at [605, 32] on icon "Blockly工作区" at bounding box center [600, 25] width 62 height 31
click at [605, 31] on icon "Blockly工作区" at bounding box center [600, 25] width 62 height 31
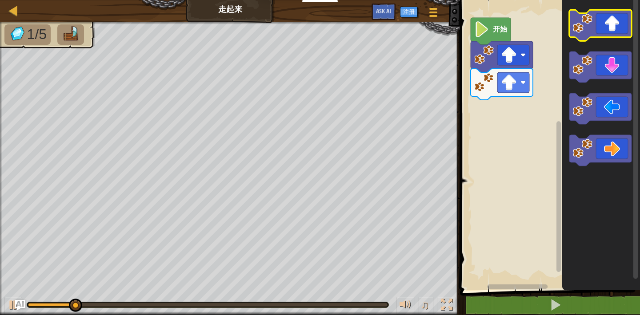
click at [609, 40] on rect "Blockly工作区" at bounding box center [600, 25] width 62 height 31
click at [607, 33] on icon "Blockly工作区" at bounding box center [600, 25] width 62 height 31
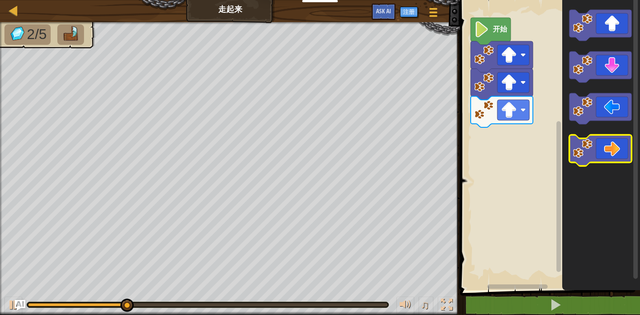
click at [614, 141] on icon "Blockly工作区" at bounding box center [600, 150] width 62 height 31
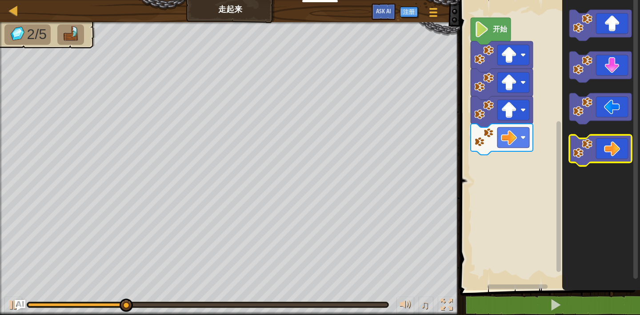
click at [614, 139] on icon "Blockly工作区" at bounding box center [600, 150] width 62 height 31
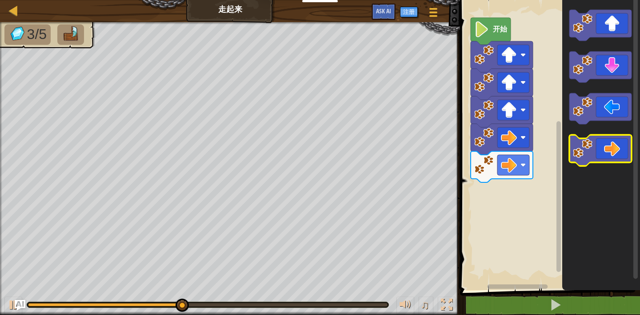
click at [616, 141] on icon "Blockly工作区" at bounding box center [600, 150] width 62 height 31
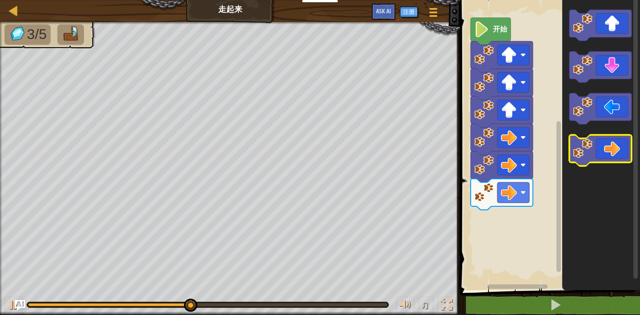
click at [616, 141] on icon "Blockly工作区" at bounding box center [600, 150] width 62 height 31
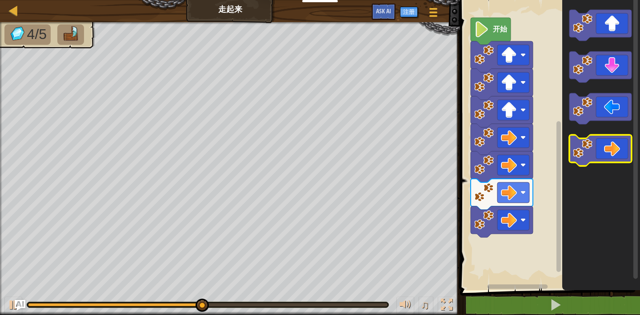
click at [616, 141] on icon "Blockly工作区" at bounding box center [600, 150] width 62 height 31
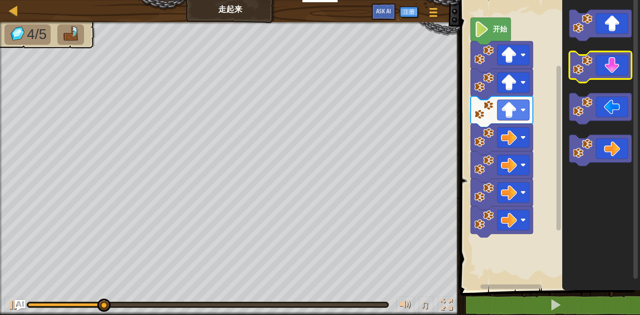
click at [601, 64] on icon "Blockly工作区" at bounding box center [600, 67] width 62 height 31
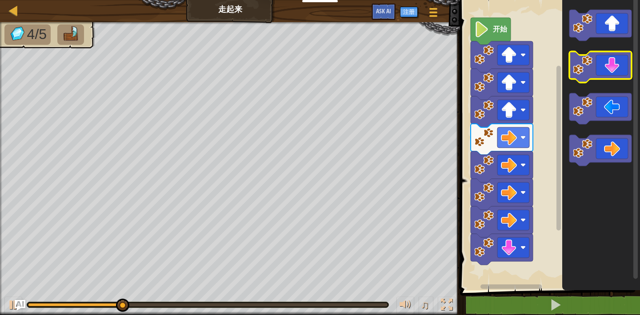
click at [601, 64] on icon "Blockly工作区" at bounding box center [600, 67] width 62 height 31
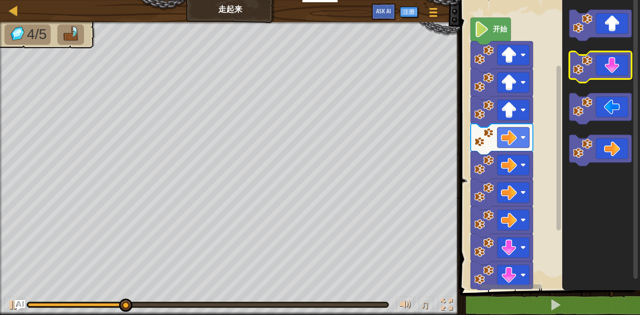
click at [601, 64] on icon "Blockly工作区" at bounding box center [600, 67] width 62 height 31
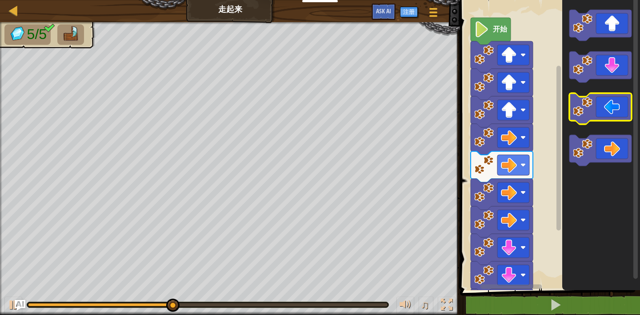
click at [604, 114] on icon "Blockly工作区" at bounding box center [600, 108] width 62 height 31
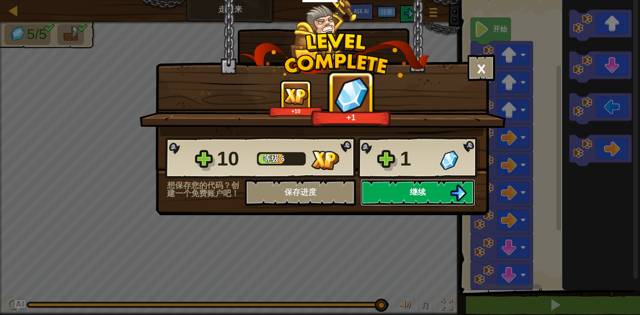
click at [454, 189] on img at bounding box center [457, 193] width 17 height 17
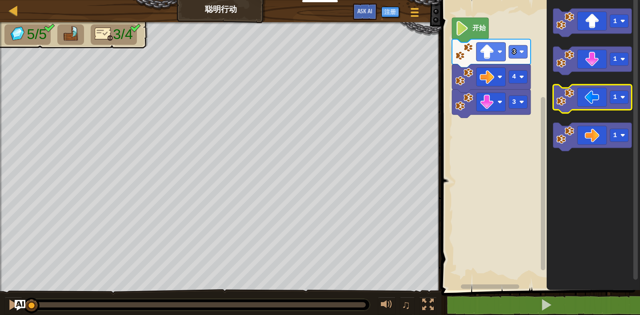
click at [587, 102] on icon "Blockly工作区" at bounding box center [592, 99] width 79 height 28
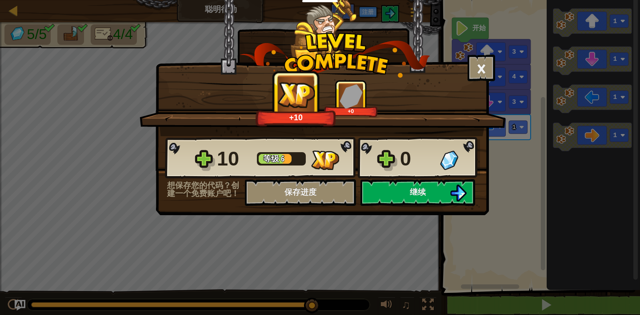
click at [395, 179] on div "10 等级 6 0" at bounding box center [322, 158] width 315 height 43
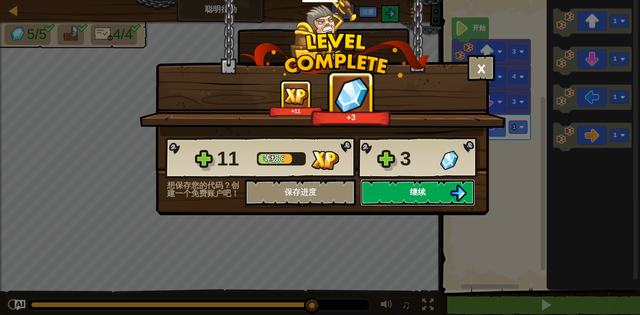
click at [408, 199] on button "继续" at bounding box center [417, 192] width 115 height 27
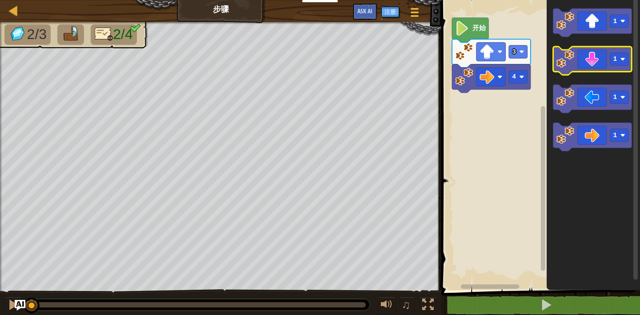
click at [604, 61] on icon "Blockly工作区" at bounding box center [592, 61] width 79 height 28
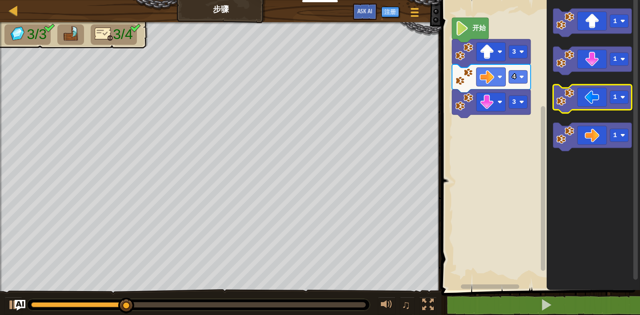
click at [598, 100] on icon "Blockly工作区" at bounding box center [592, 99] width 79 height 28
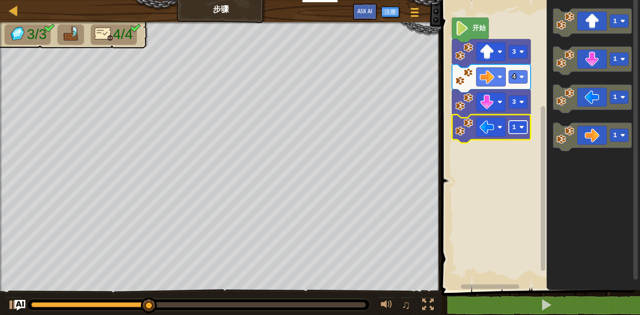
click at [520, 129] on image "Blockly工作区" at bounding box center [521, 127] width 5 height 5
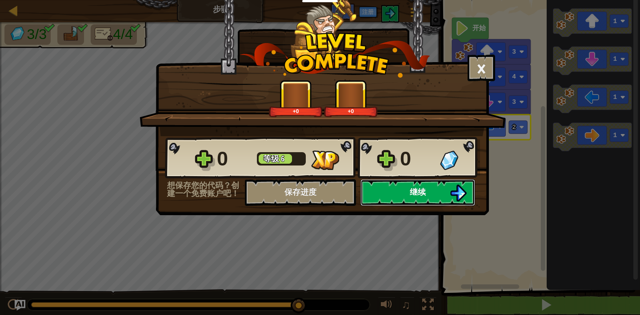
click at [376, 194] on button "继续" at bounding box center [417, 192] width 115 height 27
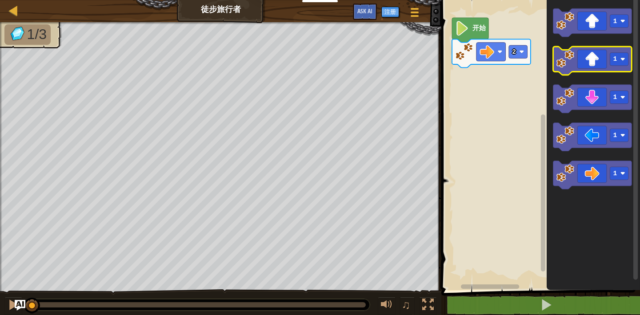
click at [595, 52] on icon "Blockly工作区" at bounding box center [592, 61] width 79 height 28
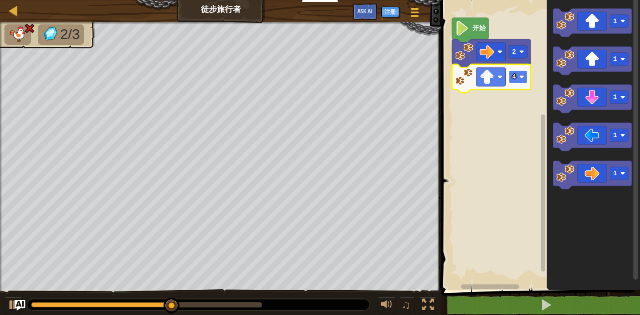
click at [520, 83] on rect "Blockly工作区" at bounding box center [518, 77] width 19 height 13
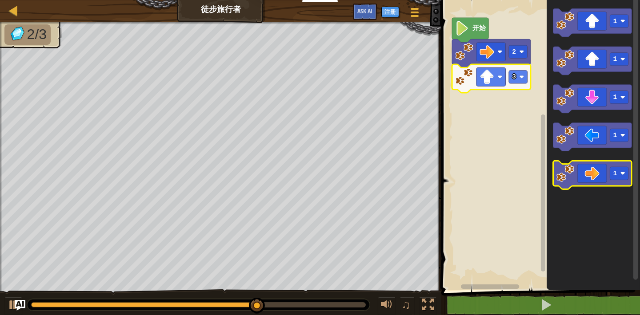
click at [600, 170] on icon "Blockly工作区" at bounding box center [592, 175] width 79 height 28
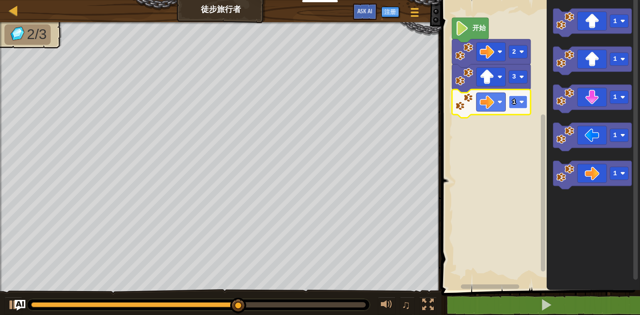
click at [517, 103] on rect "Blockly工作区" at bounding box center [518, 101] width 19 height 13
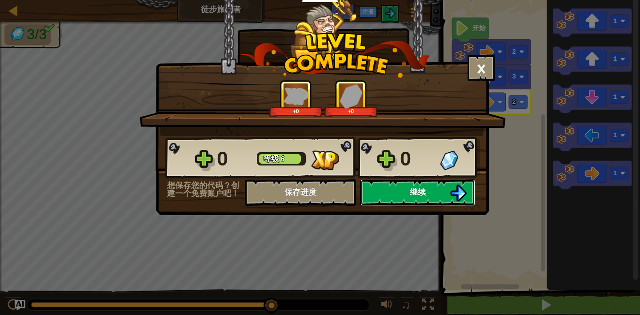
click at [407, 199] on button "继续" at bounding box center [417, 192] width 115 height 27
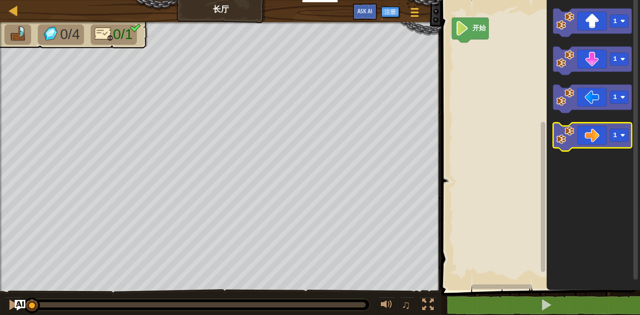
click at [606, 130] on icon "Blockly工作区" at bounding box center [592, 137] width 79 height 28
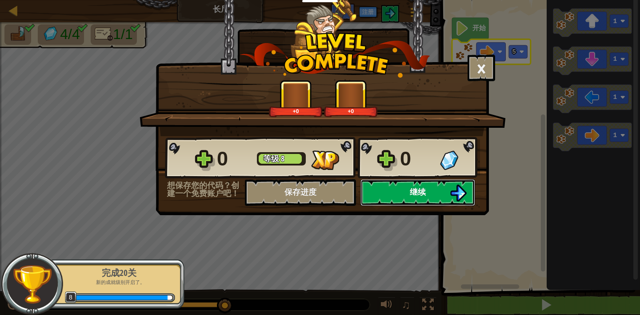
click at [380, 191] on button "继续" at bounding box center [417, 192] width 115 height 27
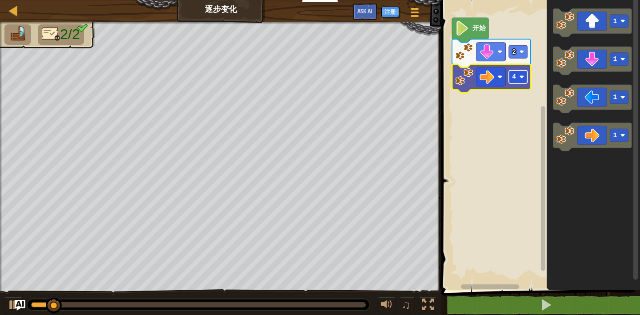
click at [525, 75] on rect "Blockly工作区" at bounding box center [518, 77] width 19 height 13
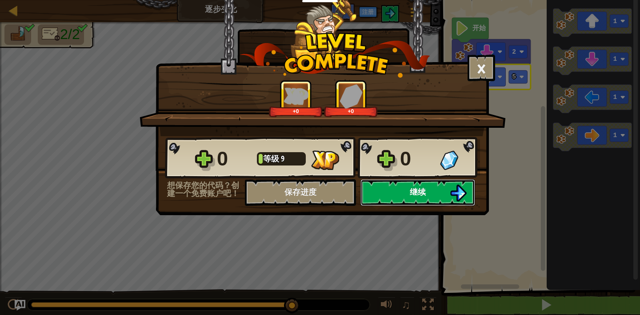
click at [431, 191] on button "继续" at bounding box center [417, 192] width 115 height 27
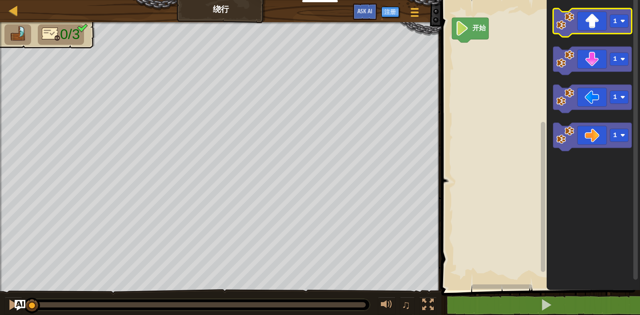
click at [600, 35] on rect "Blockly工作区" at bounding box center [592, 22] width 79 height 28
click at [620, 17] on rect "Blockly工作区" at bounding box center [619, 21] width 19 height 13
click at [586, 23] on icon "Blockly工作区" at bounding box center [592, 22] width 79 height 28
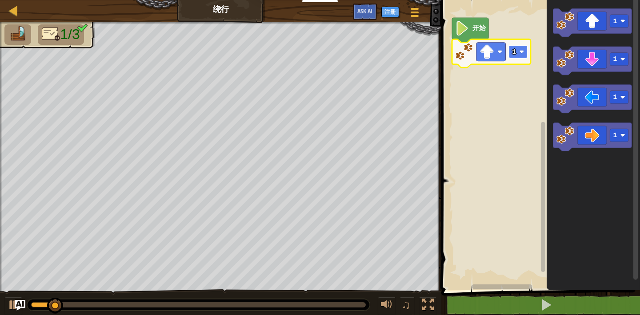
click at [520, 46] on rect "Blockly工作区" at bounding box center [518, 51] width 19 height 13
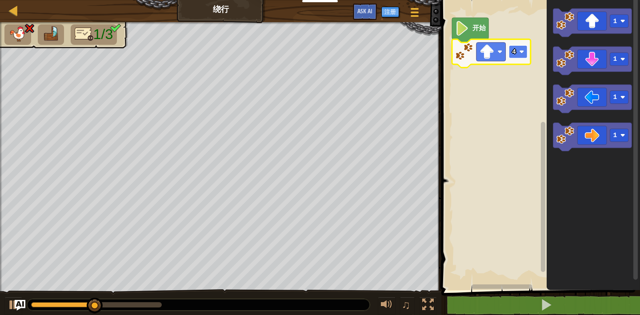
click at [520, 50] on image "Blockly工作区" at bounding box center [521, 51] width 5 height 5
click at [516, 52] on rect "Blockly工作区" at bounding box center [518, 51] width 19 height 13
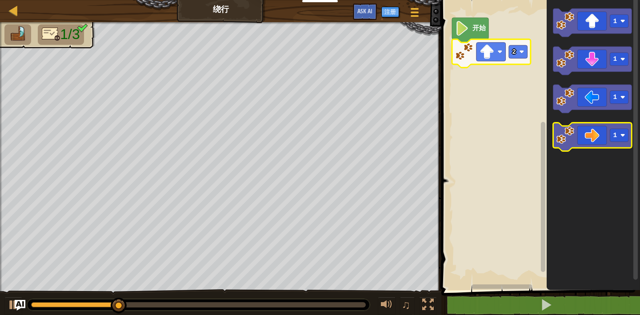
click at [604, 143] on icon "Blockly工作区" at bounding box center [592, 137] width 79 height 28
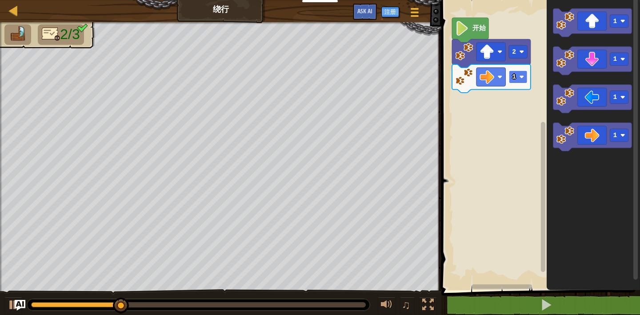
click at [520, 72] on rect "Blockly工作区" at bounding box center [518, 77] width 19 height 13
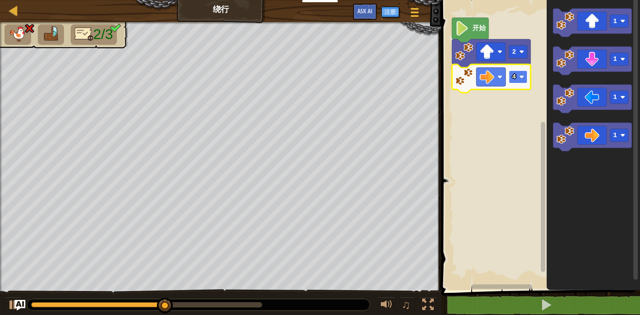
click at [511, 82] on rect "Blockly工作区" at bounding box center [518, 77] width 19 height 13
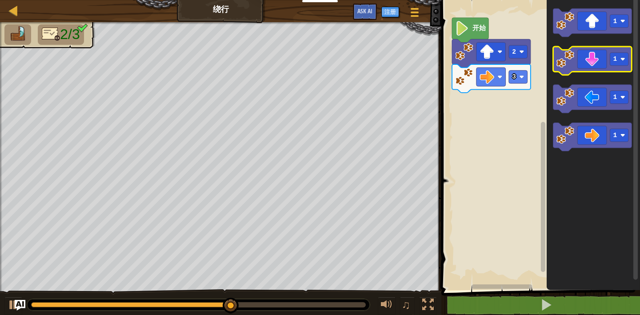
click at [599, 63] on icon "Blockly工作区" at bounding box center [592, 61] width 79 height 28
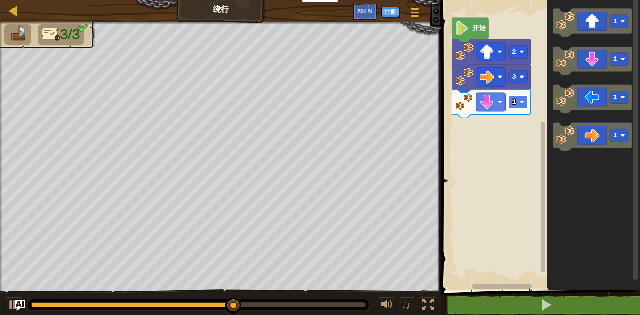
click at [515, 107] on rect "Blockly工作区" at bounding box center [518, 101] width 19 height 13
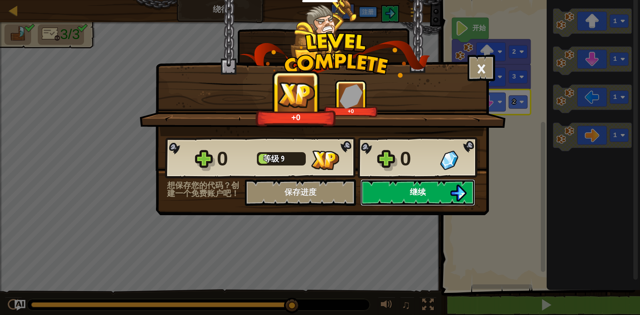
click at [429, 190] on button "继续" at bounding box center [417, 192] width 115 height 27
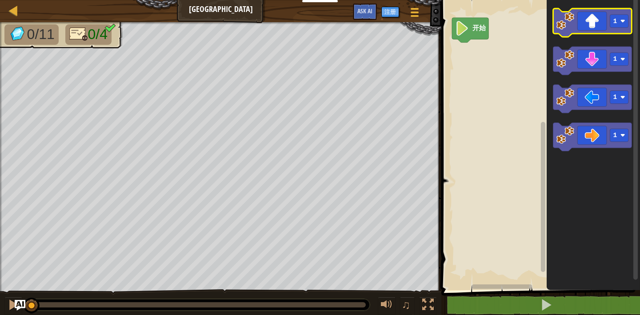
click at [595, 25] on icon "Blockly工作区" at bounding box center [592, 22] width 79 height 28
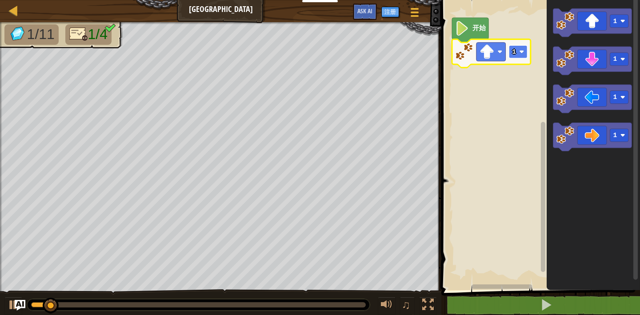
click at [519, 48] on rect "Blockly工作区" at bounding box center [518, 51] width 19 height 13
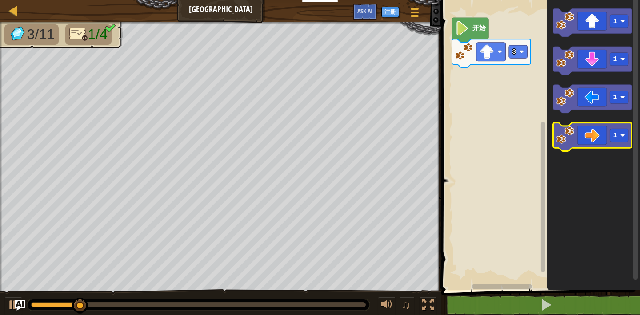
click at [582, 138] on icon "Blockly工作区" at bounding box center [592, 137] width 79 height 28
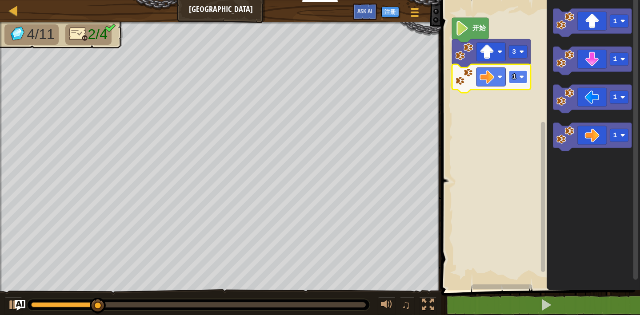
click at [520, 76] on image "Blockly工作区" at bounding box center [521, 77] width 5 height 5
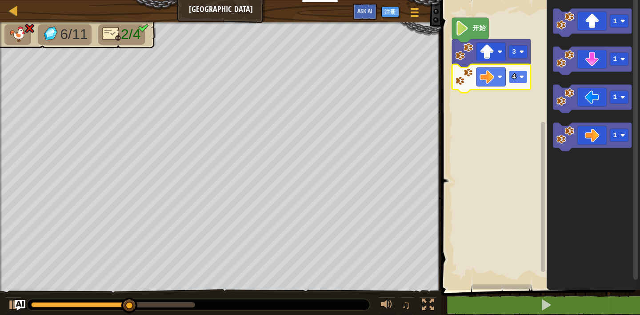
click at [517, 75] on rect "Blockly工作区" at bounding box center [518, 77] width 19 height 13
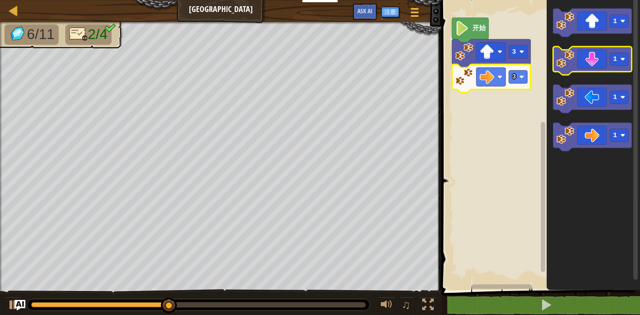
click at [585, 67] on icon "Blockly工作区" at bounding box center [592, 61] width 79 height 28
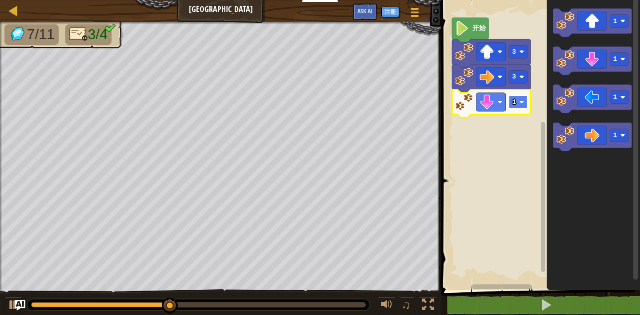
click at [521, 99] on g "1" at bounding box center [518, 101] width 19 height 13
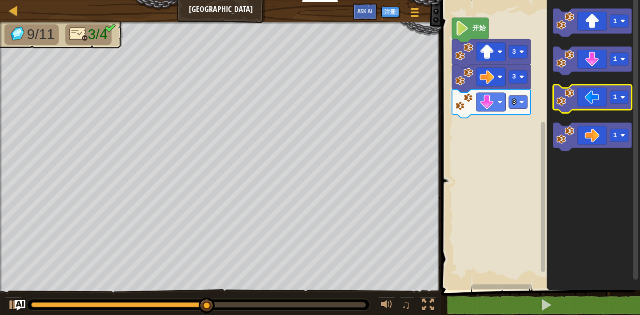
click at [598, 98] on icon "Blockly工作区" at bounding box center [592, 99] width 79 height 28
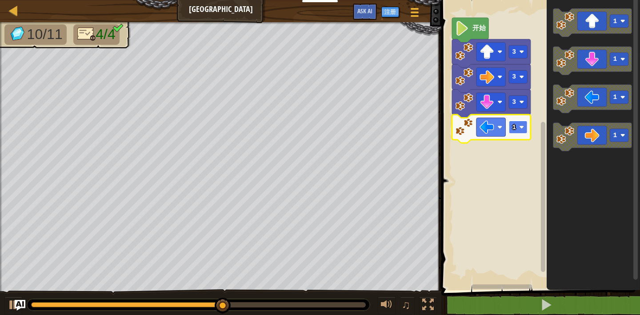
click at [520, 129] on g "1" at bounding box center [518, 127] width 19 height 13
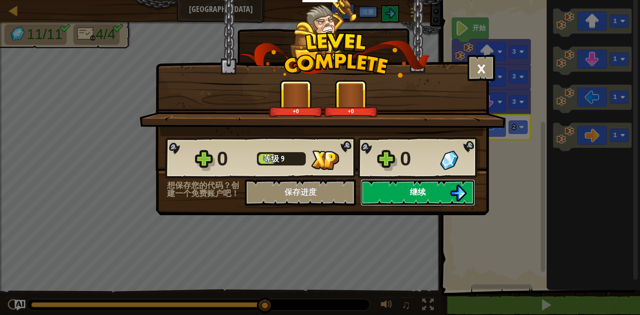
click at [393, 191] on button "继续" at bounding box center [417, 192] width 115 height 27
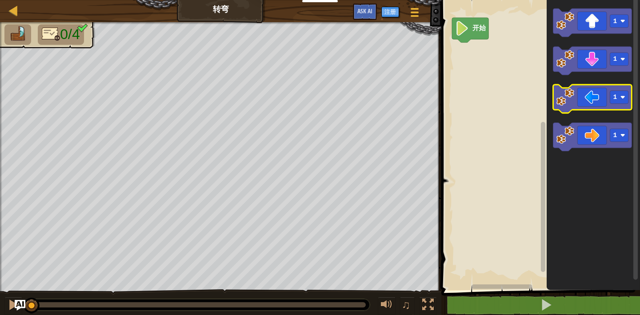
click at [588, 101] on icon "Blockly工作区" at bounding box center [592, 99] width 79 height 28
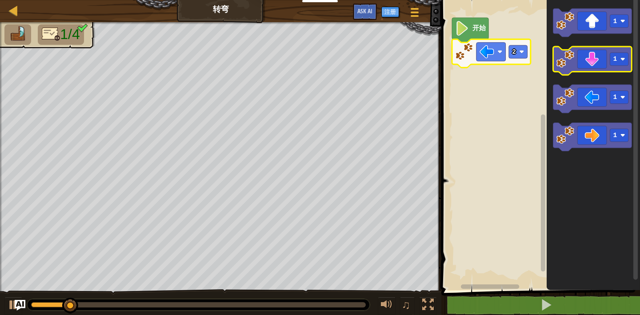
click at [589, 60] on icon "Blockly工作区" at bounding box center [592, 61] width 79 height 28
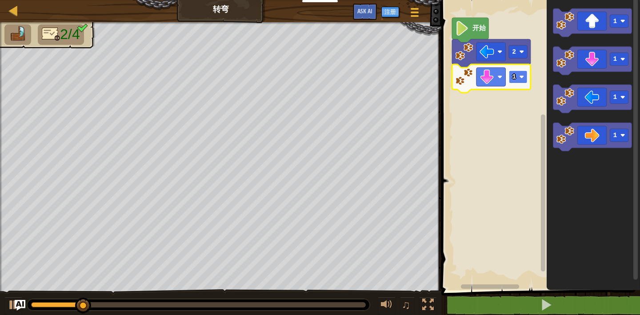
click at [513, 76] on text "1" at bounding box center [514, 76] width 4 height 7
click at [591, 154] on icon "Blockly工作区" at bounding box center [592, 143] width 93 height 295
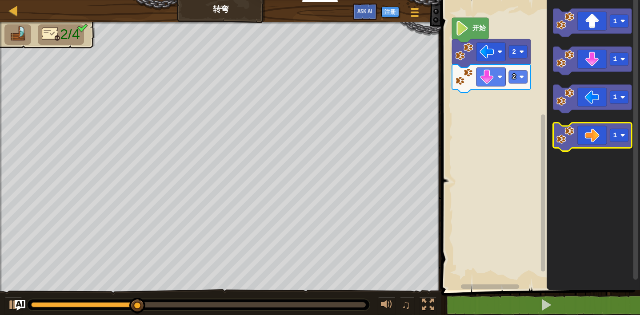
click at [586, 141] on icon "Blockly工作区" at bounding box center [592, 137] width 79 height 28
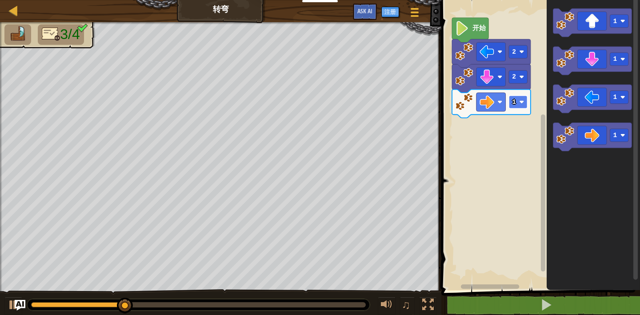
click at [525, 103] on rect "Blockly工作区" at bounding box center [518, 101] width 19 height 13
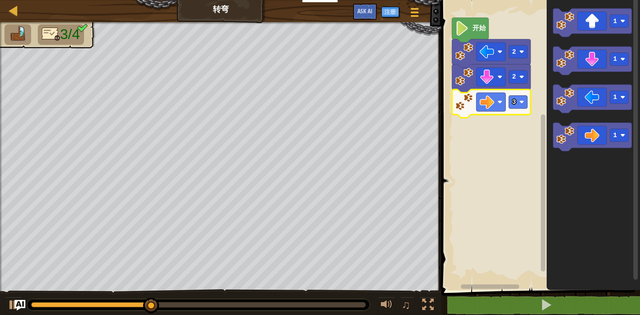
click at [513, 109] on icon "Blockly工作区" at bounding box center [491, 104] width 79 height 28
click at [516, 103] on rect "Blockly工作区" at bounding box center [518, 101] width 19 height 13
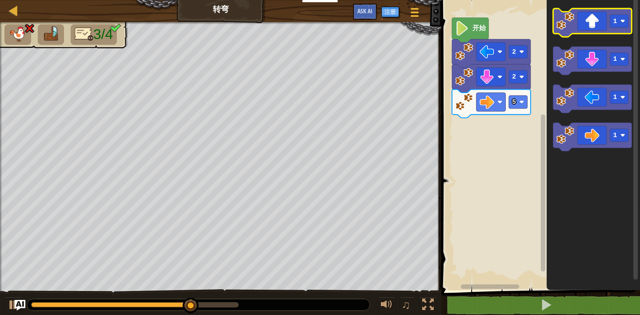
click at [594, 31] on icon "Blockly工作区" at bounding box center [592, 22] width 79 height 28
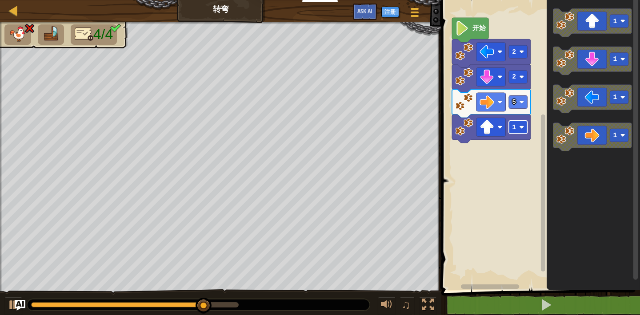
click at [517, 127] on rect "Blockly工作区" at bounding box center [518, 127] width 19 height 13
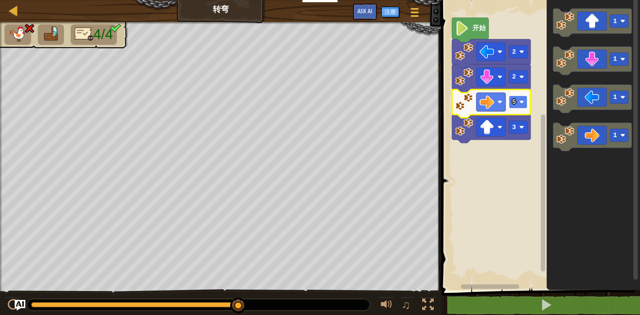
click at [518, 108] on rect "Blockly工作区" at bounding box center [518, 101] width 19 height 13
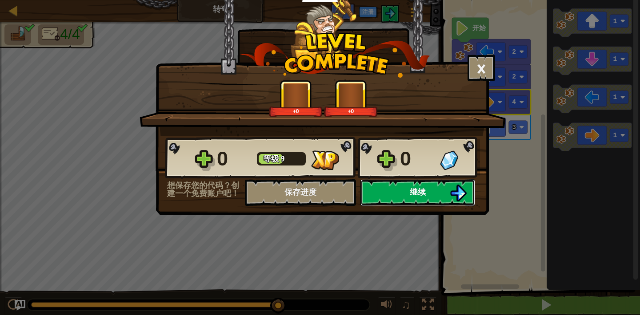
click at [396, 190] on button "继续" at bounding box center [417, 192] width 115 height 27
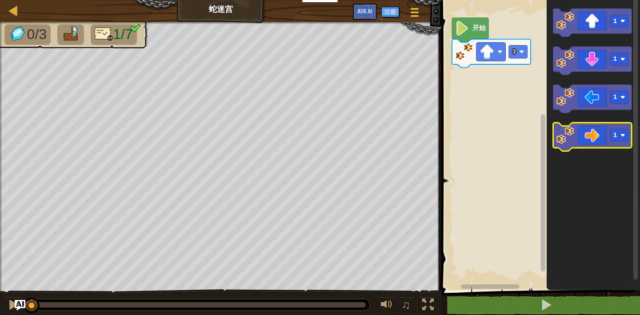
click at [593, 135] on icon "Blockly工作区" at bounding box center [592, 137] width 79 height 28
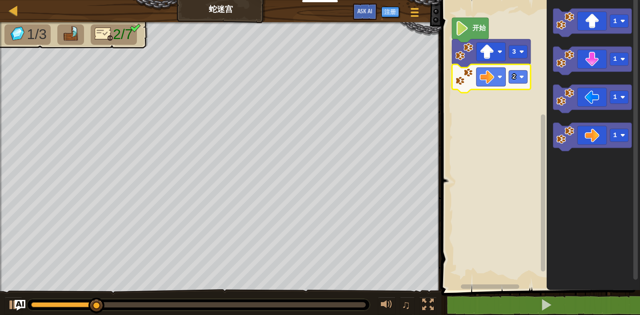
click at [582, 39] on icon "Blockly工作区" at bounding box center [592, 143] width 93 height 295
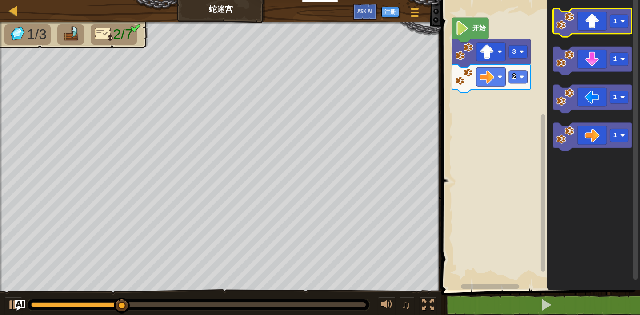
click at [588, 32] on icon "Blockly工作区" at bounding box center [592, 22] width 79 height 28
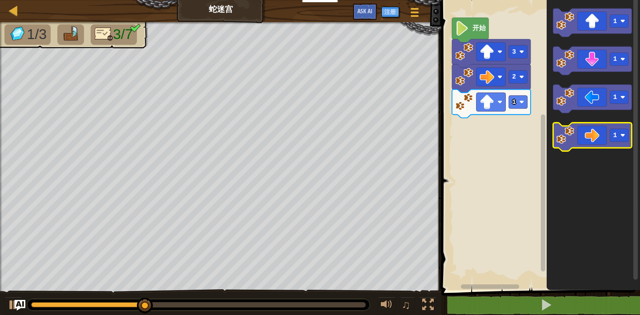
click at [600, 145] on icon "Blockly工作区" at bounding box center [592, 137] width 79 height 28
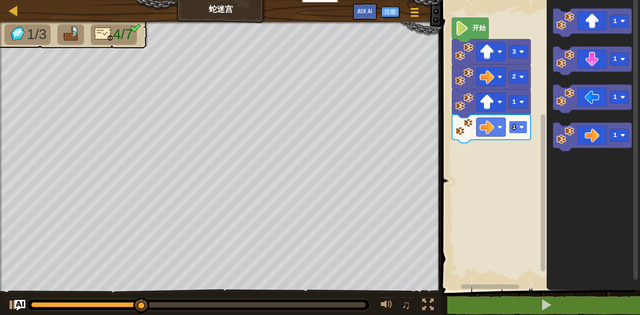
click at [514, 131] on rect "Blockly工作区" at bounding box center [518, 127] width 19 height 13
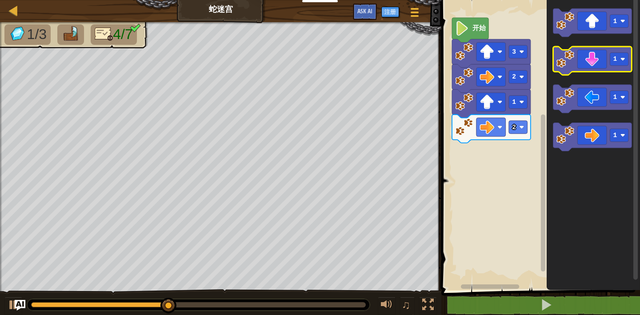
click at [591, 65] on icon "Blockly工作区" at bounding box center [592, 61] width 79 height 28
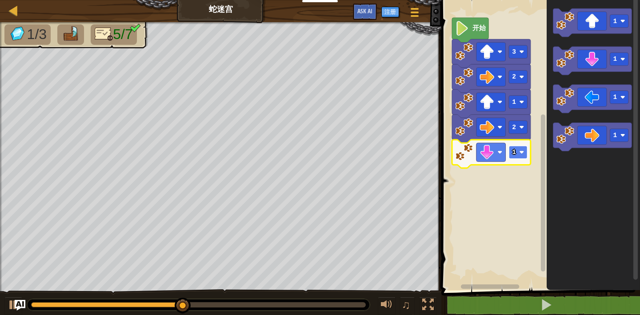
click at [518, 155] on rect "Blockly工作区" at bounding box center [518, 152] width 19 height 13
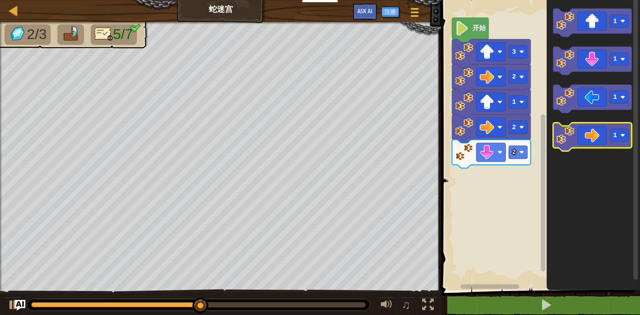
click at [588, 135] on icon "Blockly工作区" at bounding box center [592, 137] width 79 height 28
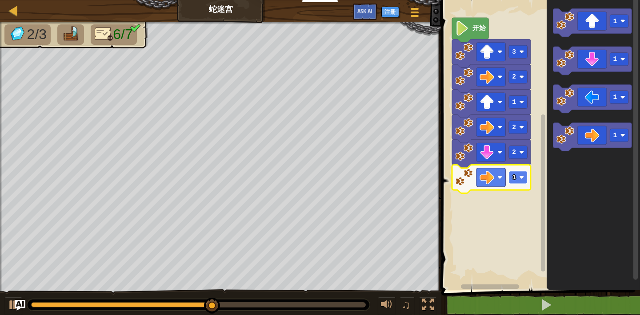
click at [520, 179] on image "Blockly工作区" at bounding box center [521, 177] width 5 height 5
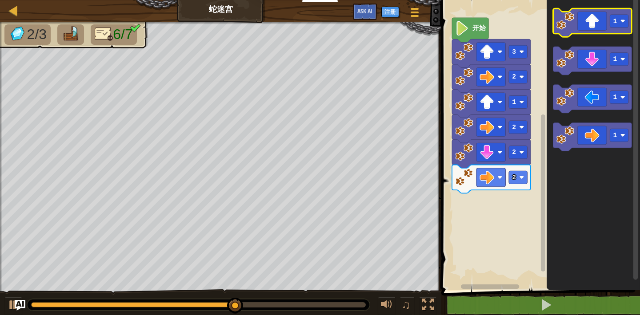
click at [584, 37] on rect "Blockly工作区" at bounding box center [592, 22] width 79 height 28
click at [584, 30] on icon "Blockly工作区" at bounding box center [592, 22] width 79 height 28
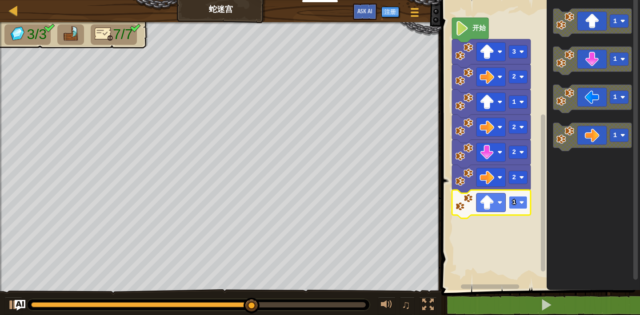
click at [518, 203] on rect "Blockly工作区" at bounding box center [518, 202] width 19 height 13
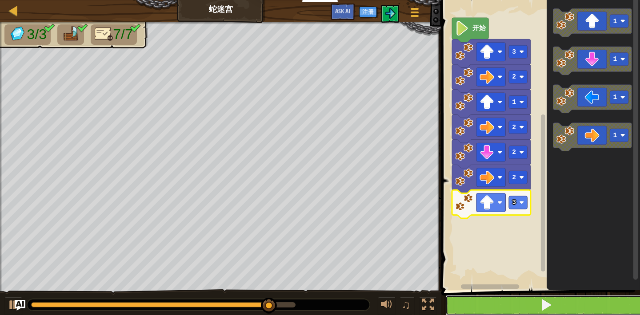
click at [472, 306] on button at bounding box center [545, 305] width 201 height 20
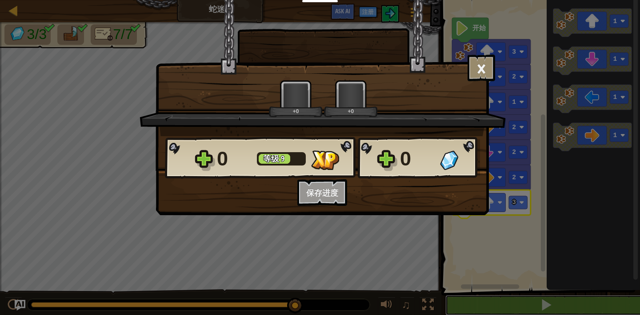
scroll to position [0, 0]
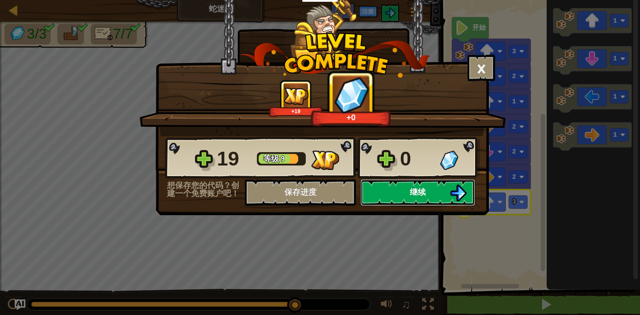
click at [418, 191] on span "继续" at bounding box center [417, 192] width 16 height 11
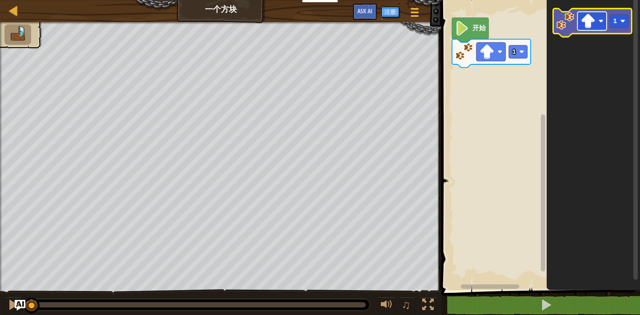
click at [592, 23] on image "Blockly工作区" at bounding box center [587, 21] width 15 height 15
click at [617, 15] on rect "Blockly工作区" at bounding box center [619, 21] width 19 height 13
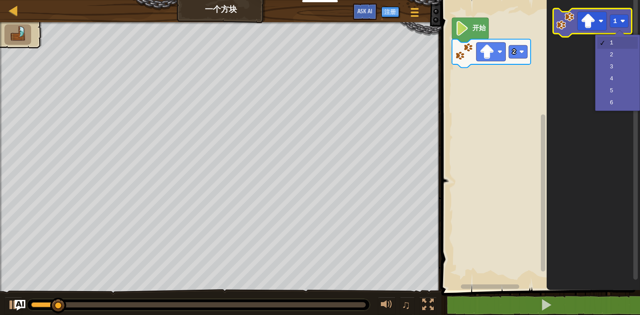
click at [573, 27] on image "Blockly工作区" at bounding box center [565, 21] width 18 height 18
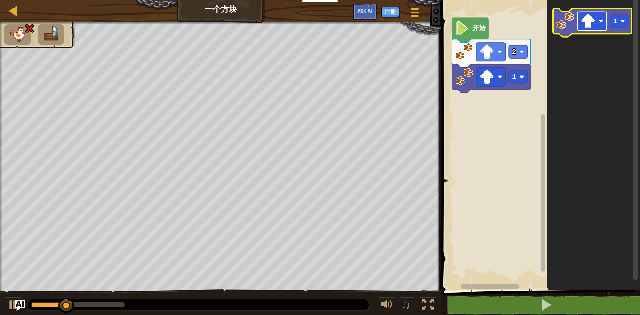
click at [586, 27] on image "Blockly工作区" at bounding box center [587, 21] width 15 height 15
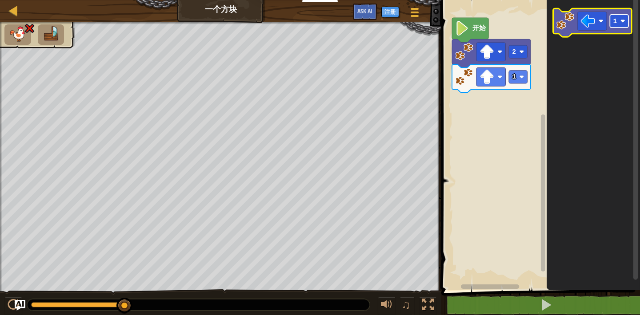
click at [620, 21] on rect "Blockly工作区" at bounding box center [619, 21] width 19 height 13
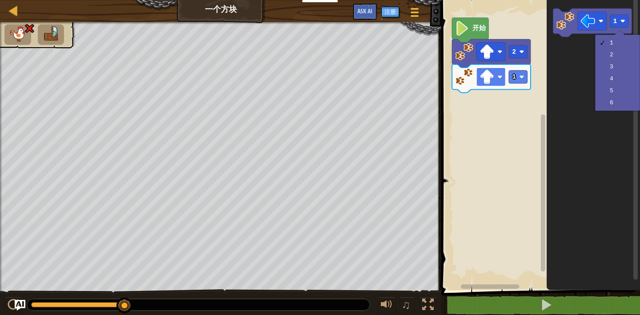
click at [493, 78] on image "Blockly工作区" at bounding box center [486, 77] width 15 height 15
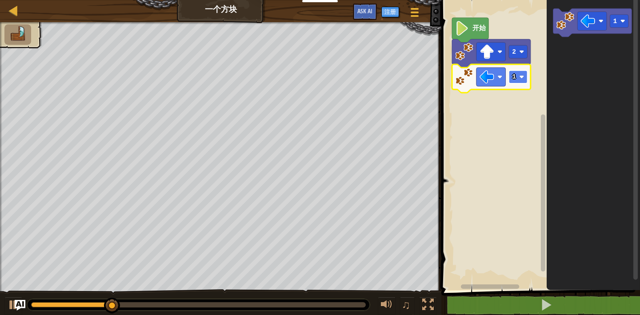
click at [519, 80] on rect "Blockly工作区" at bounding box center [518, 77] width 19 height 13
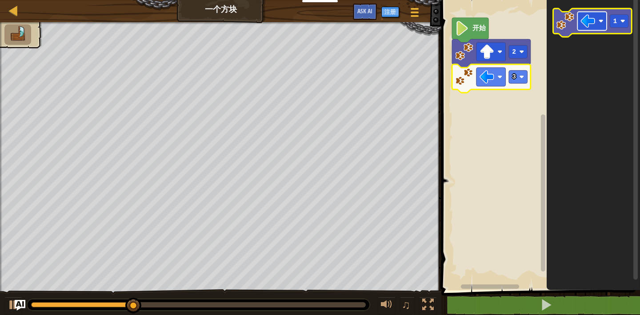
click at [594, 22] on image "Blockly工作区" at bounding box center [587, 21] width 15 height 15
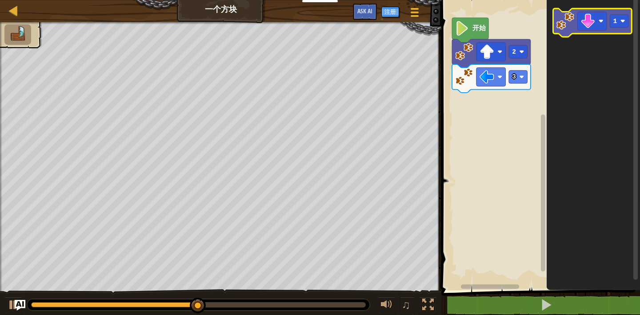
click at [566, 25] on image "Blockly工作区" at bounding box center [565, 21] width 18 height 18
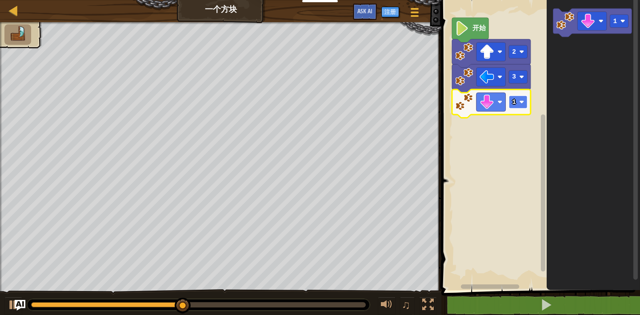
click at [516, 103] on rect "Blockly工作区" at bounding box center [518, 101] width 19 height 13
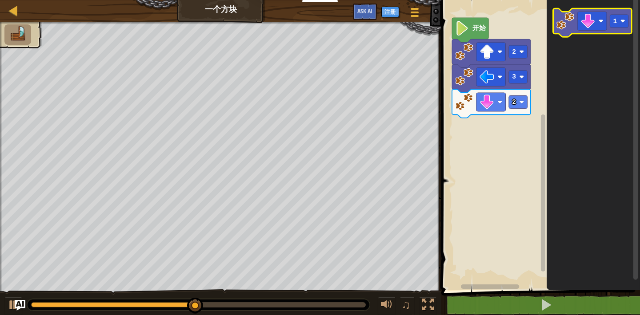
click at [568, 26] on image "Blockly工作区" at bounding box center [565, 21] width 18 height 18
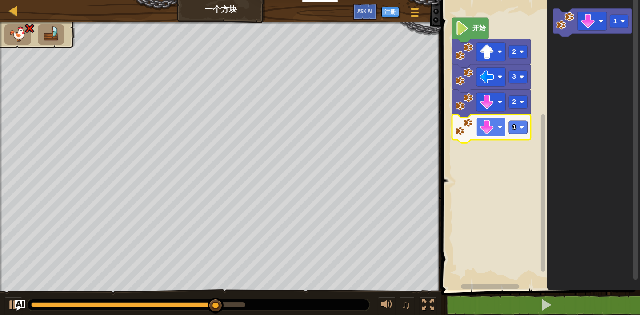
click at [497, 130] on rect "Blockly工作区" at bounding box center [490, 127] width 29 height 19
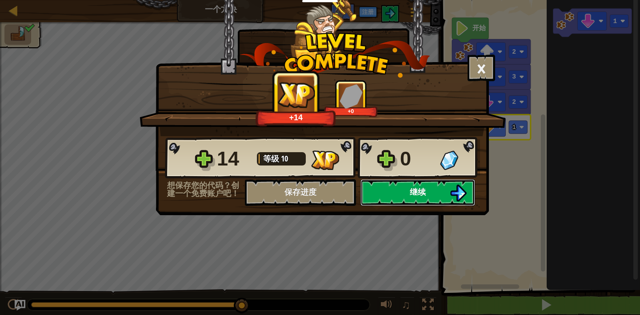
click at [455, 193] on img at bounding box center [457, 193] width 17 height 17
